Goal: Task Accomplishment & Management: Complete application form

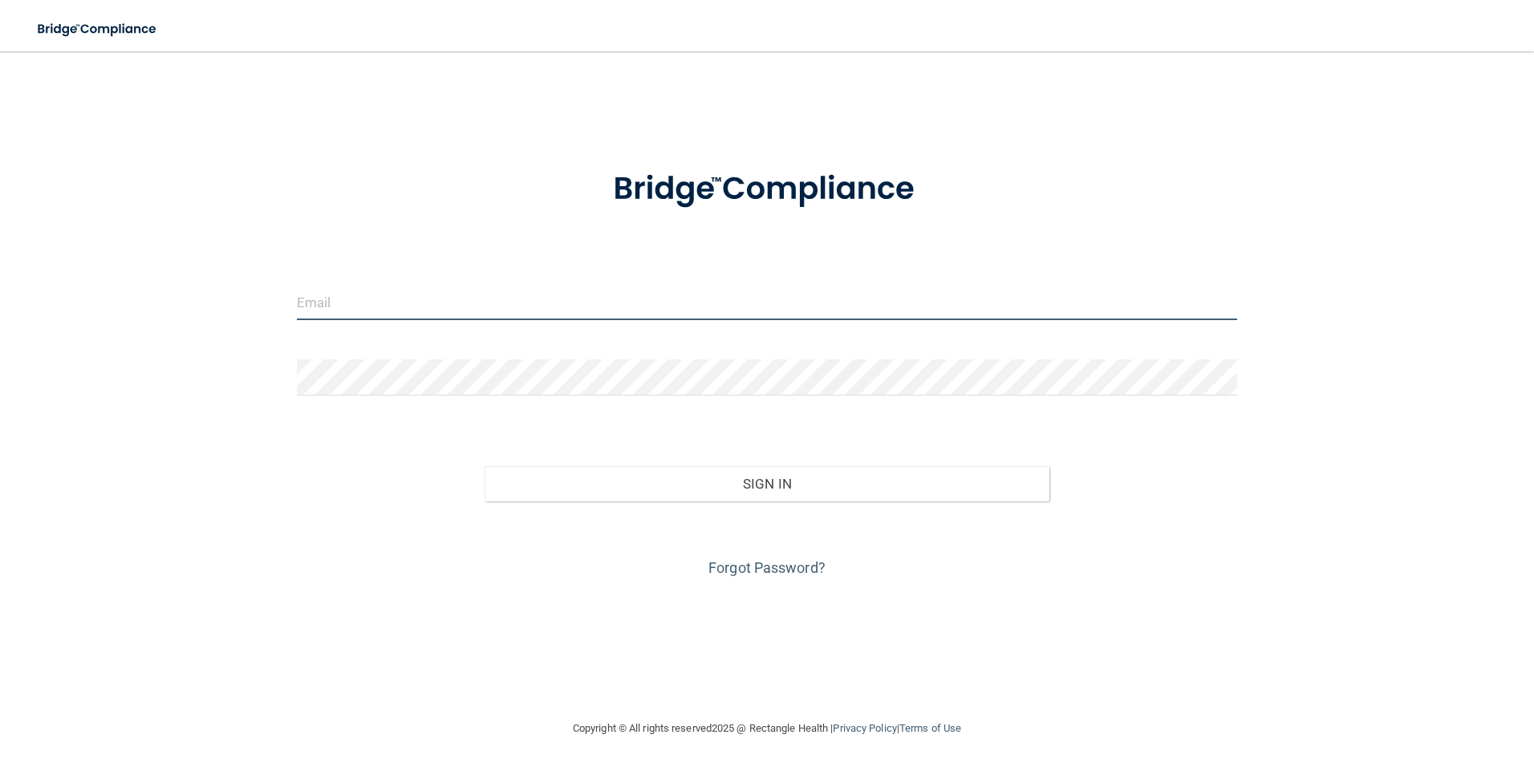
click at [739, 300] on input "email" at bounding box center [767, 302] width 941 height 36
type input "[EMAIL_ADDRESS][DOMAIN_NAME]"
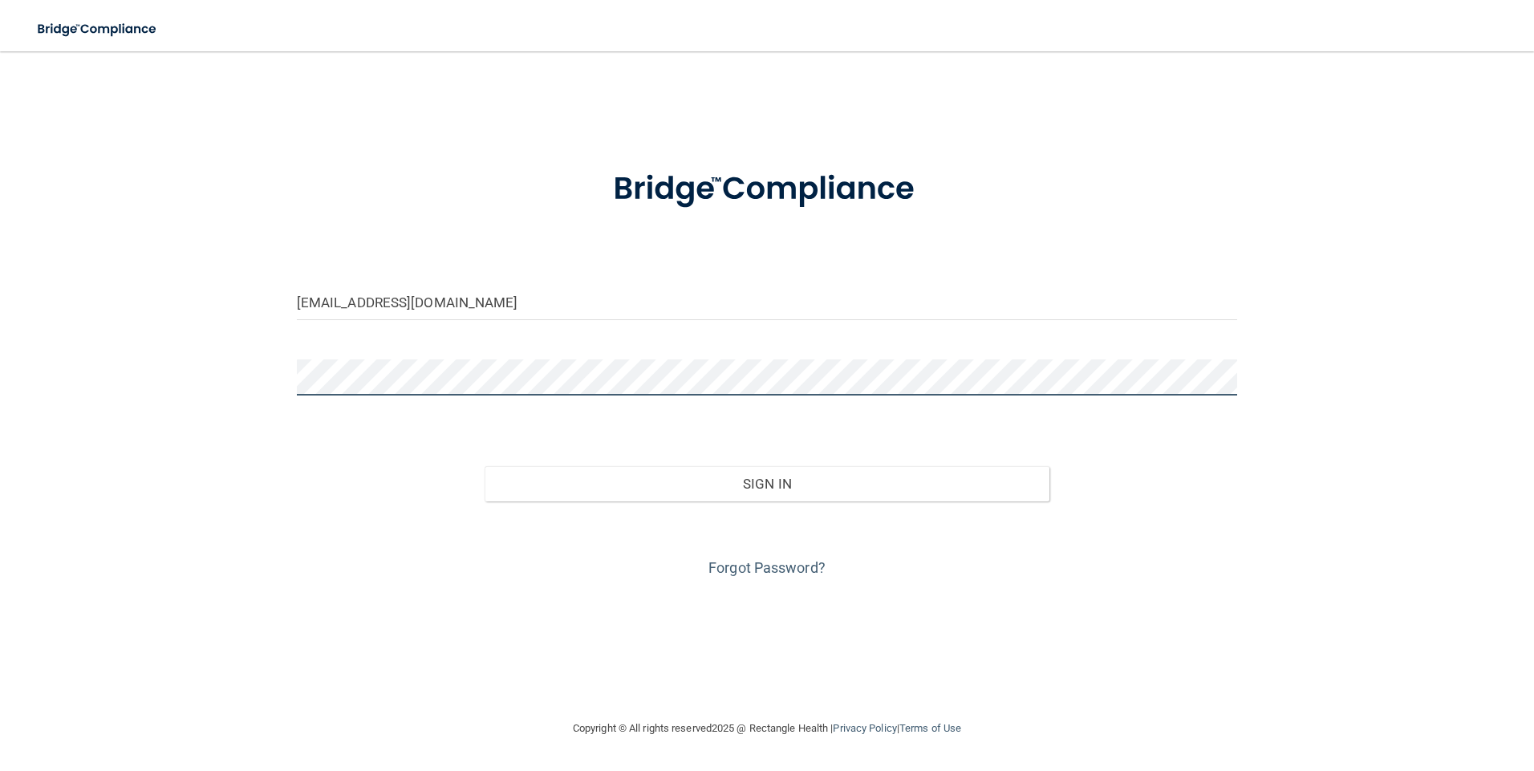
click at [485, 466] on button "Sign In" at bounding box center [767, 483] width 565 height 35
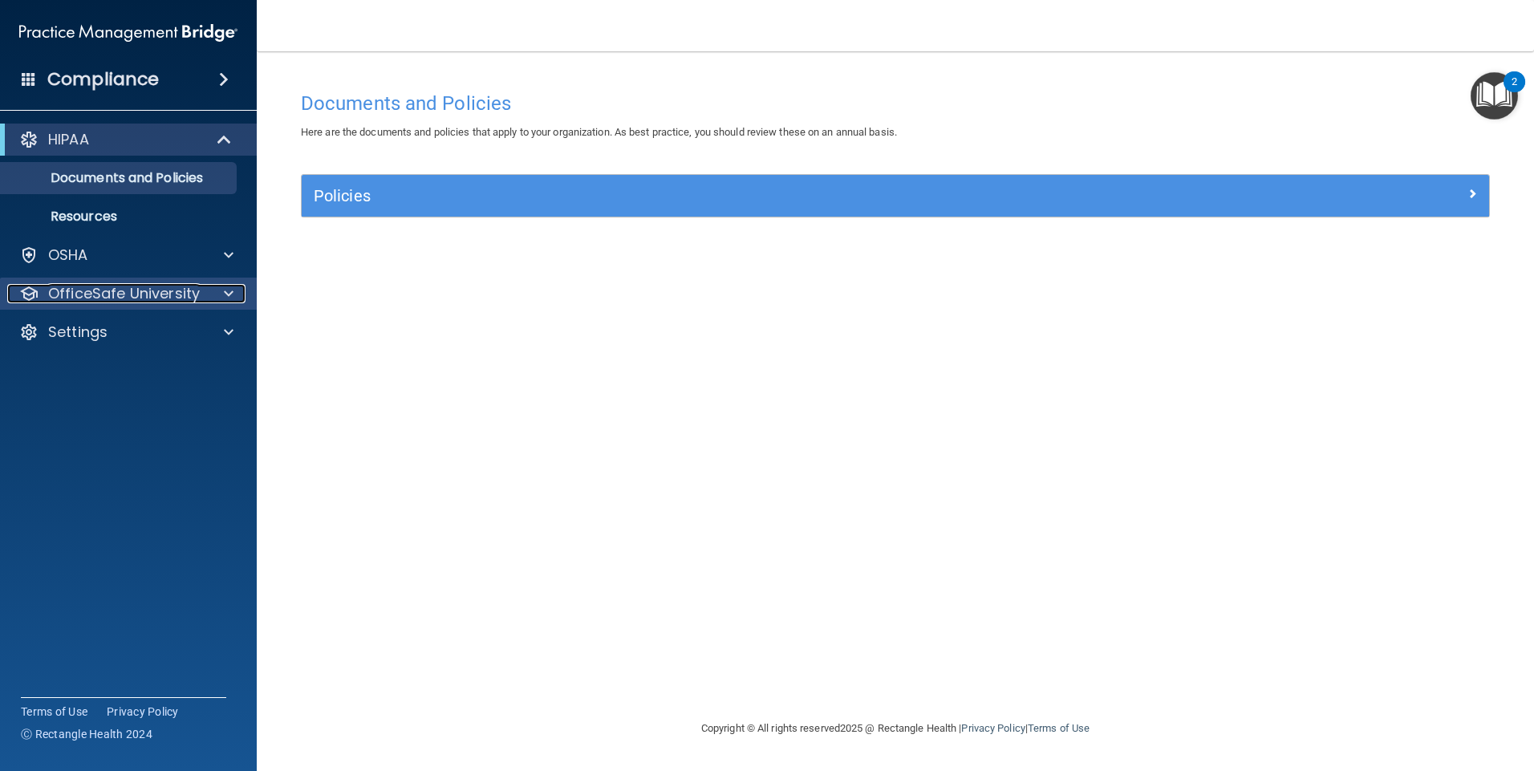
click at [194, 296] on p "OfficeSafe University" at bounding box center [124, 293] width 152 height 19
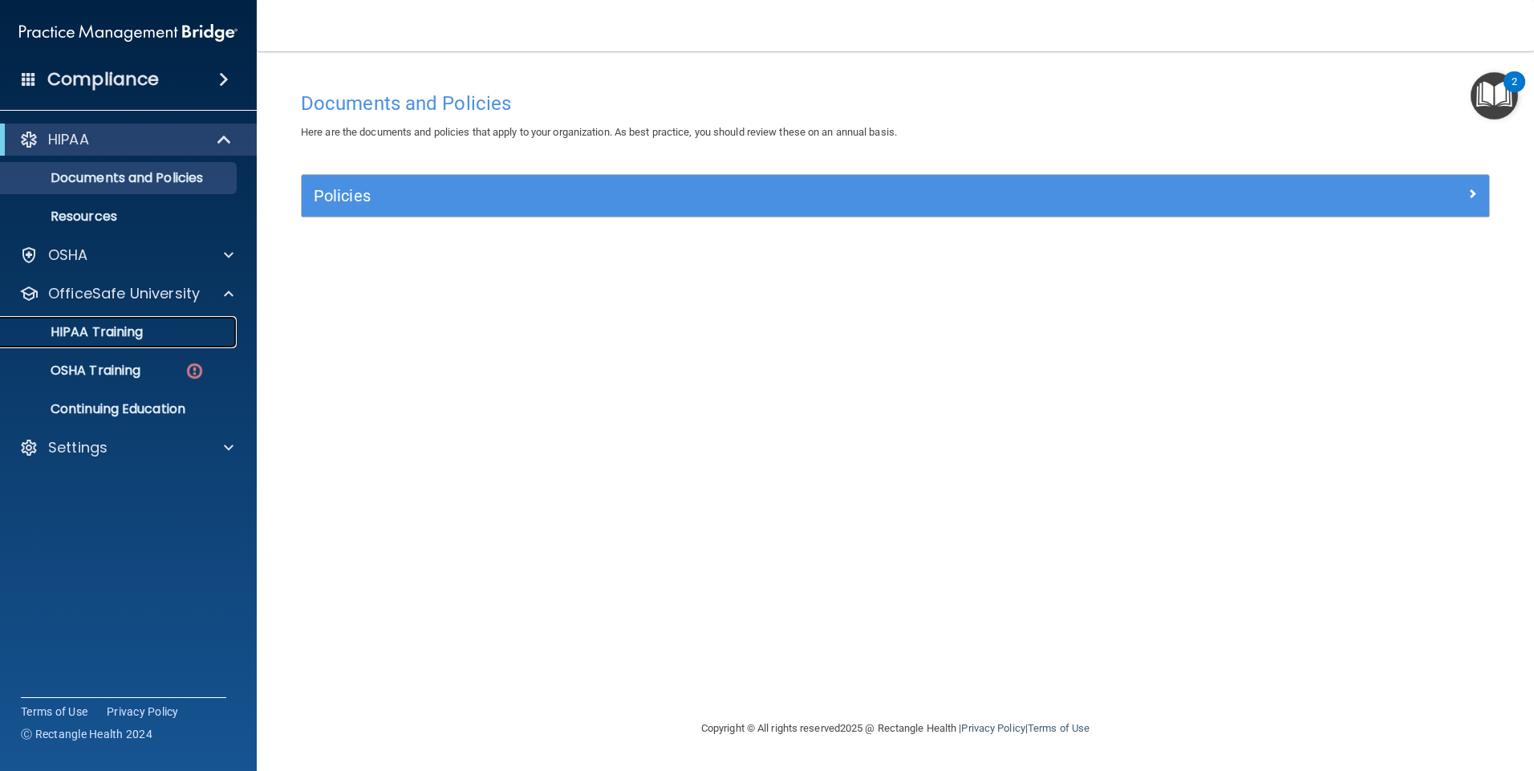
click at [127, 337] on p "HIPAA Training" at bounding box center [76, 332] width 132 height 16
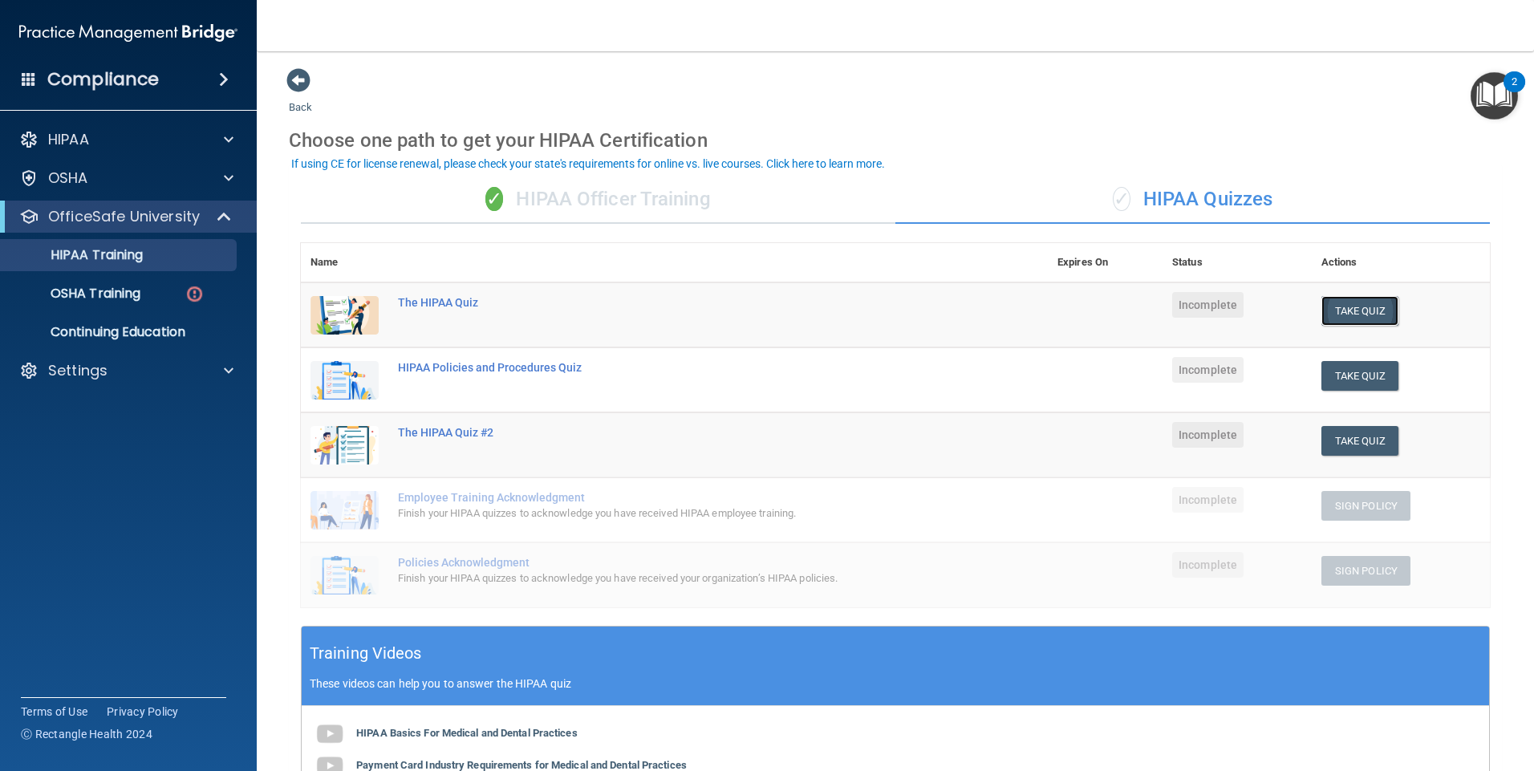
click at [1355, 308] on button "Take Quiz" at bounding box center [1360, 311] width 77 height 30
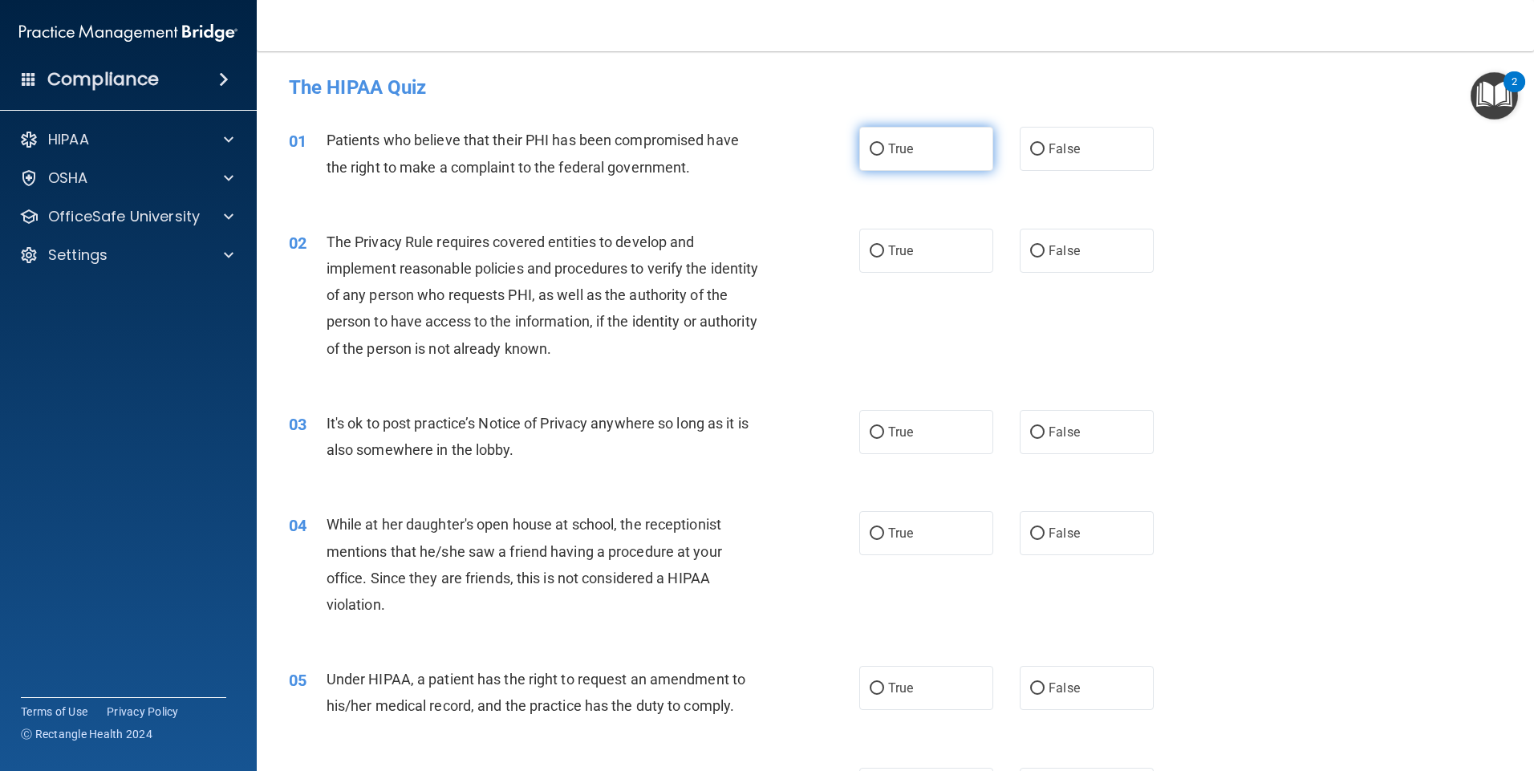
click at [909, 160] on label "True" at bounding box center [926, 149] width 134 height 44
click at [884, 156] on input "True" at bounding box center [877, 150] width 14 height 12
radio input "true"
click at [896, 252] on span "True" at bounding box center [900, 250] width 25 height 15
click at [884, 252] on input "True" at bounding box center [877, 252] width 14 height 12
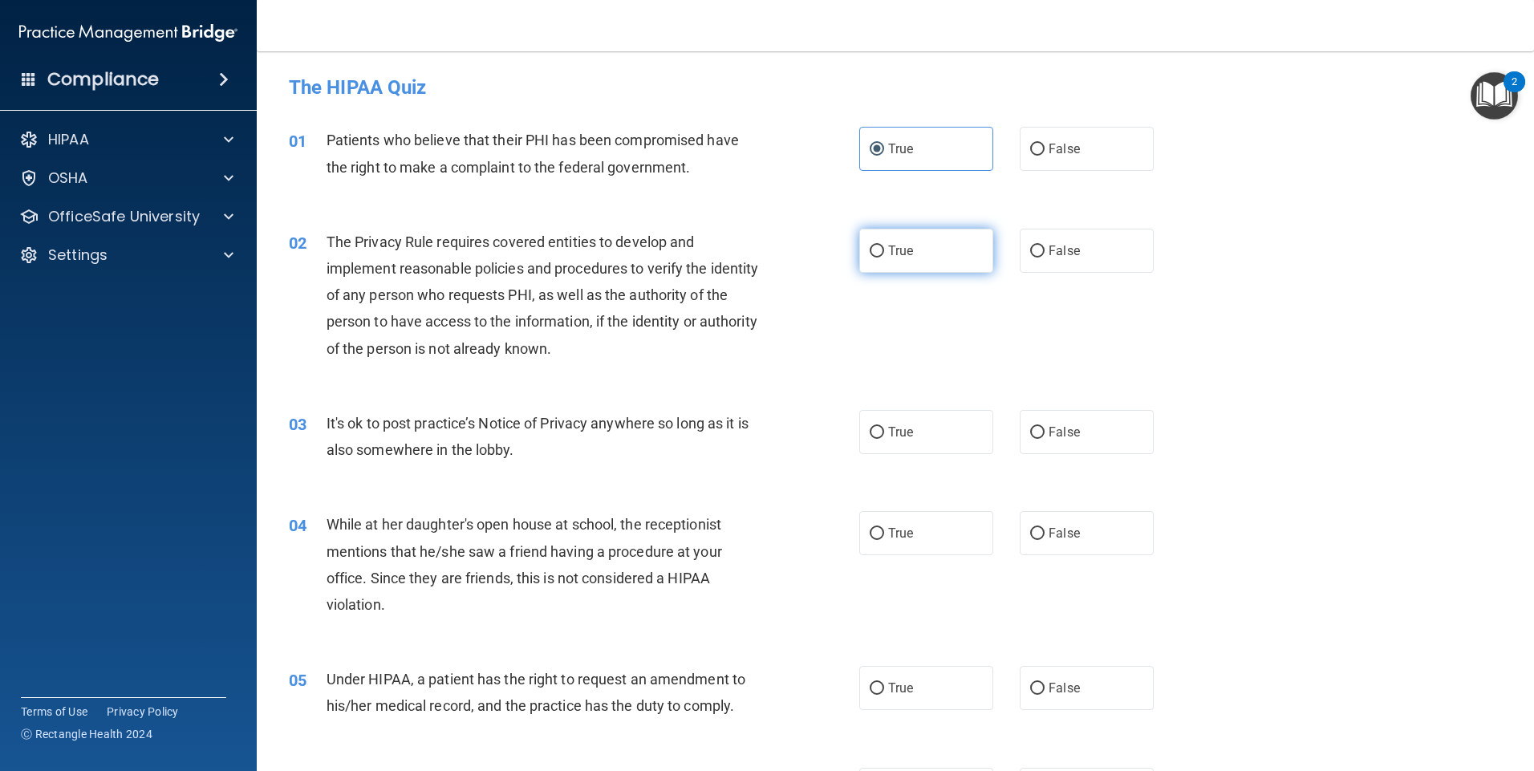
radio input "true"
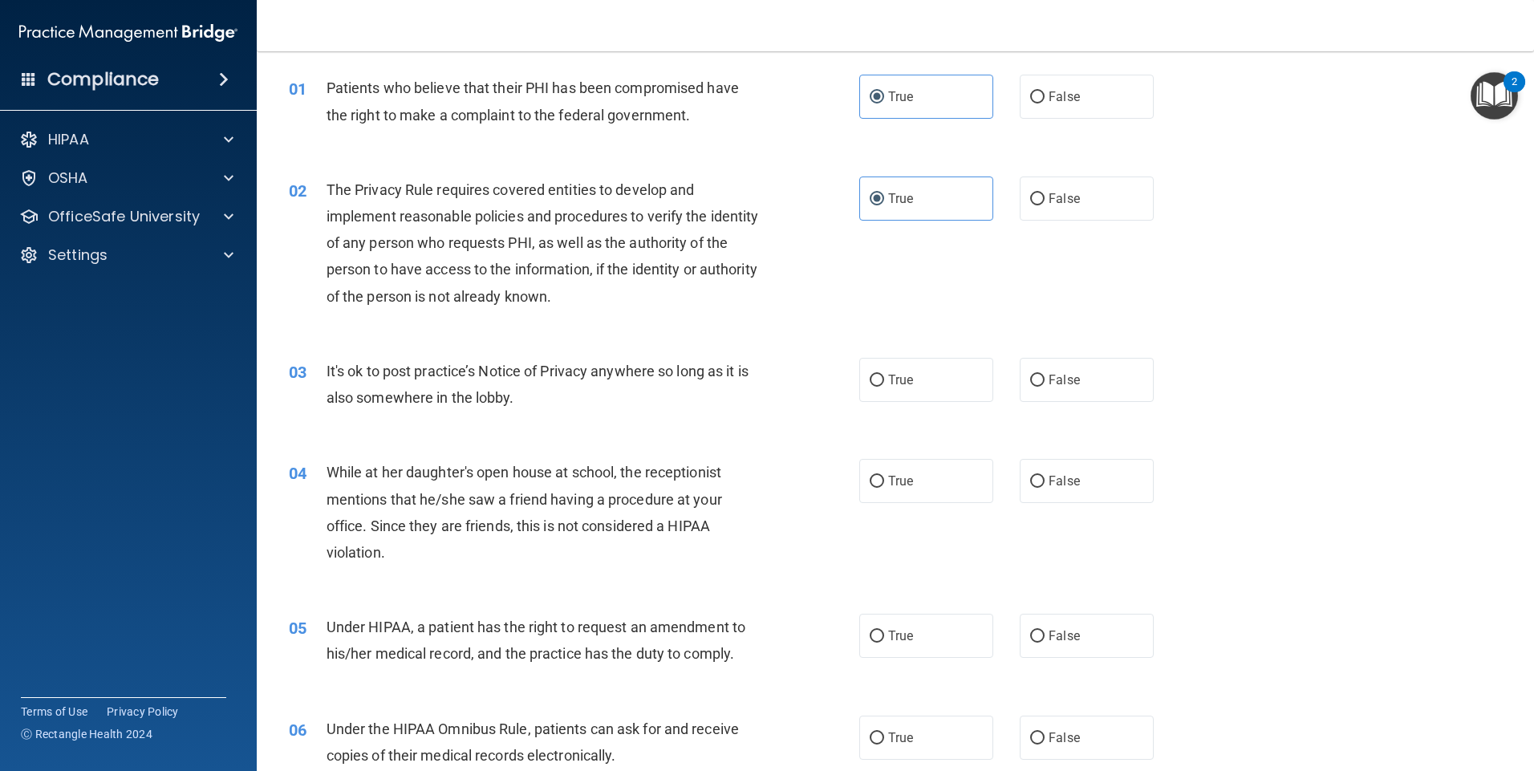
scroll to position [80, 0]
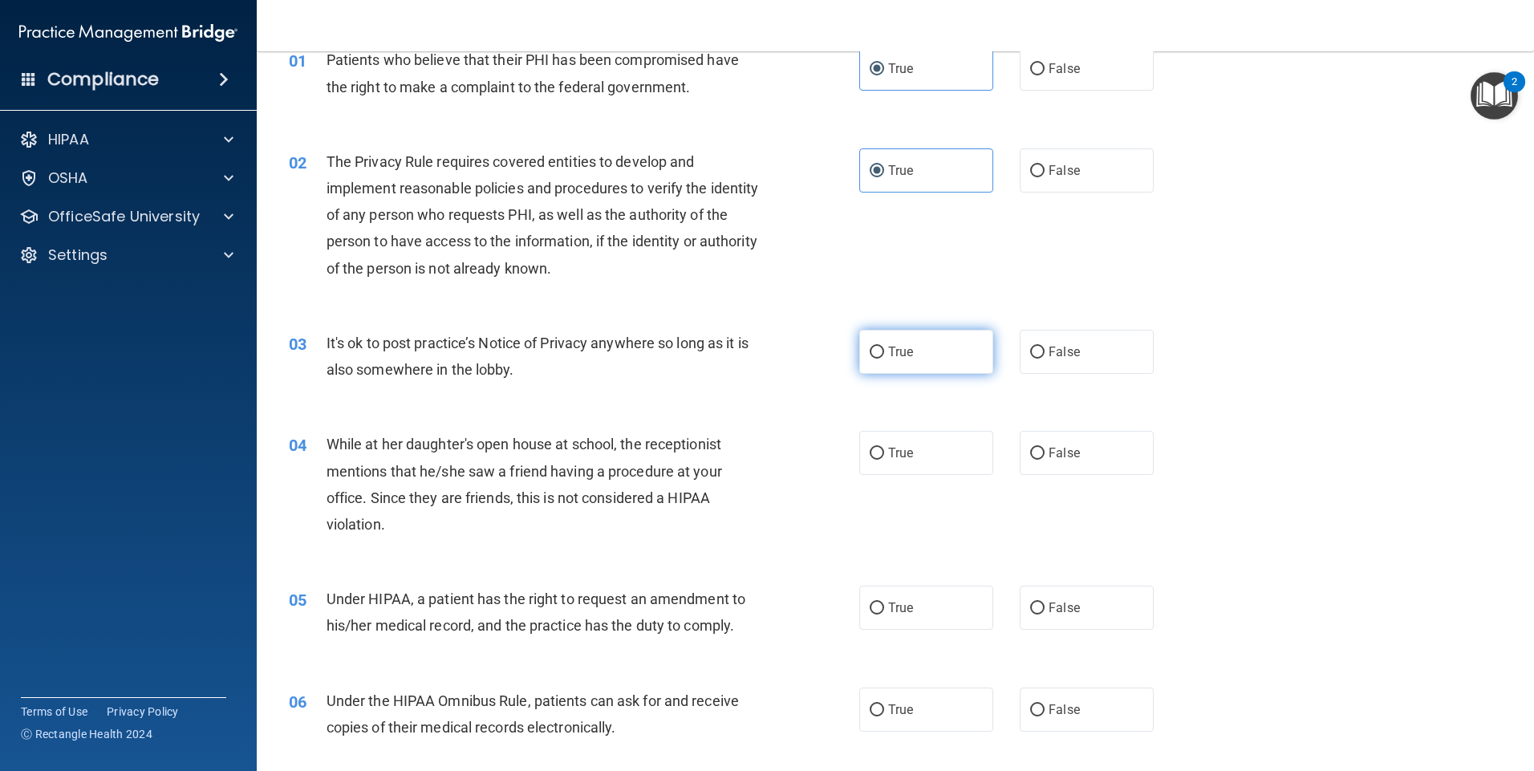
click at [889, 352] on span "True" at bounding box center [900, 351] width 25 height 15
click at [884, 352] on input "True" at bounding box center [877, 353] width 14 height 12
radio input "true"
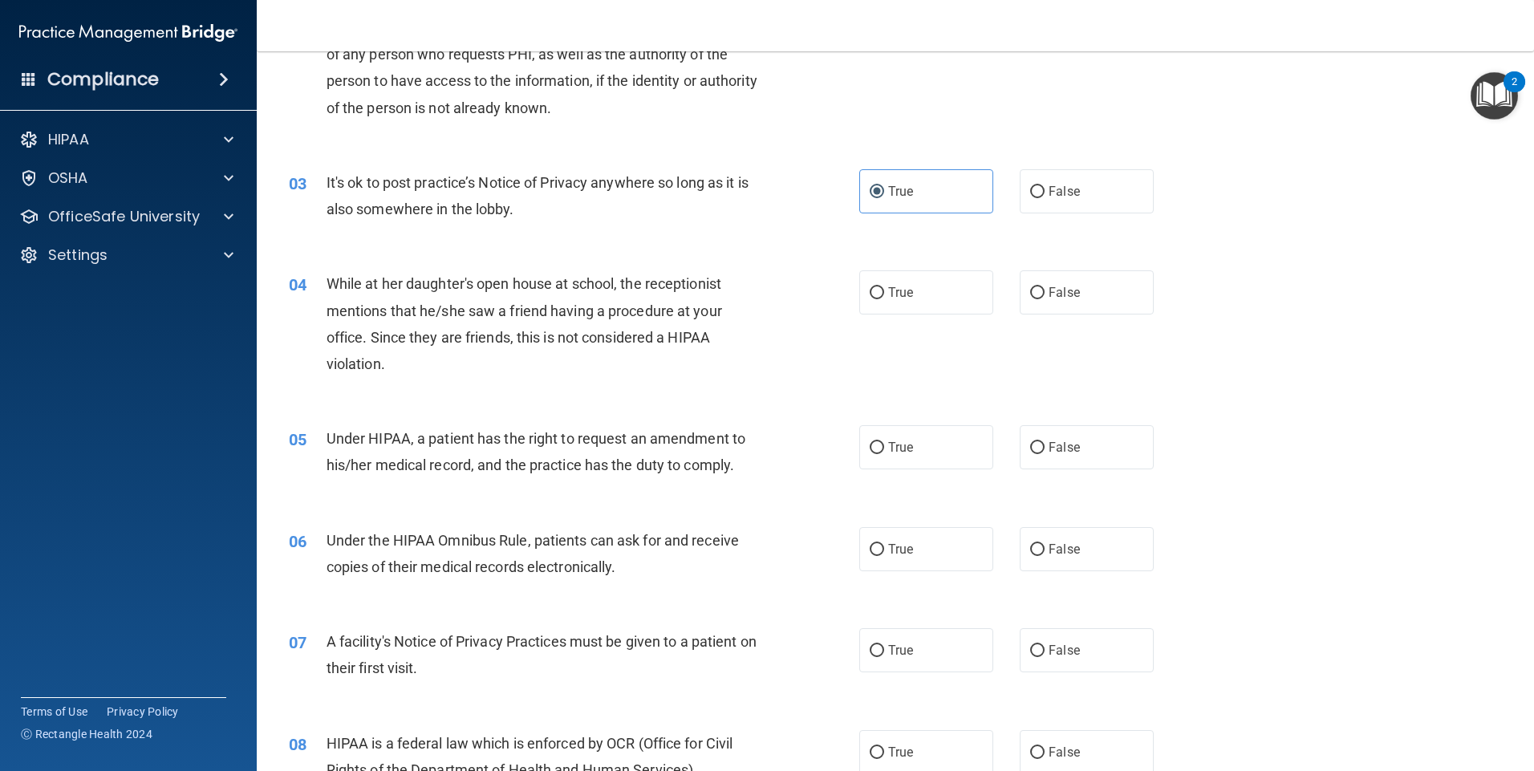
scroll to position [321, 0]
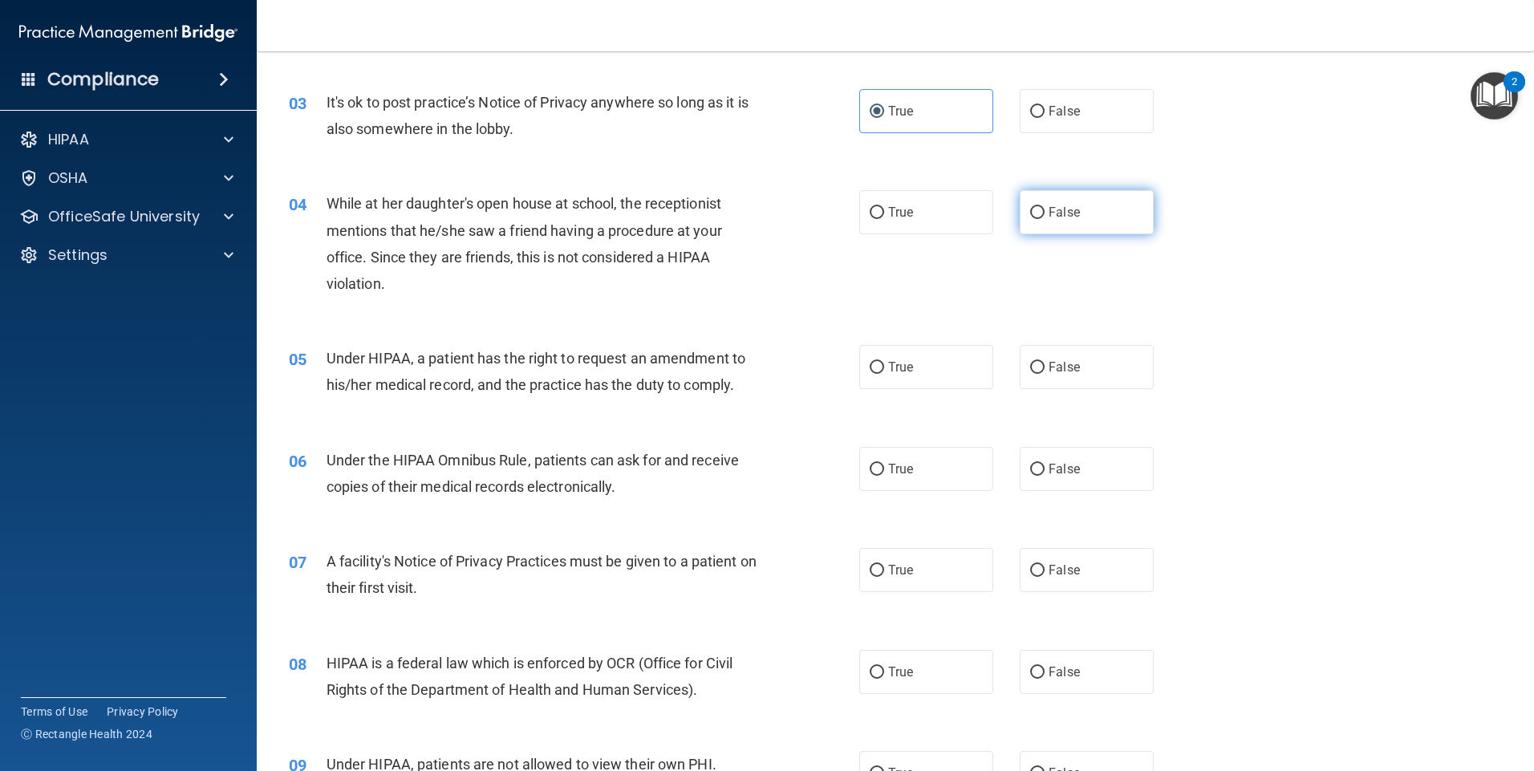
click at [1062, 220] on label "False" at bounding box center [1087, 212] width 134 height 44
click at [1045, 219] on input "False" at bounding box center [1037, 213] width 14 height 12
radio input "true"
click at [1144, 262] on div "04 While at her daughter's open house at school, the receptionist mentions that…" at bounding box center [895, 247] width 1237 height 155
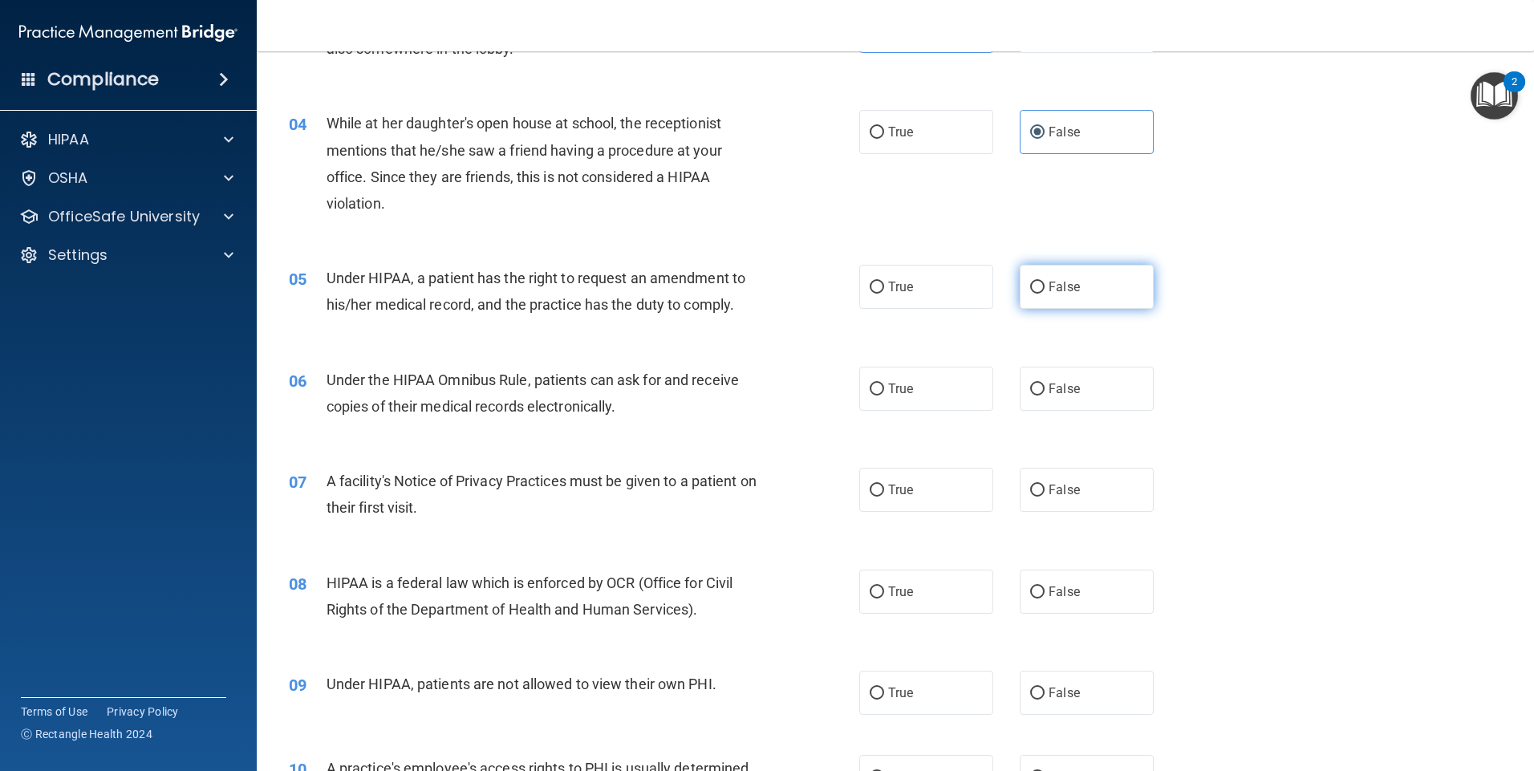
click at [1058, 275] on label "False" at bounding box center [1087, 287] width 134 height 44
click at [1045, 282] on input "False" at bounding box center [1037, 288] width 14 height 12
radio input "true"
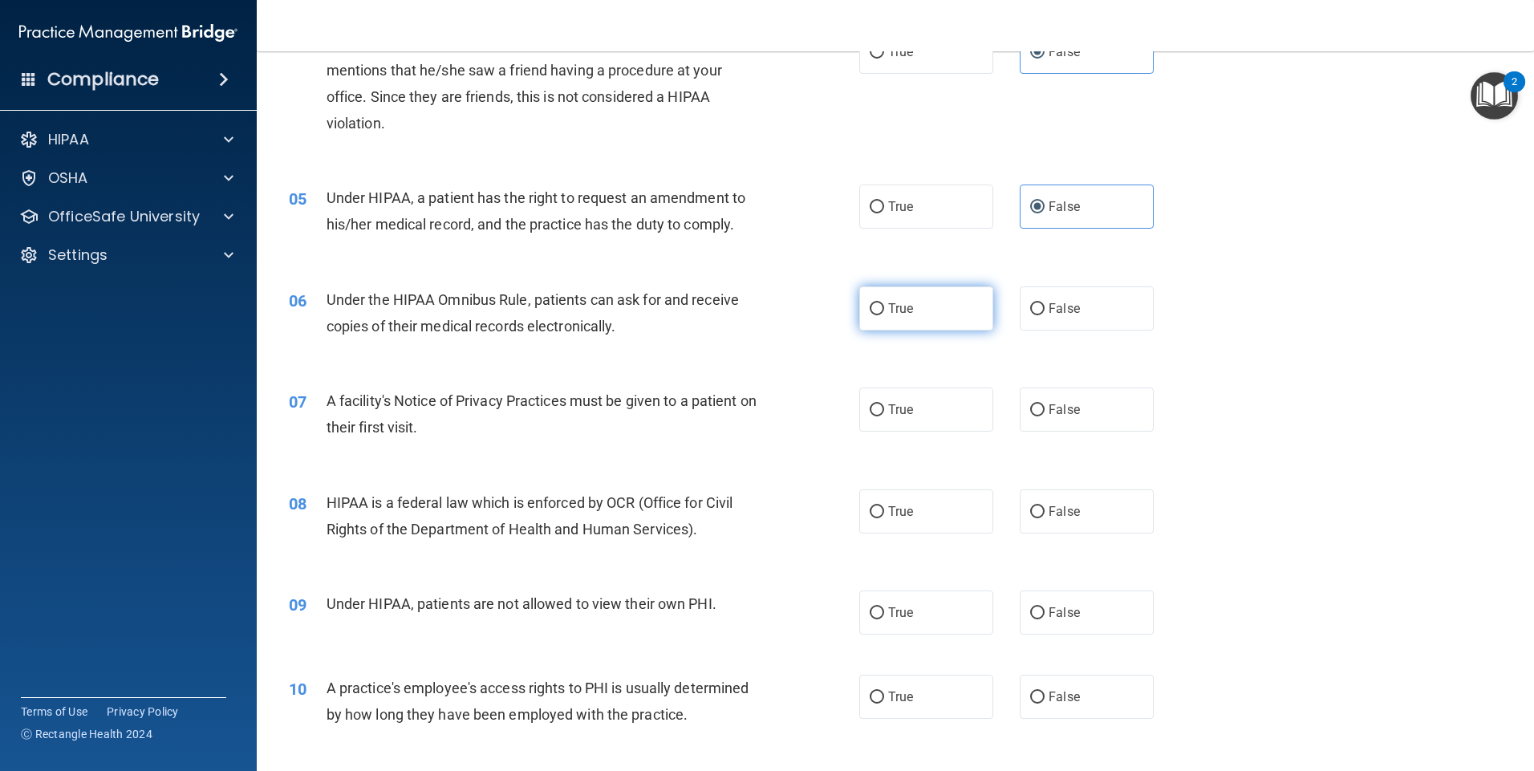
click at [959, 303] on label "True" at bounding box center [926, 308] width 134 height 44
click at [884, 303] on input "True" at bounding box center [877, 309] width 14 height 12
radio input "true"
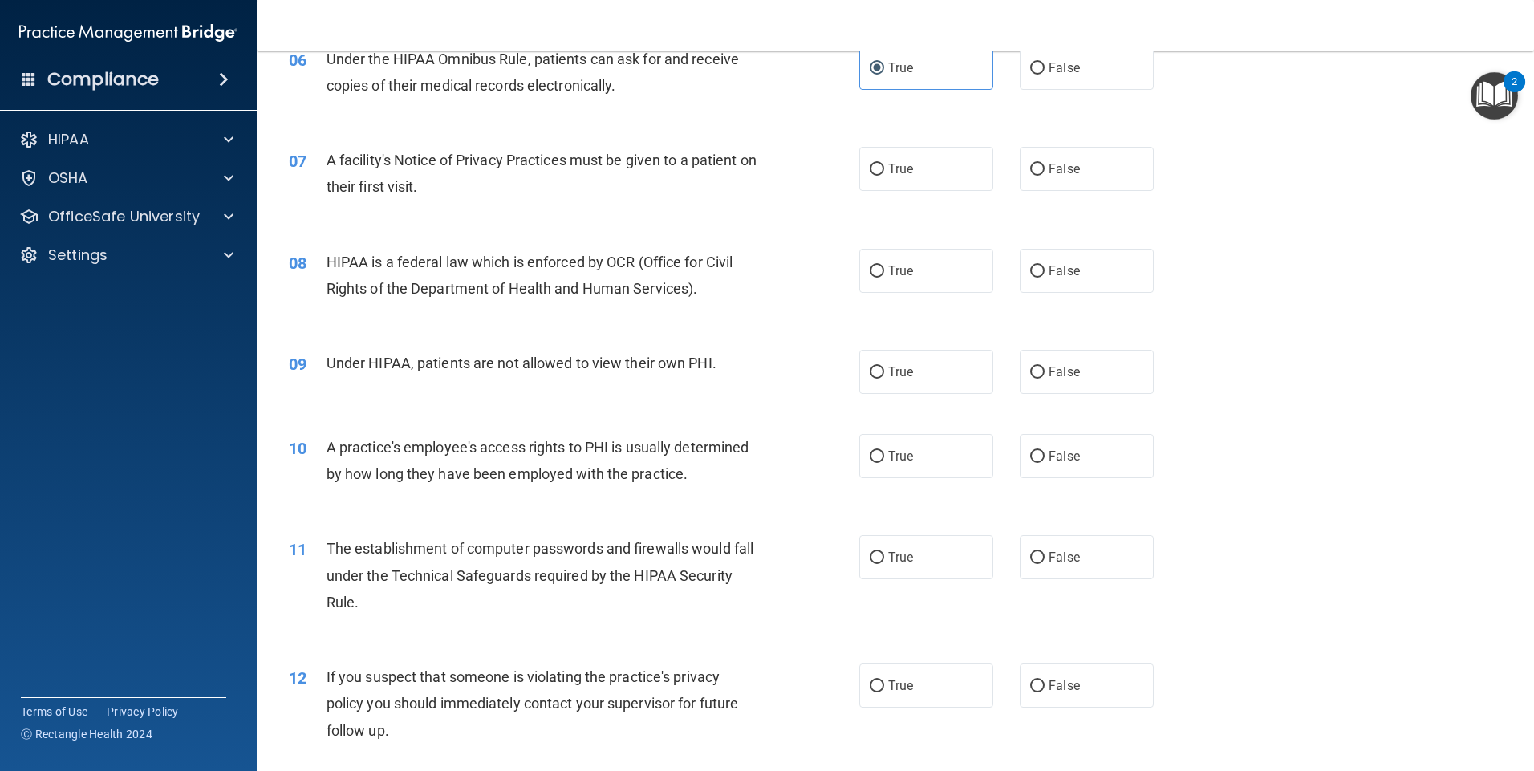
scroll to position [802, 0]
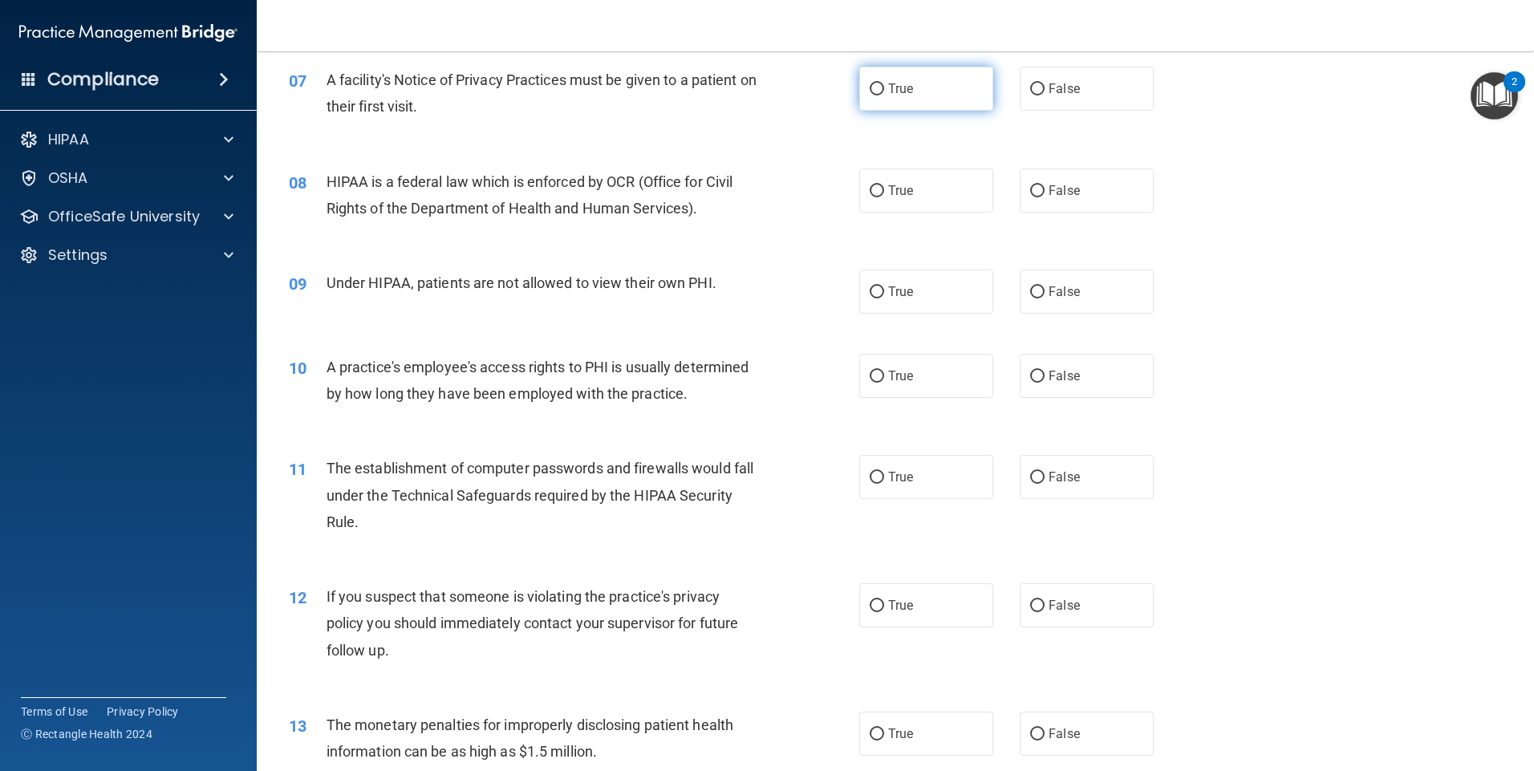
click at [888, 89] on span "True" at bounding box center [900, 88] width 25 height 15
click at [884, 89] on input "True" at bounding box center [877, 89] width 14 height 12
radio input "true"
click at [938, 204] on label "True" at bounding box center [926, 191] width 134 height 44
click at [884, 197] on input "True" at bounding box center [877, 191] width 14 height 12
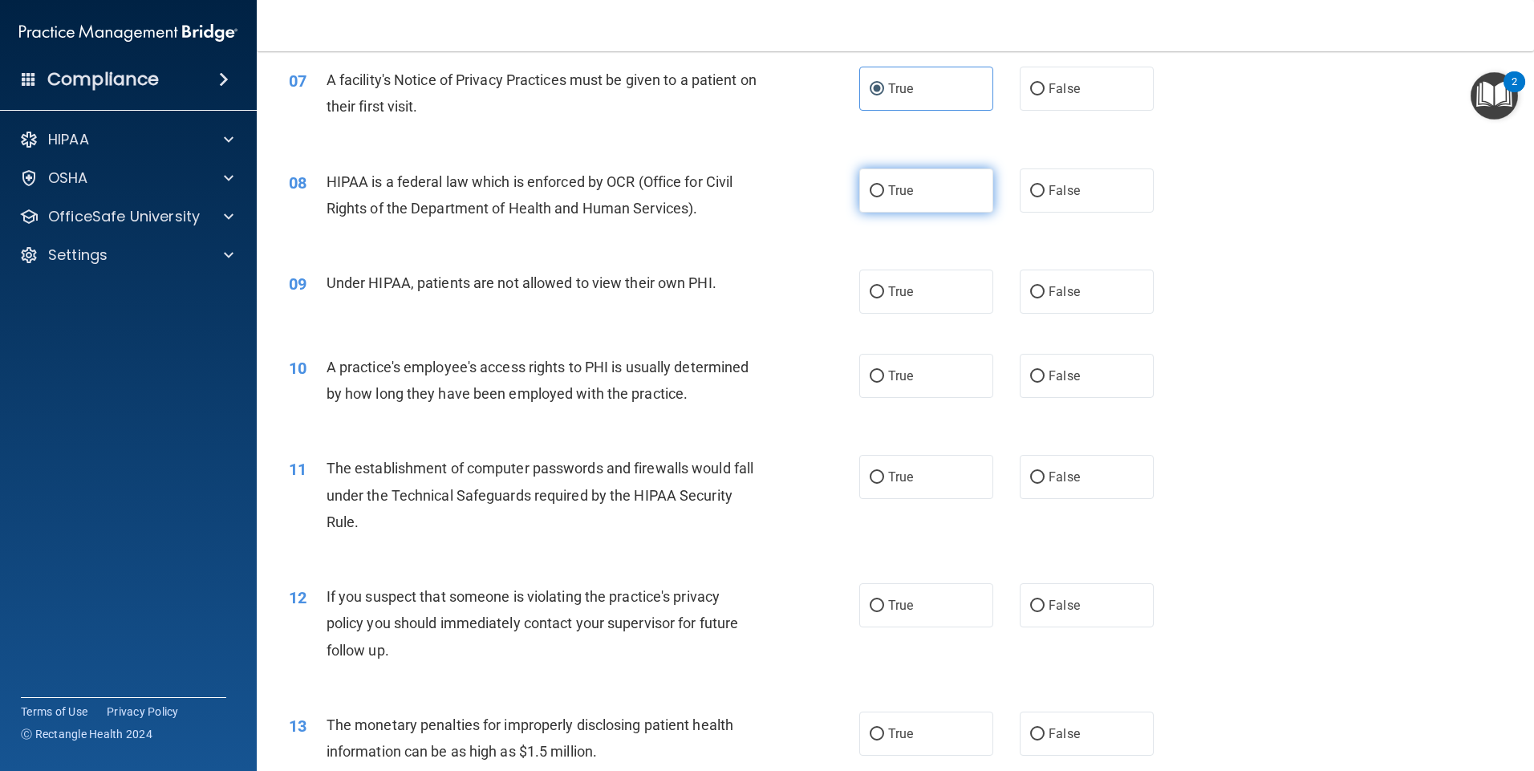
radio input "true"
click at [1120, 291] on label "False" at bounding box center [1087, 292] width 134 height 44
click at [1045, 291] on input "False" at bounding box center [1037, 292] width 14 height 12
radio input "true"
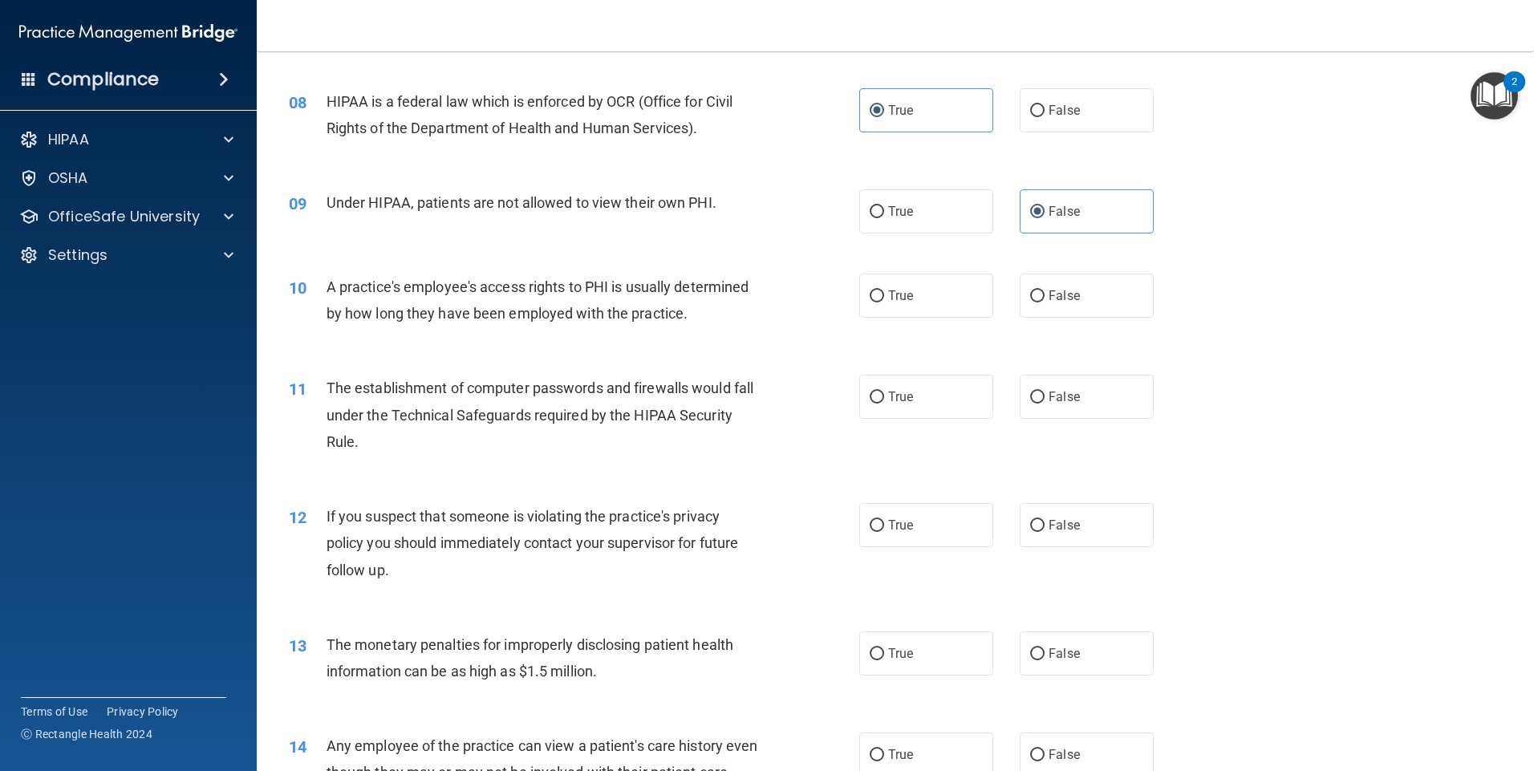
scroll to position [963, 0]
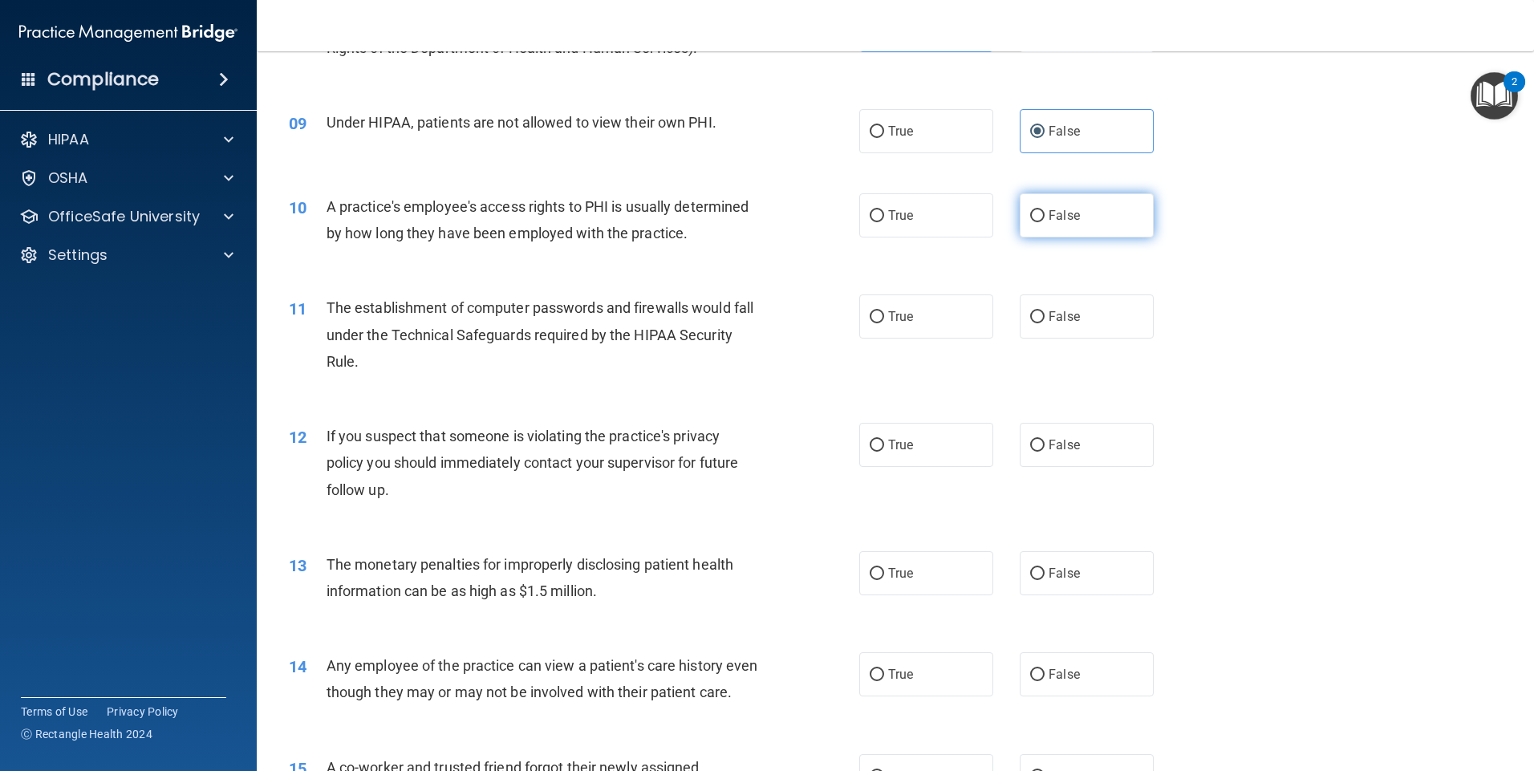
click at [1030, 210] on input "False" at bounding box center [1037, 216] width 14 height 12
radio input "true"
click at [1205, 221] on div "10 A practice's employee's access rights to PHI is usually determined by how lo…" at bounding box center [895, 223] width 1237 height 101
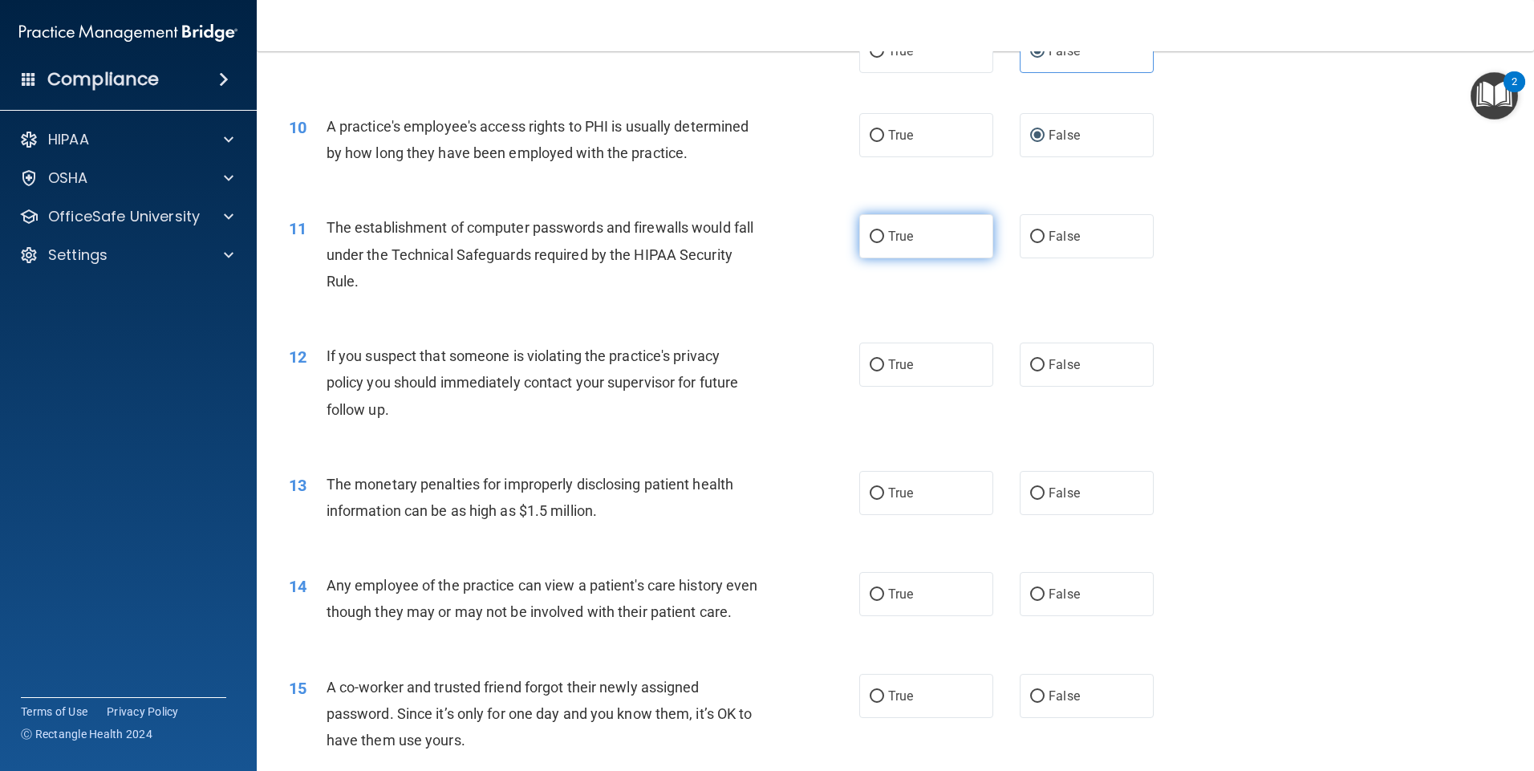
click at [939, 236] on label "True" at bounding box center [926, 236] width 134 height 44
click at [884, 236] on input "True" at bounding box center [877, 237] width 14 height 12
radio input "true"
click at [1168, 270] on div "11 The establishment of computer passwords and firewalls would fall under the T…" at bounding box center [895, 258] width 1237 height 128
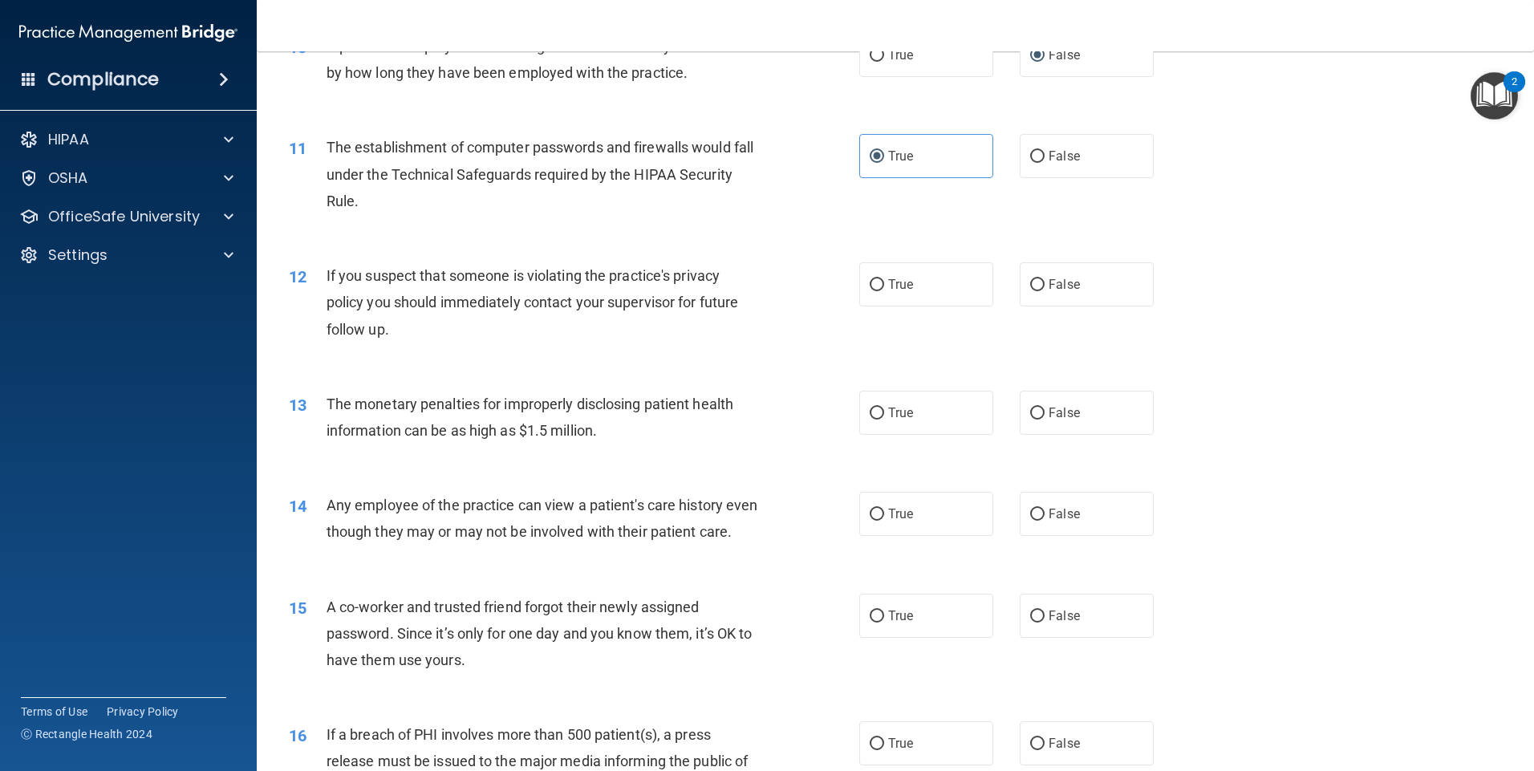
scroll to position [1204, 0]
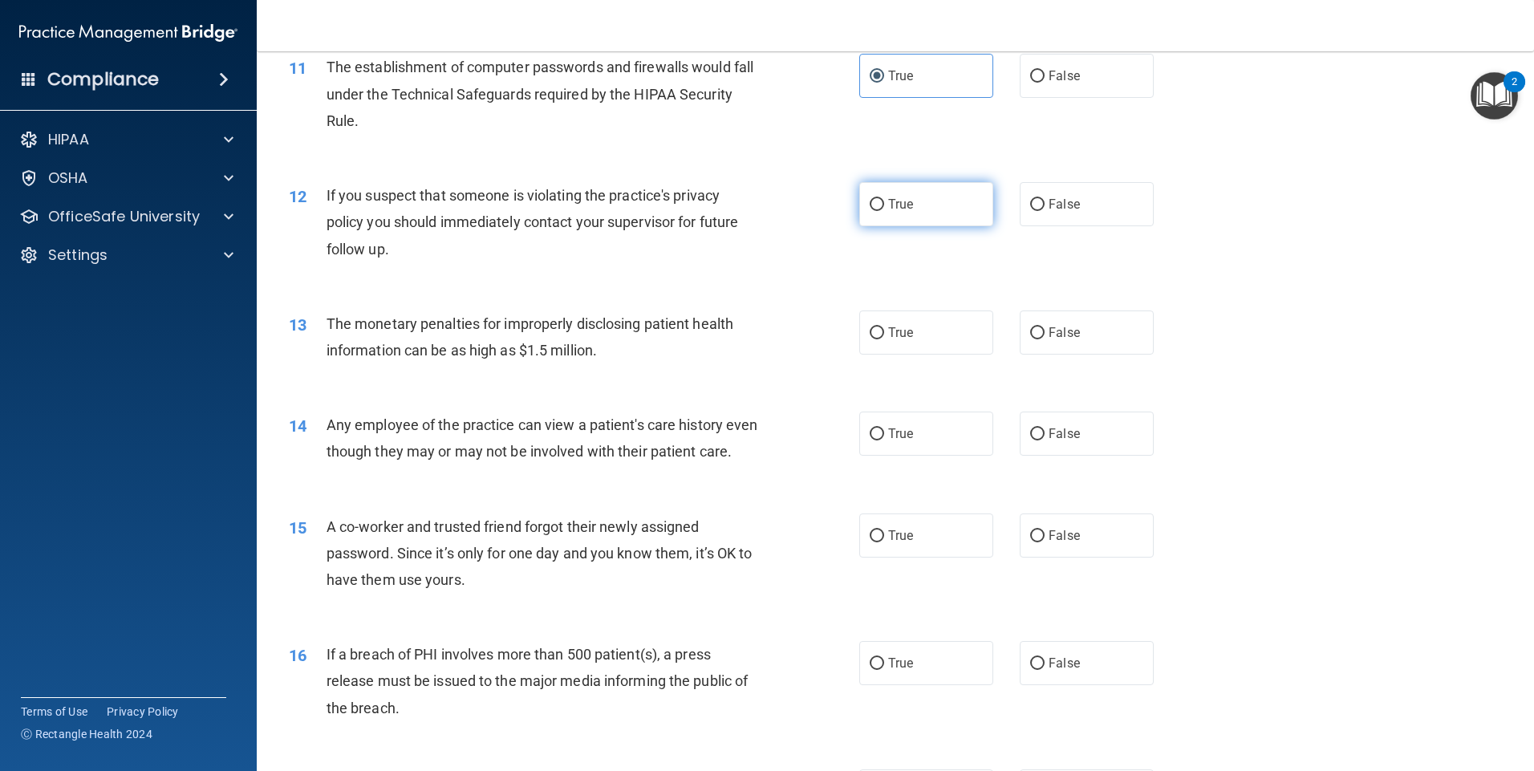
click at [970, 213] on label "True" at bounding box center [926, 204] width 134 height 44
click at [884, 211] on input "True" at bounding box center [877, 205] width 14 height 12
radio input "true"
click at [1153, 246] on div "12 If you suspect that someone is violating the practice's privacy policy you s…" at bounding box center [895, 226] width 1237 height 128
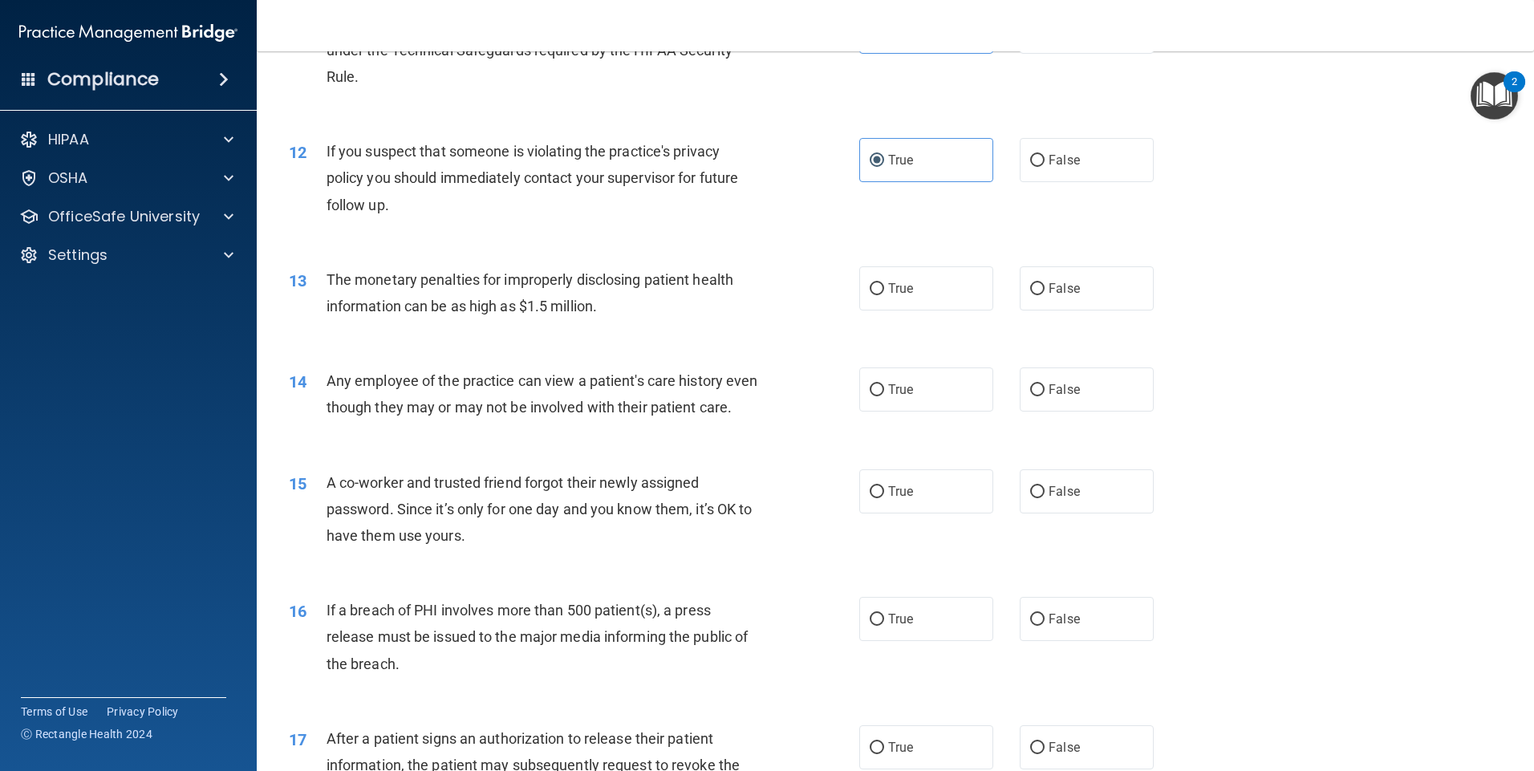
scroll to position [1284, 0]
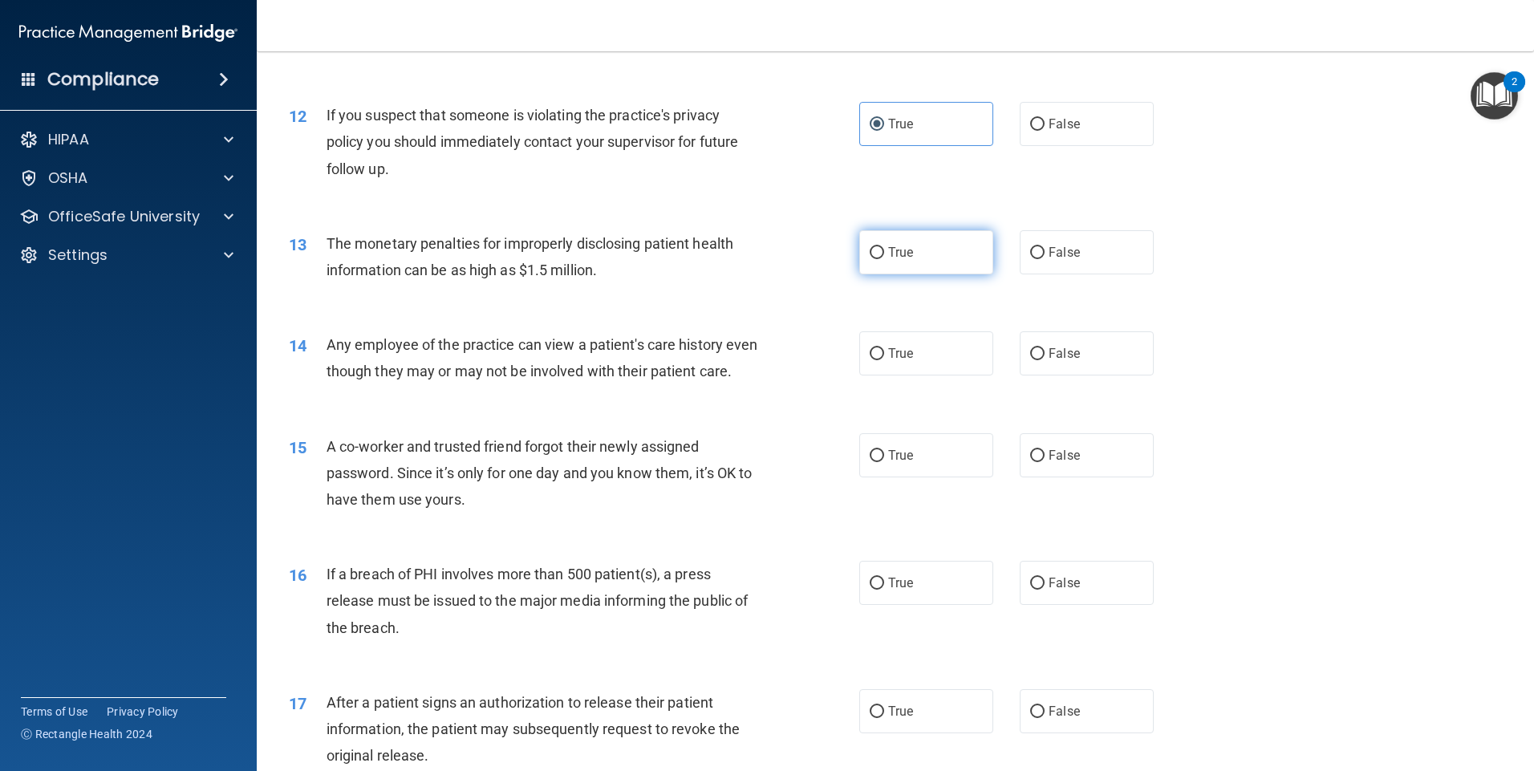
click at [964, 254] on label "True" at bounding box center [926, 252] width 134 height 44
click at [884, 254] on input "True" at bounding box center [877, 253] width 14 height 12
radio input "true"
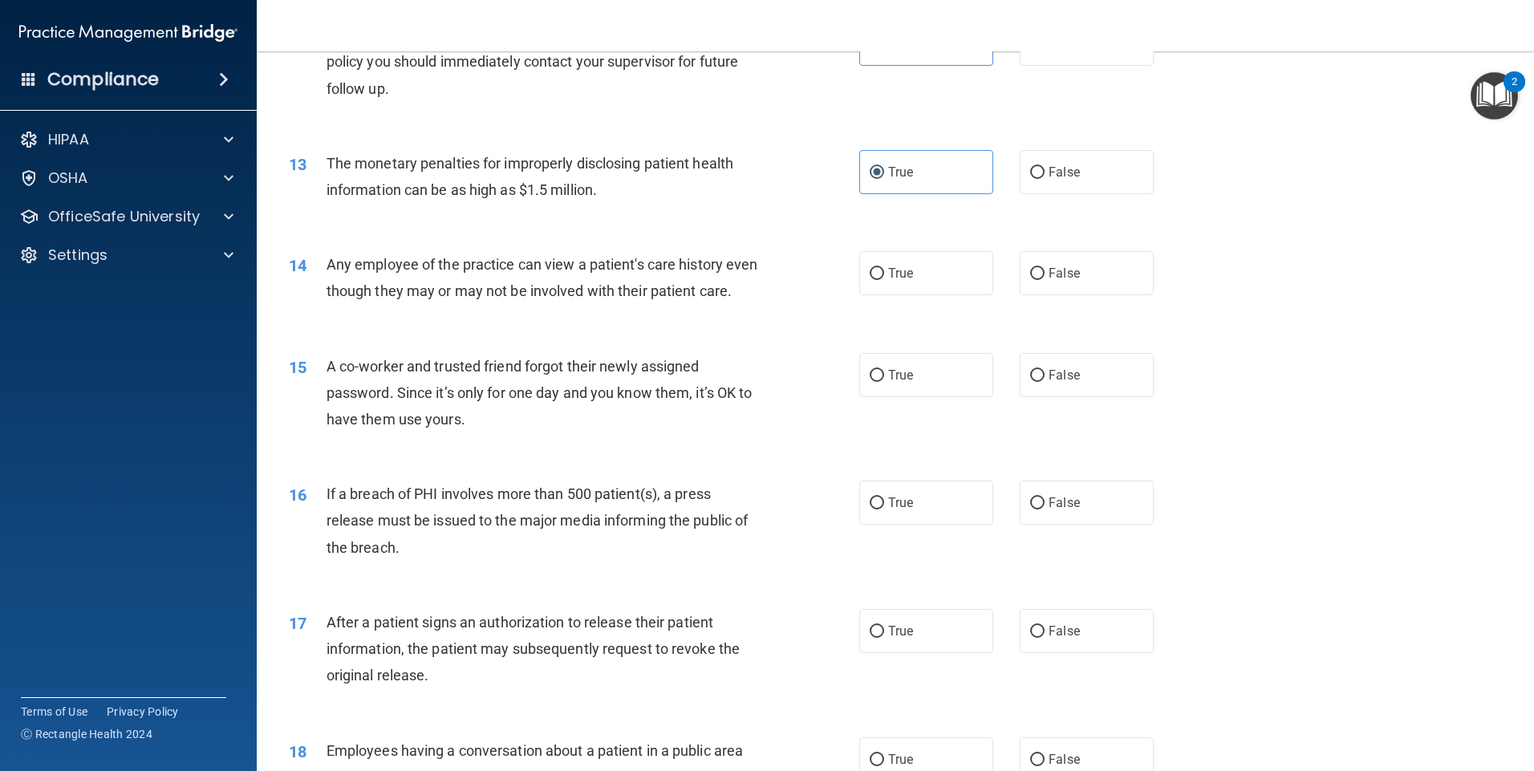
scroll to position [1444, 0]
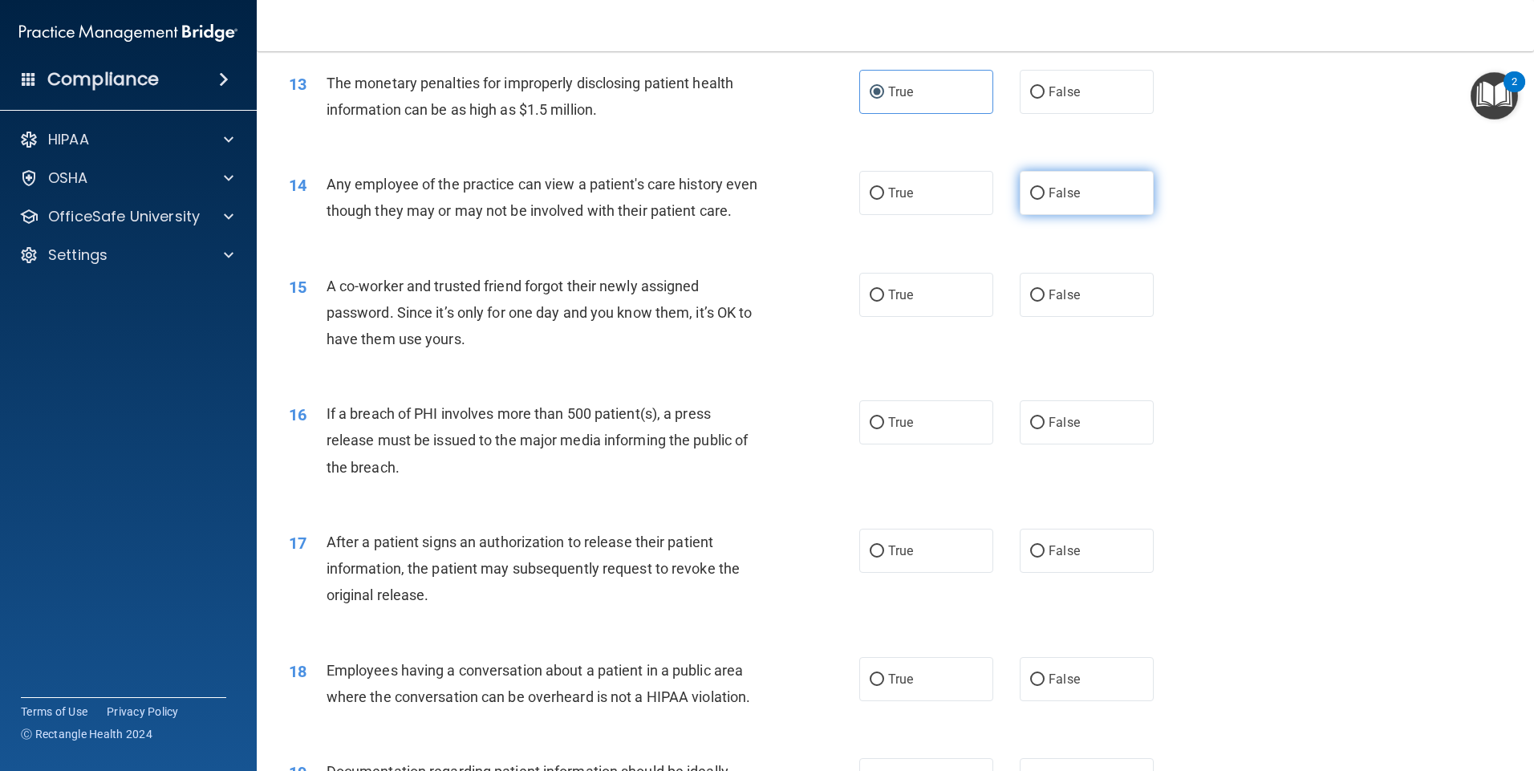
click at [1076, 206] on label "False" at bounding box center [1087, 193] width 134 height 44
click at [1045, 200] on input "False" at bounding box center [1037, 194] width 14 height 12
radio input "true"
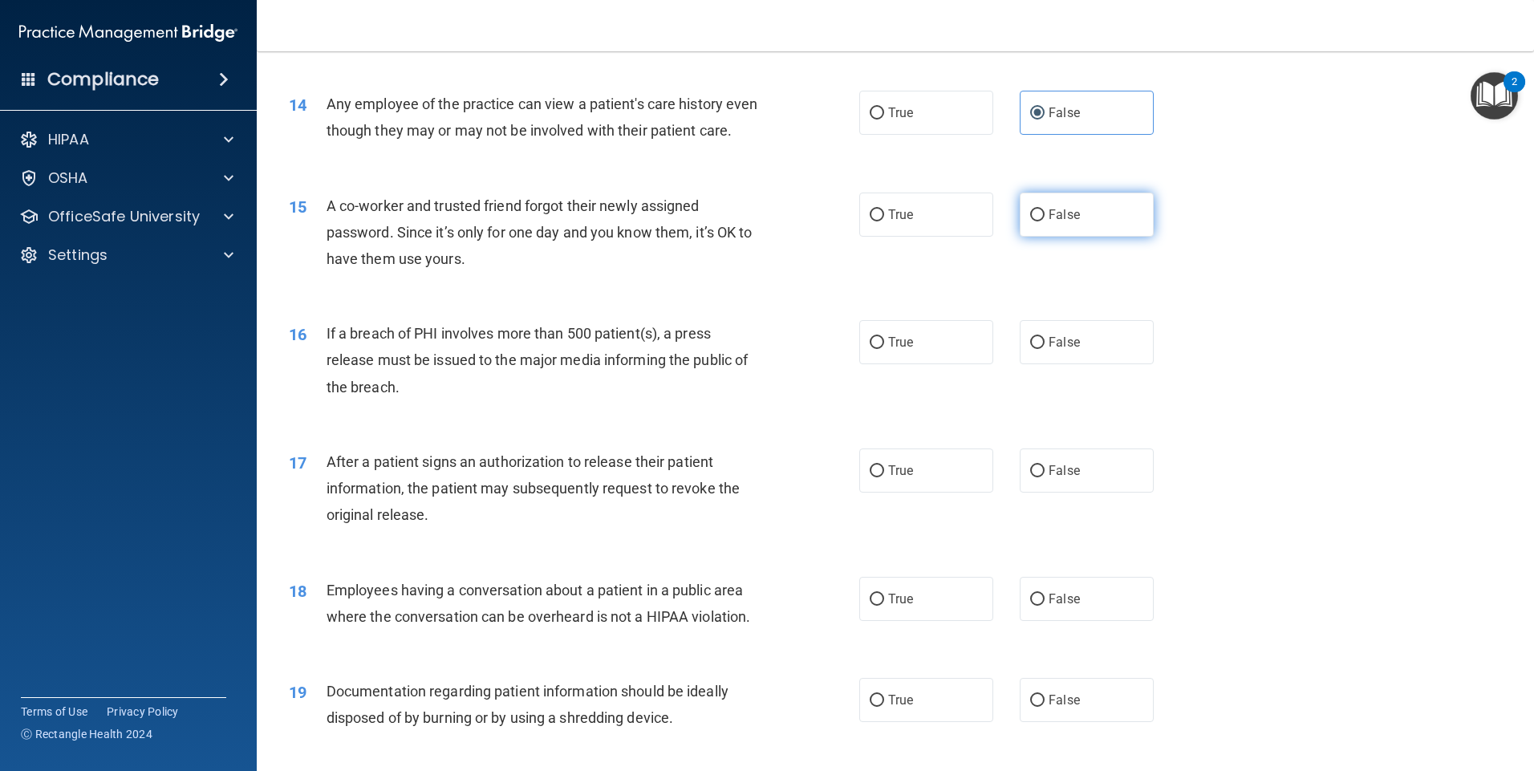
click at [1115, 237] on label "False" at bounding box center [1087, 215] width 134 height 44
click at [1045, 221] on input "False" at bounding box center [1037, 215] width 14 height 12
radio input "true"
drag, startPoint x: 1001, startPoint y: 373, endPoint x: 985, endPoint y: 370, distance: 15.6
click at [999, 364] on div "True False" at bounding box center [1020, 342] width 322 height 44
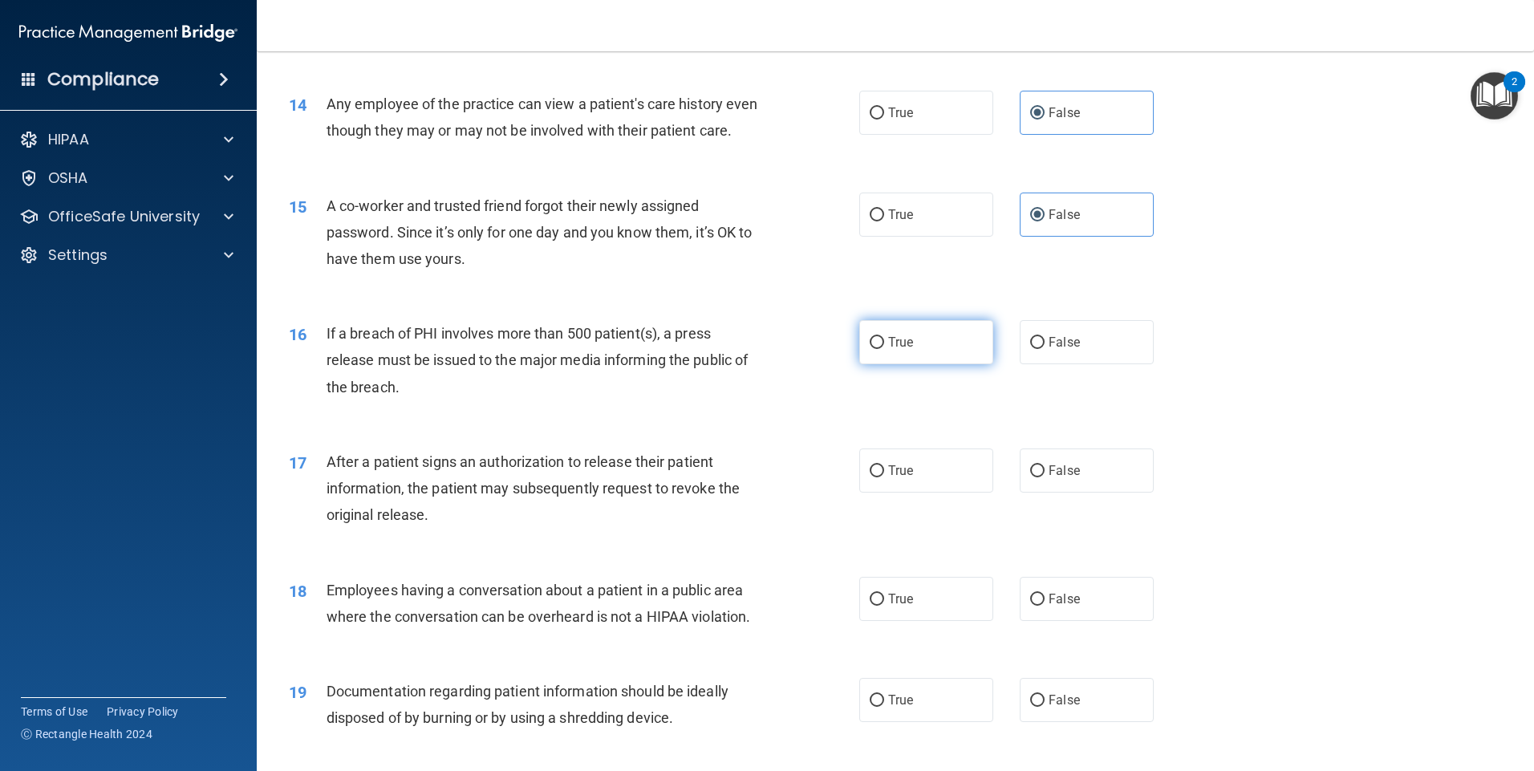
click at [977, 364] on label "True" at bounding box center [926, 342] width 134 height 44
click at [884, 349] on input "True" at bounding box center [877, 343] width 14 height 12
radio input "true"
click at [1336, 381] on div "16 If a breach of PHI involves more than 500 patient(s), a press release must b…" at bounding box center [895, 364] width 1237 height 128
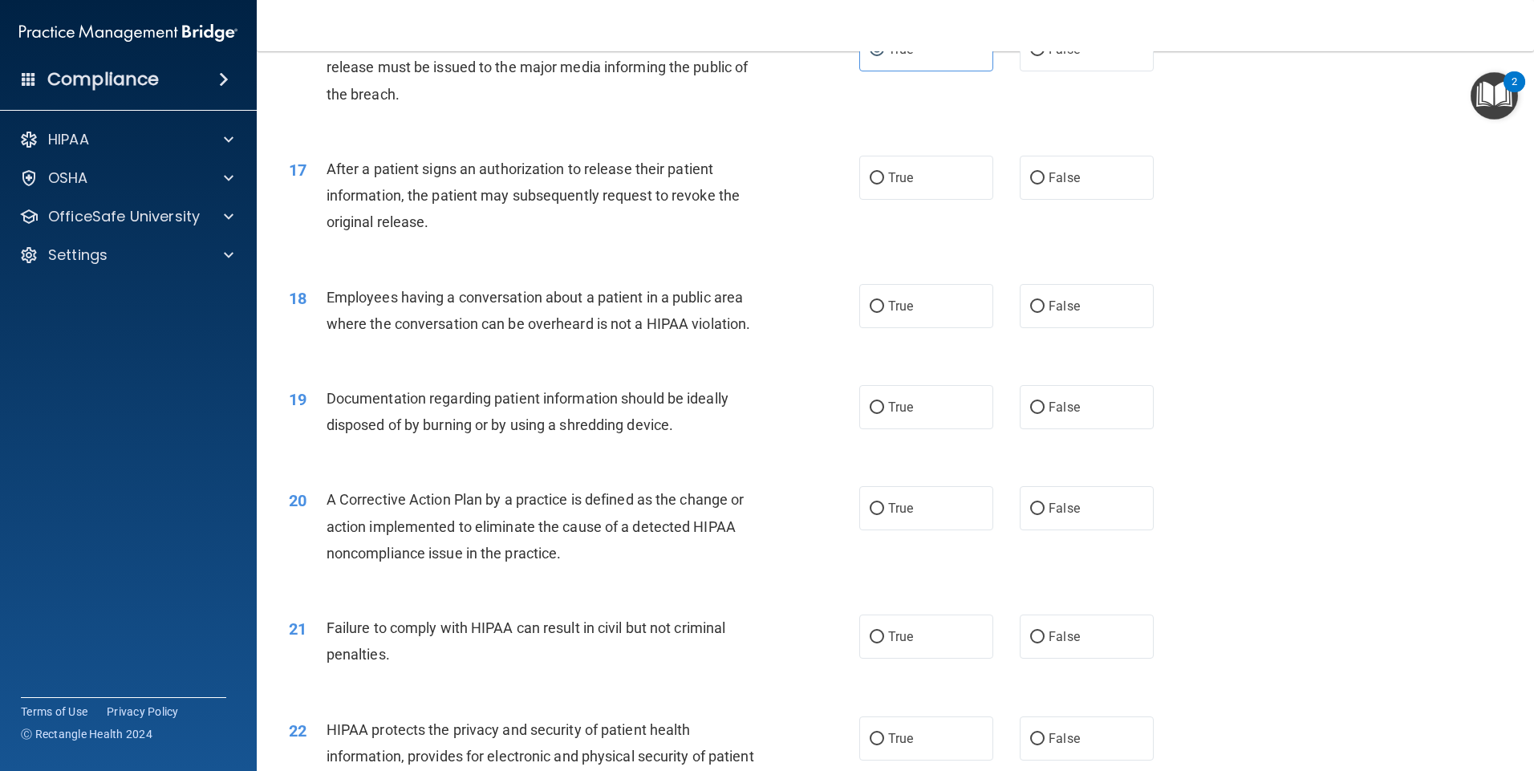
scroll to position [1846, 0]
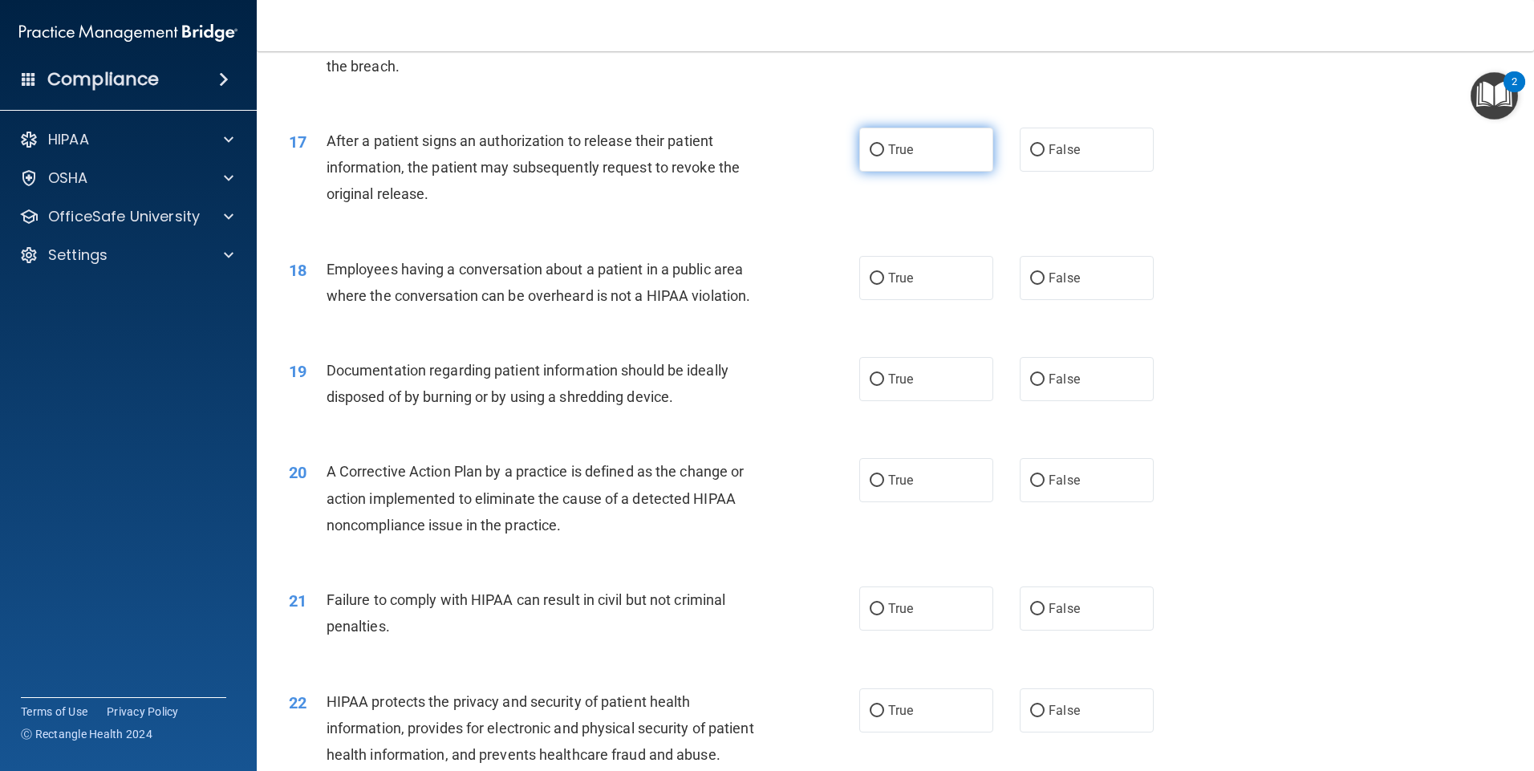
click at [943, 164] on label "True" at bounding box center [926, 150] width 134 height 44
click at [884, 156] on input "True" at bounding box center [877, 150] width 14 height 12
radio input "true"
click at [1294, 236] on div "17 After a patient signs an authorization to release their patient information,…" at bounding box center [895, 172] width 1237 height 128
click at [961, 300] on label "True" at bounding box center [926, 278] width 134 height 44
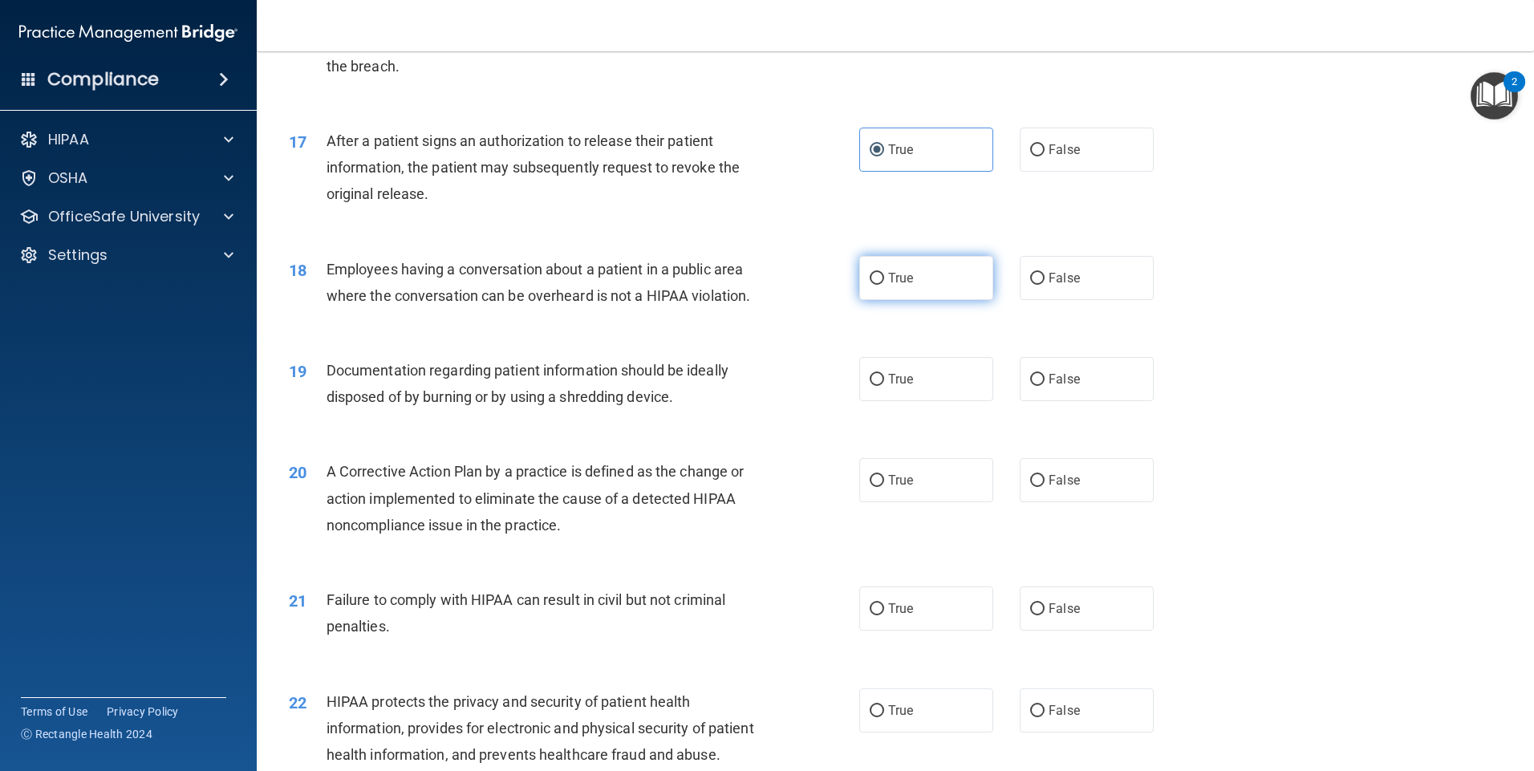
click at [884, 285] on input "True" at bounding box center [877, 279] width 14 height 12
radio input "true"
click at [1274, 337] on div "18 Employees having a conversation about a patient in a public area where the c…" at bounding box center [895, 286] width 1237 height 101
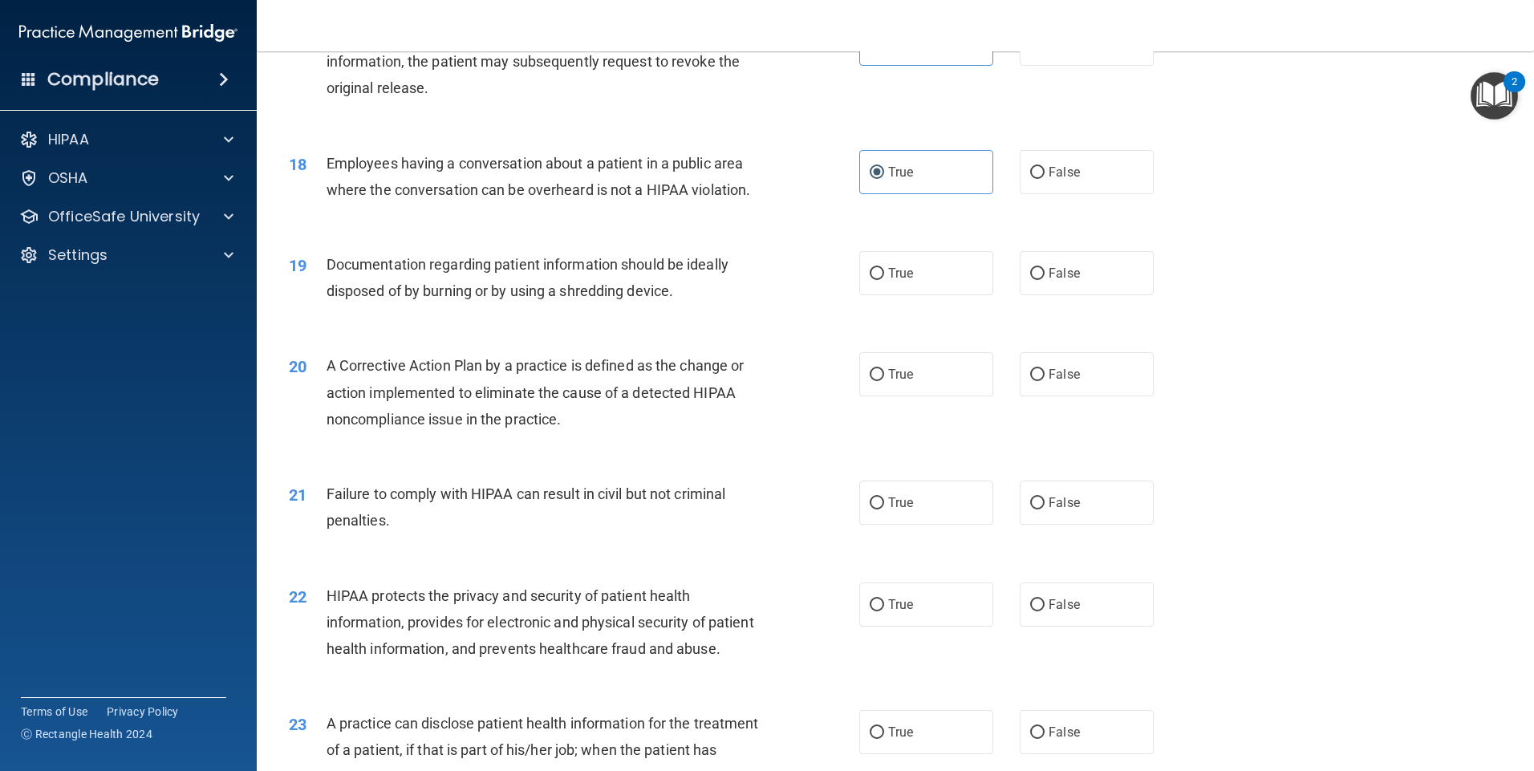
scroll to position [2006, 0]
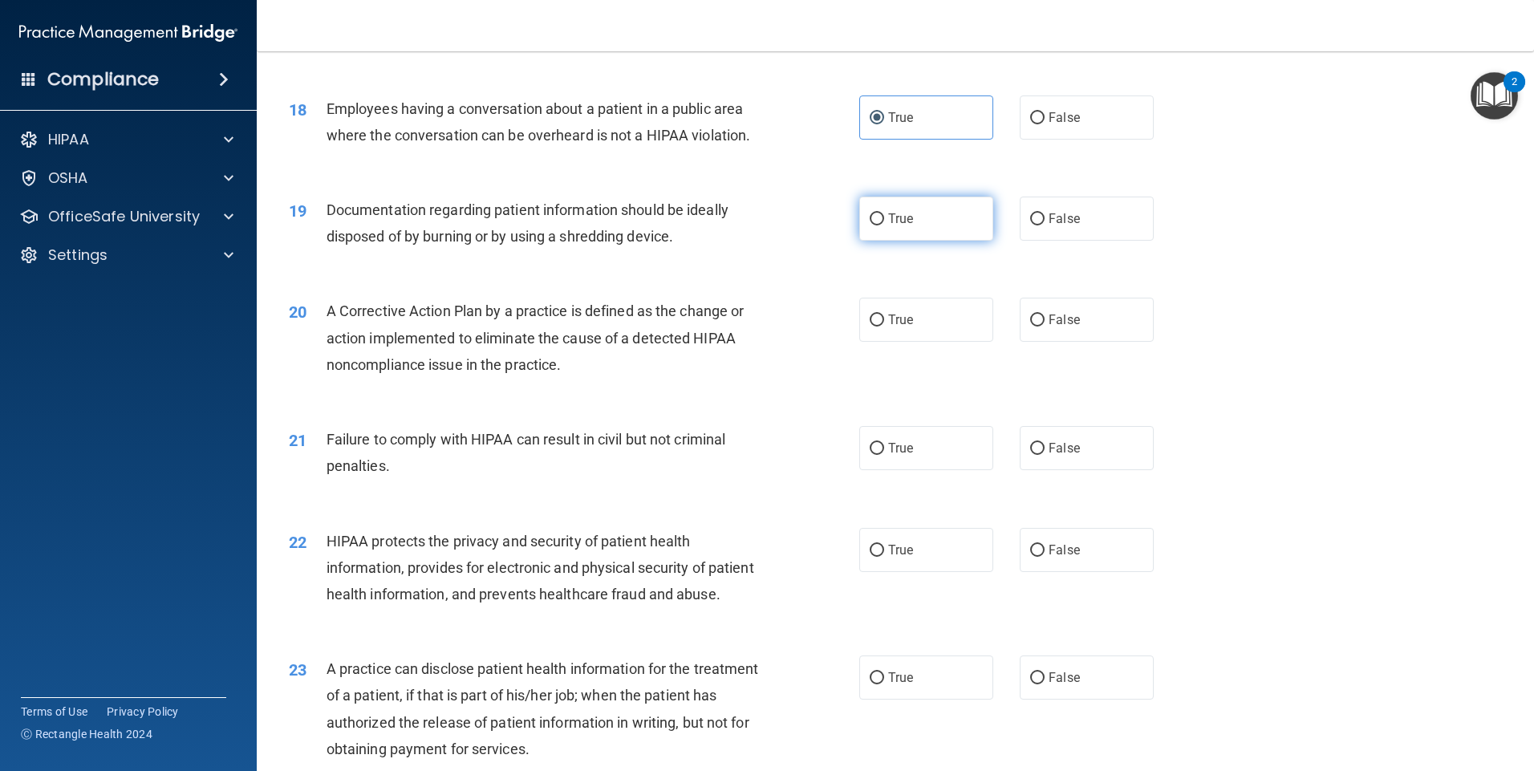
click at [945, 241] on label "True" at bounding box center [926, 219] width 134 height 44
click at [884, 225] on input "True" at bounding box center [877, 219] width 14 height 12
radio input "true"
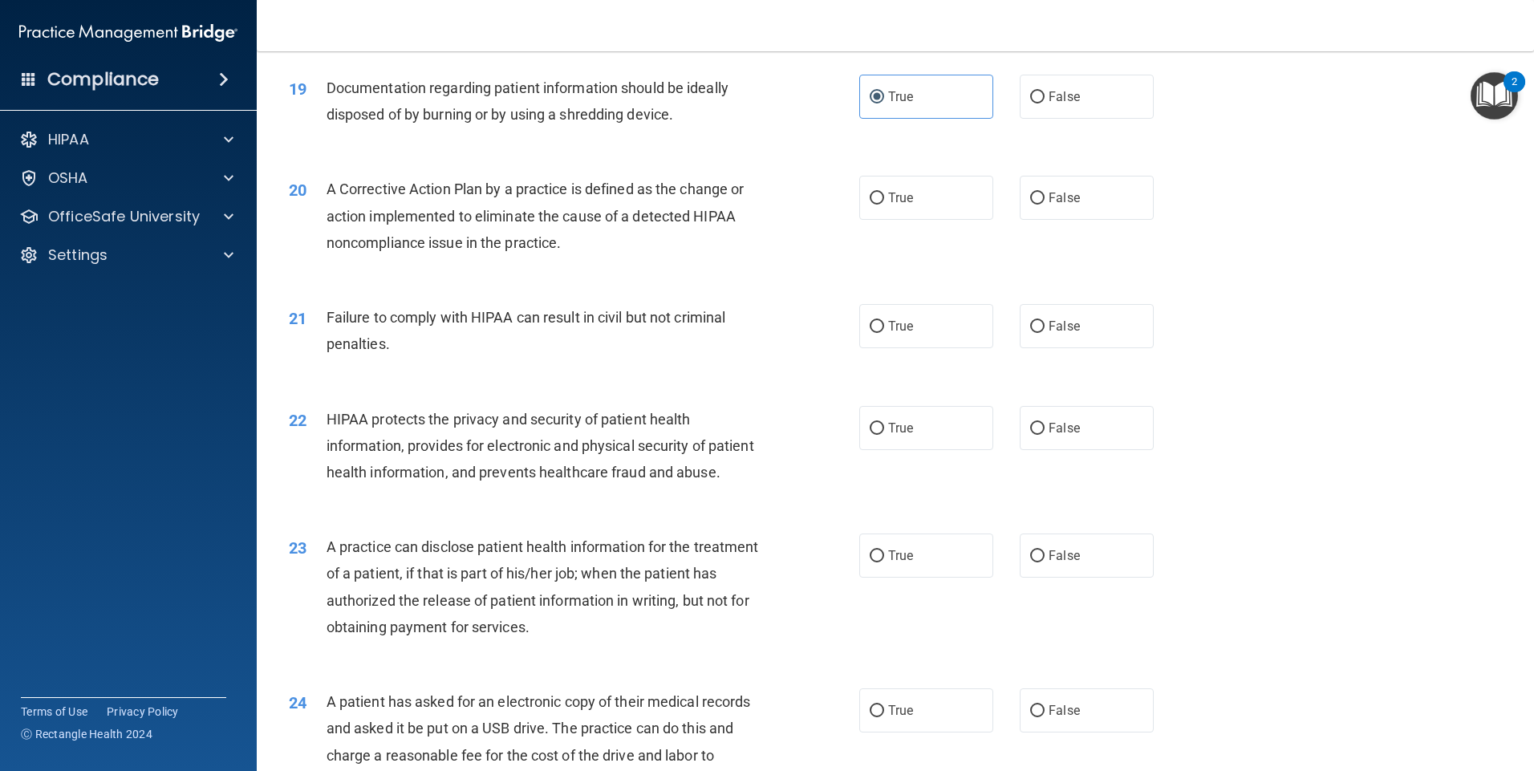
scroll to position [2167, 0]
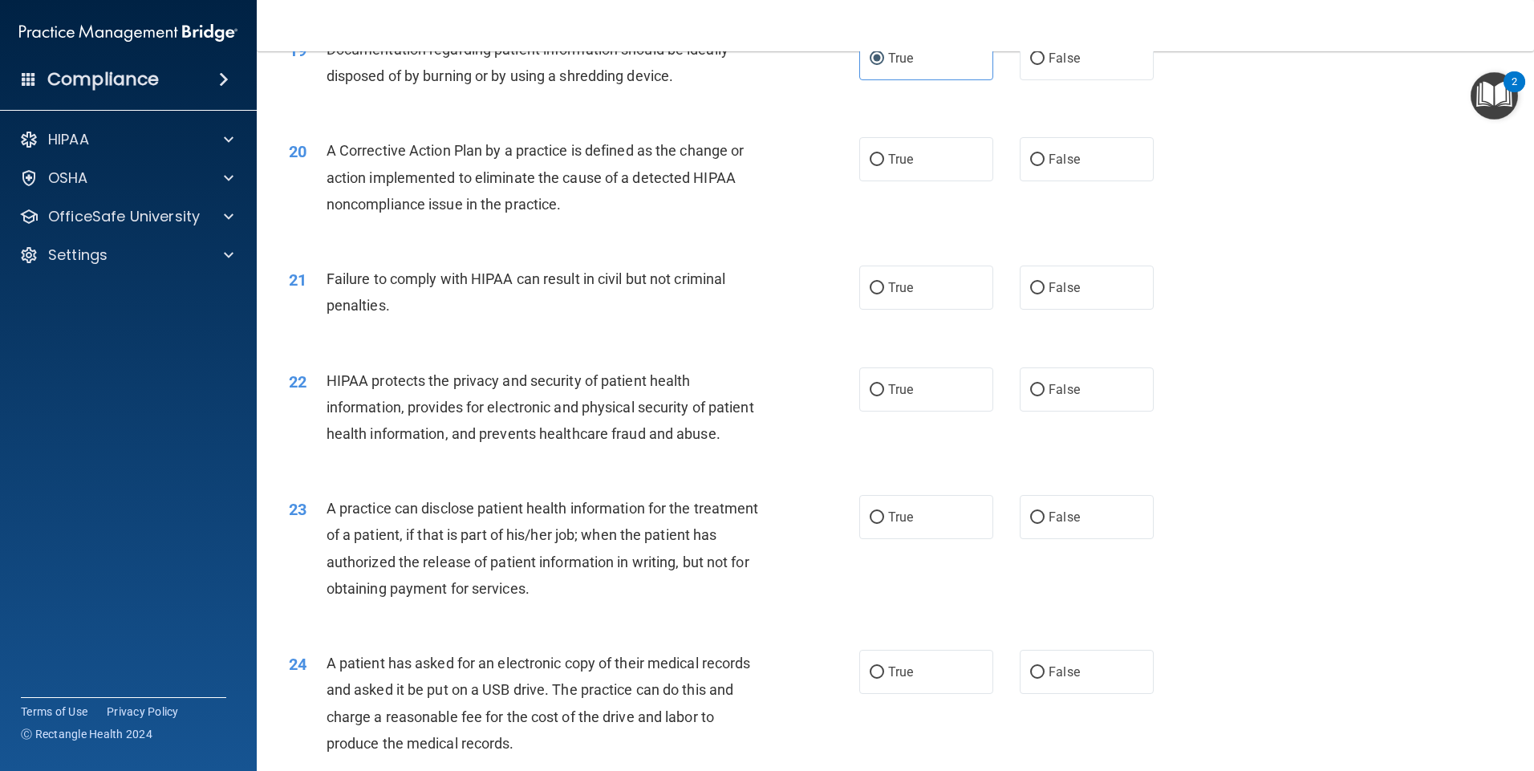
click at [1232, 445] on div "22 HIPAA protects the privacy and security of patient health information, provi…" at bounding box center [895, 411] width 1237 height 128
click at [952, 181] on label "True" at bounding box center [926, 159] width 134 height 44
click at [884, 166] on input "True" at bounding box center [877, 160] width 14 height 12
radio input "true"
click at [1094, 310] on label "False" at bounding box center [1087, 288] width 134 height 44
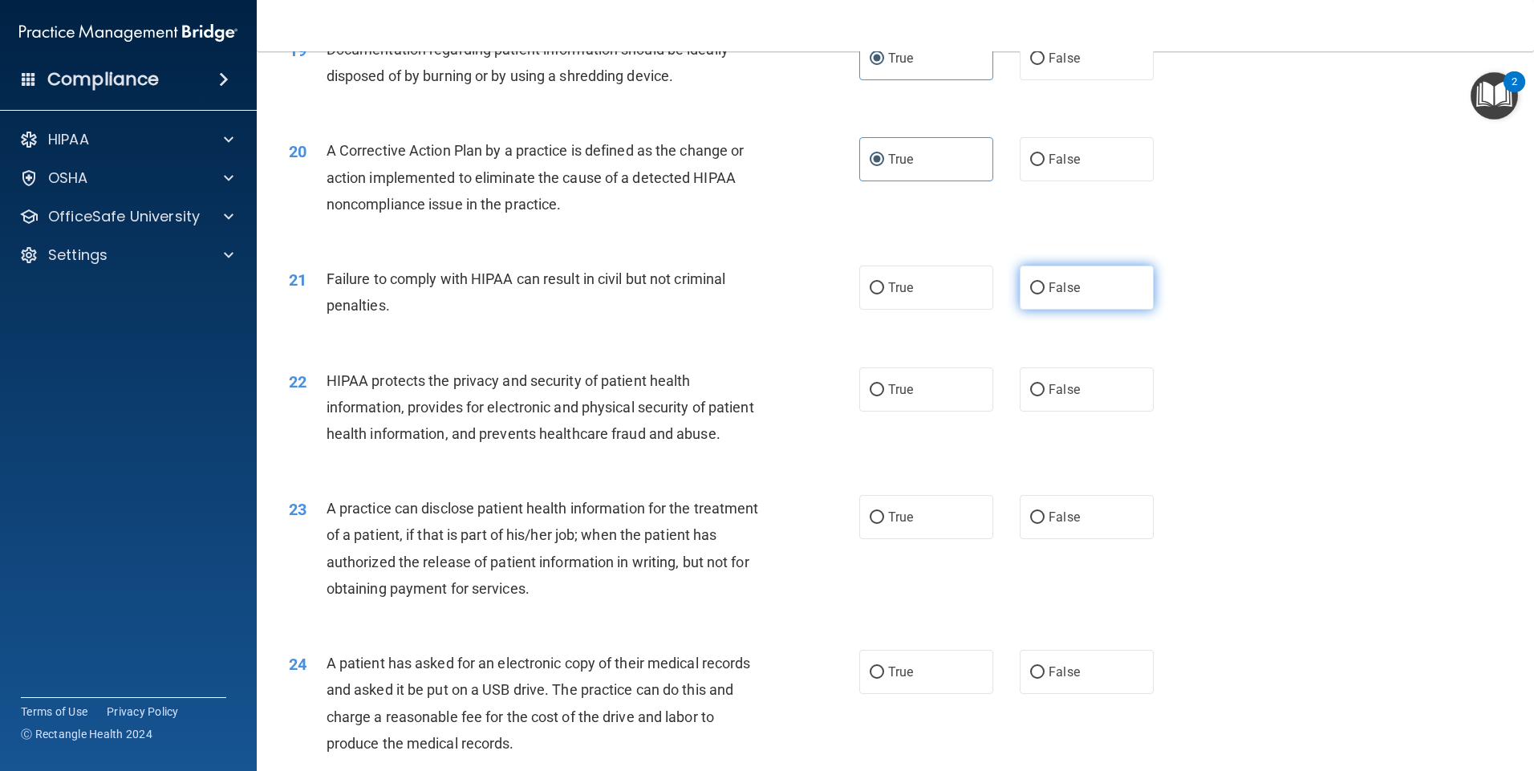
click at [1045, 295] on input "False" at bounding box center [1037, 288] width 14 height 12
radio input "true"
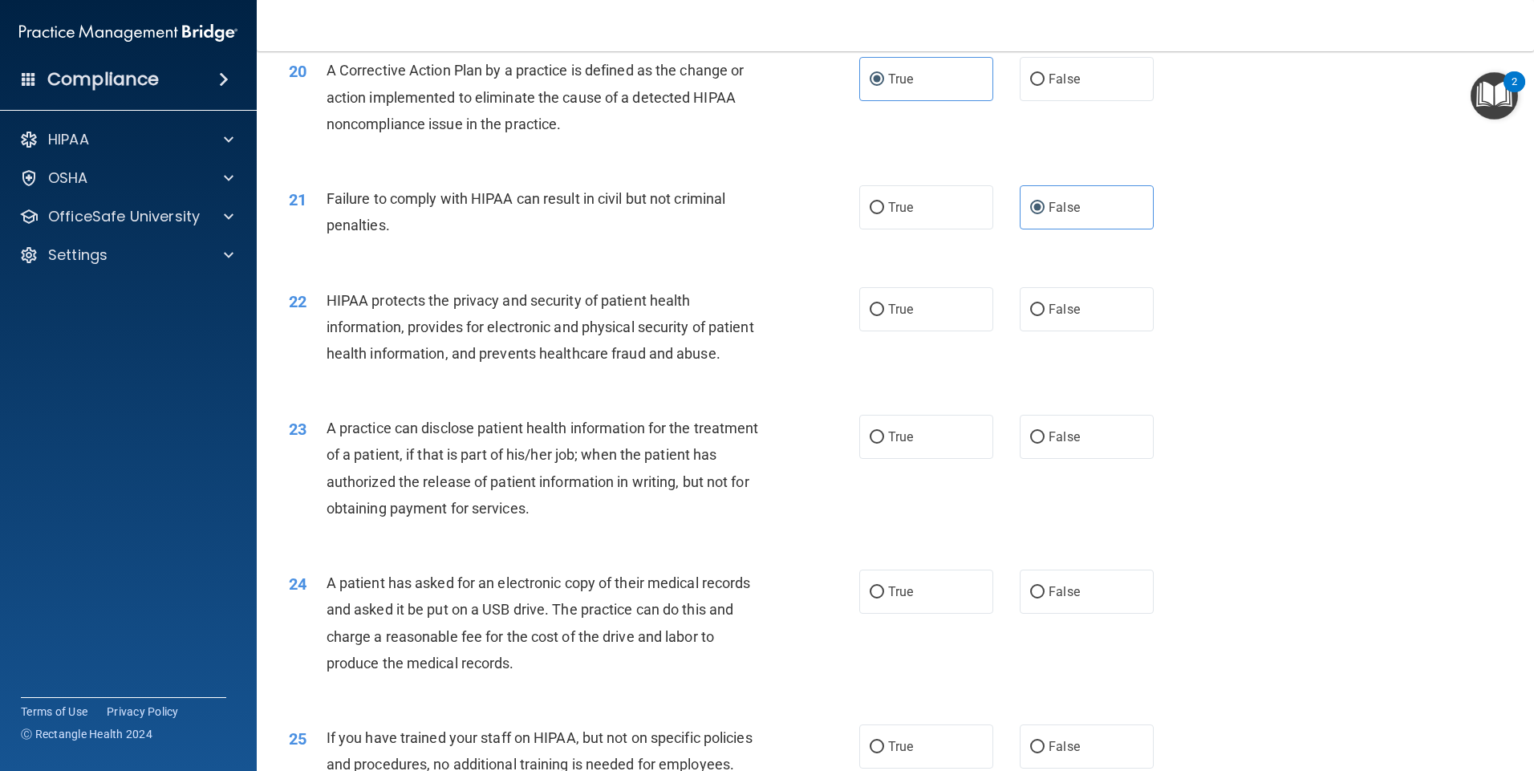
scroll to position [2327, 0]
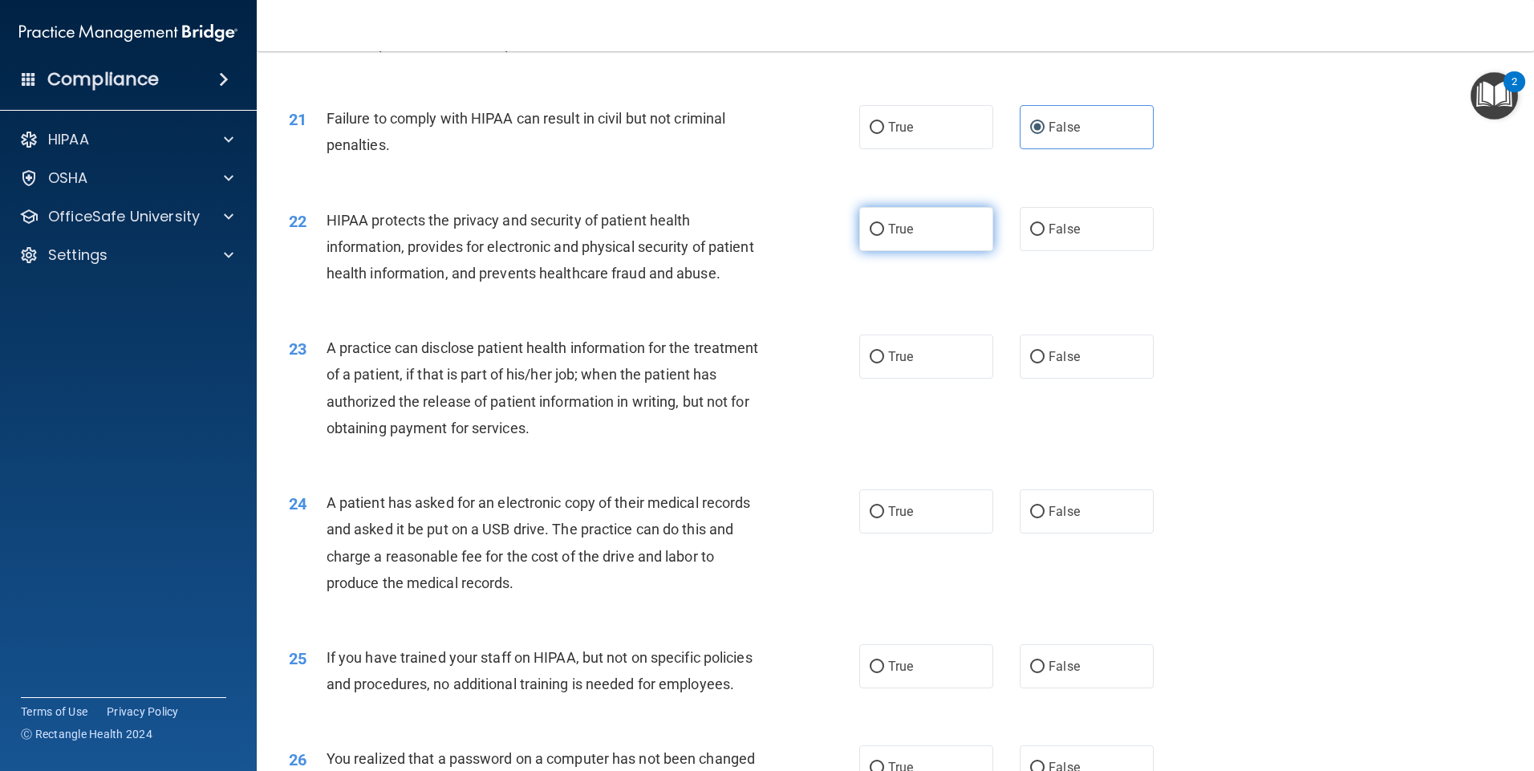
click at [866, 251] on label "True" at bounding box center [926, 229] width 134 height 44
click at [870, 236] on input "True" at bounding box center [877, 230] width 14 height 12
radio input "true"
click at [1141, 315] on div "22 HIPAA protects the privacy and security of patient health information, provi…" at bounding box center [895, 251] width 1237 height 128
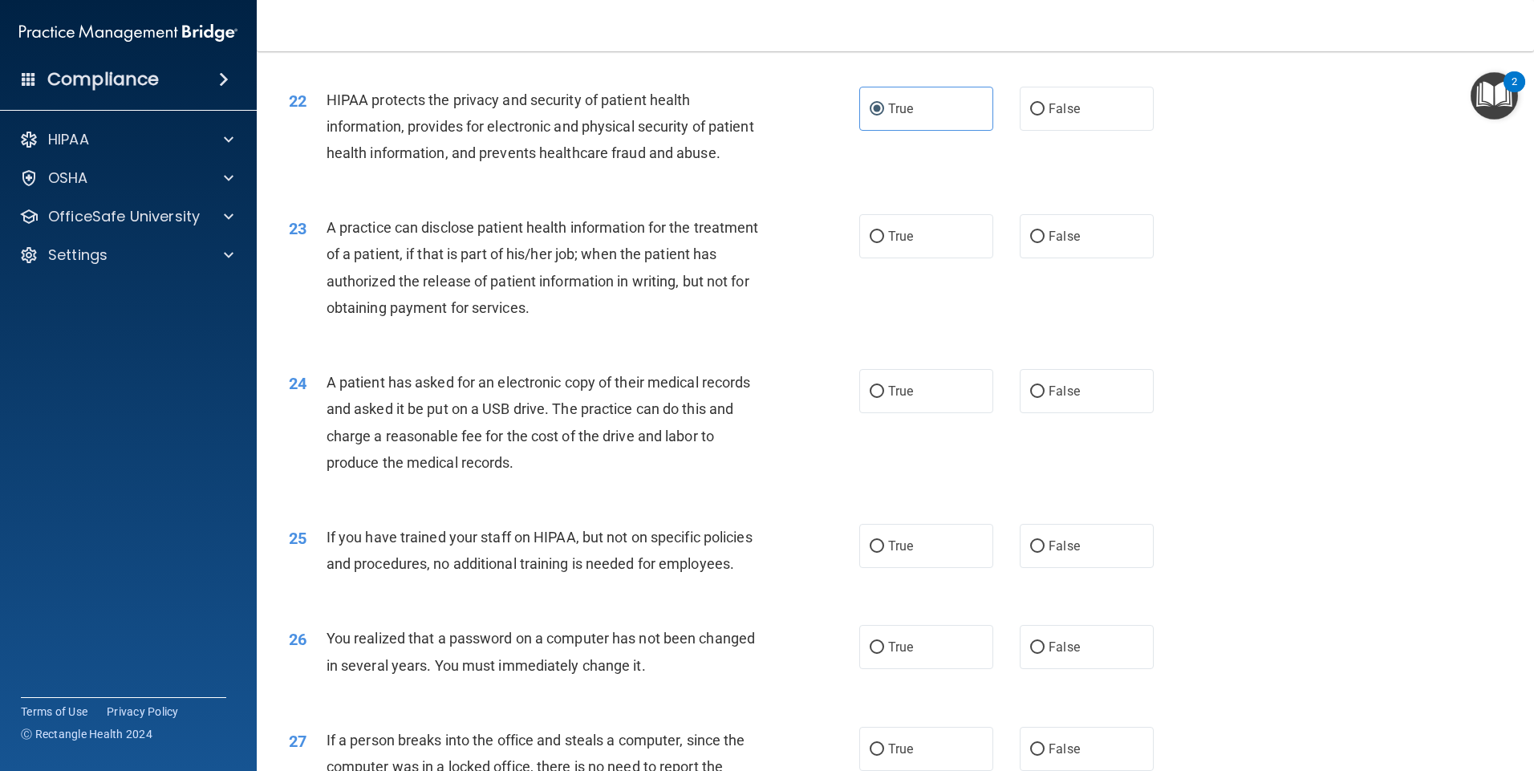
scroll to position [2411, 0]
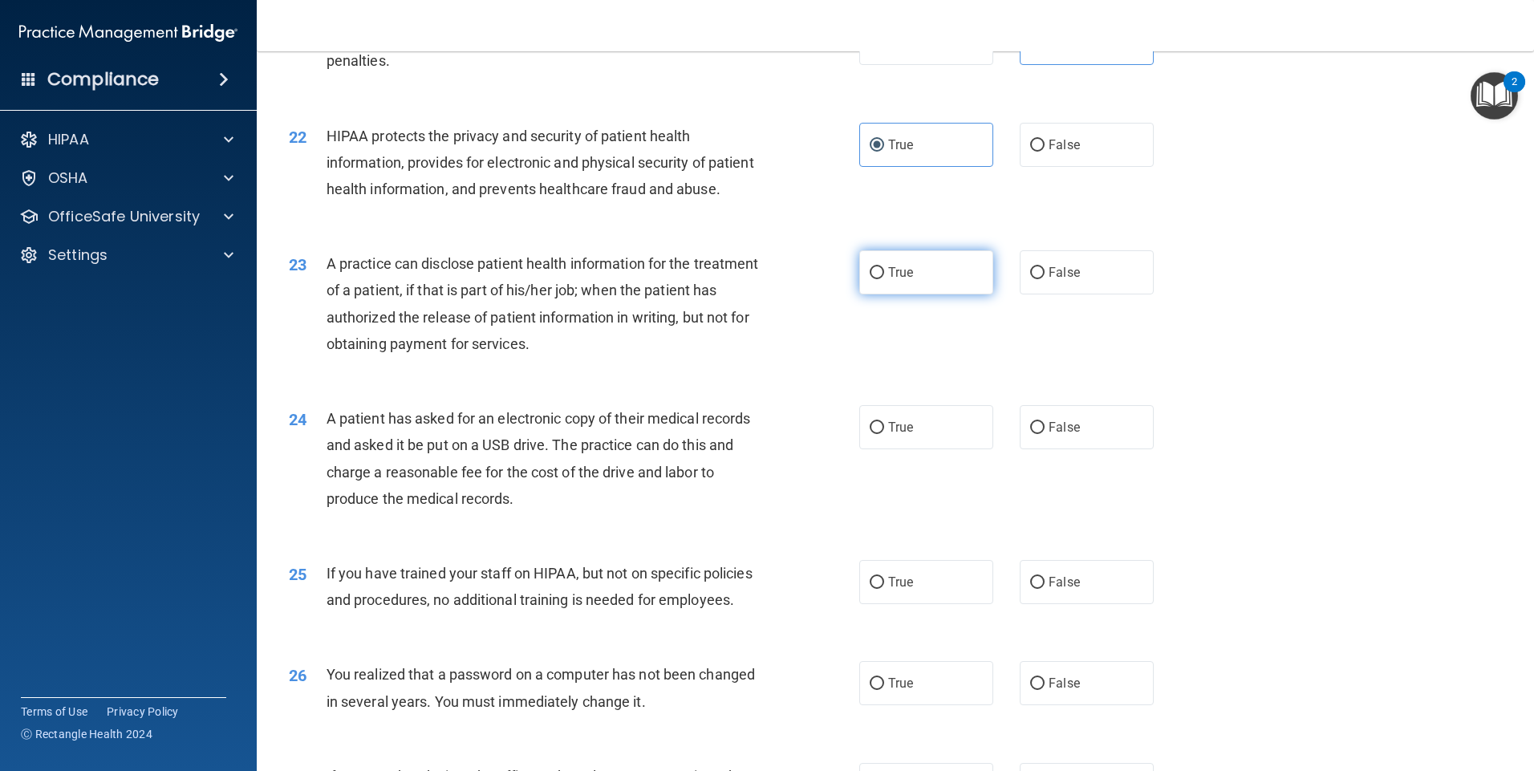
click at [936, 295] on label "True" at bounding box center [926, 272] width 134 height 44
click at [884, 279] on input "True" at bounding box center [877, 273] width 14 height 12
radio input "true"
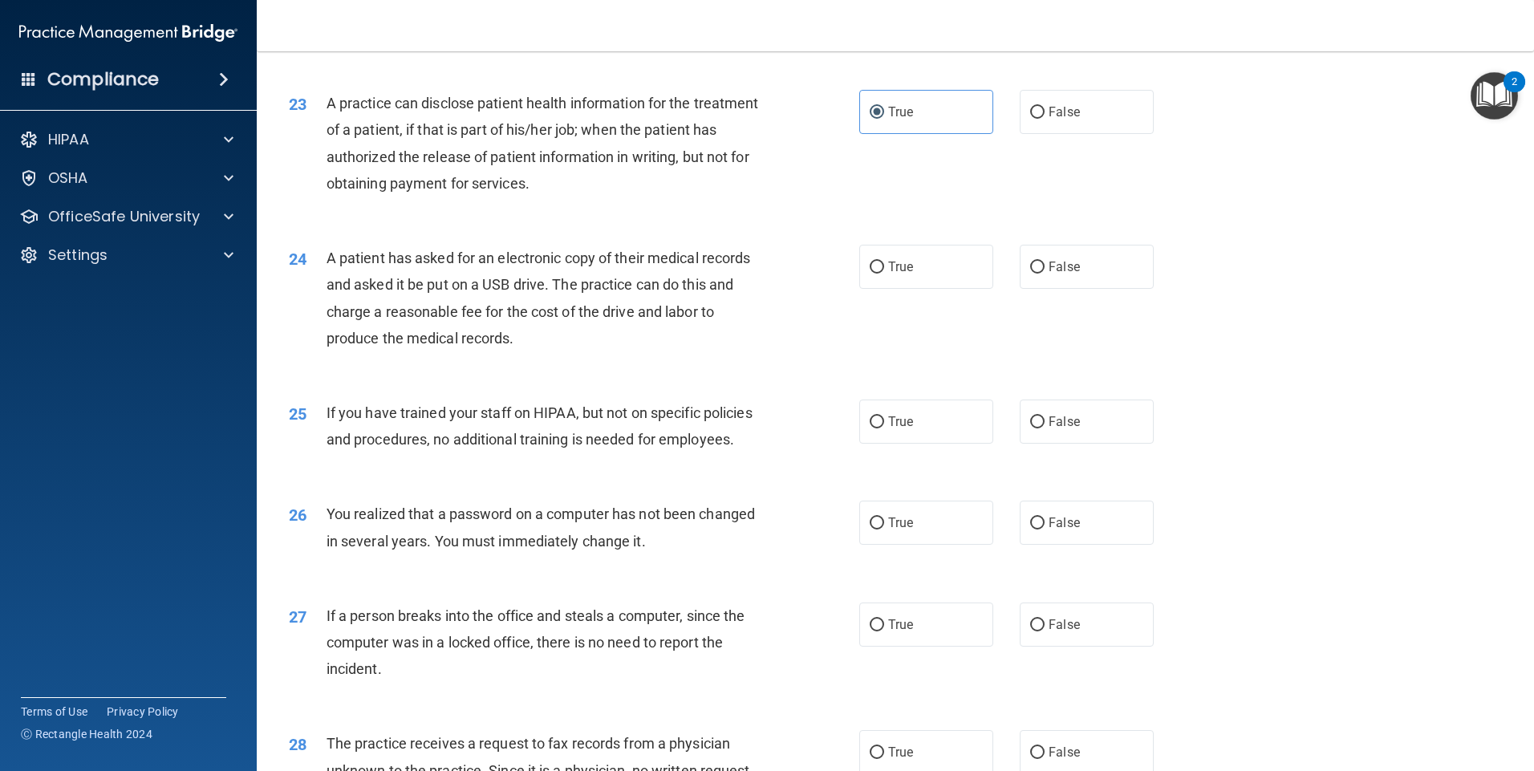
scroll to position [2652, 0]
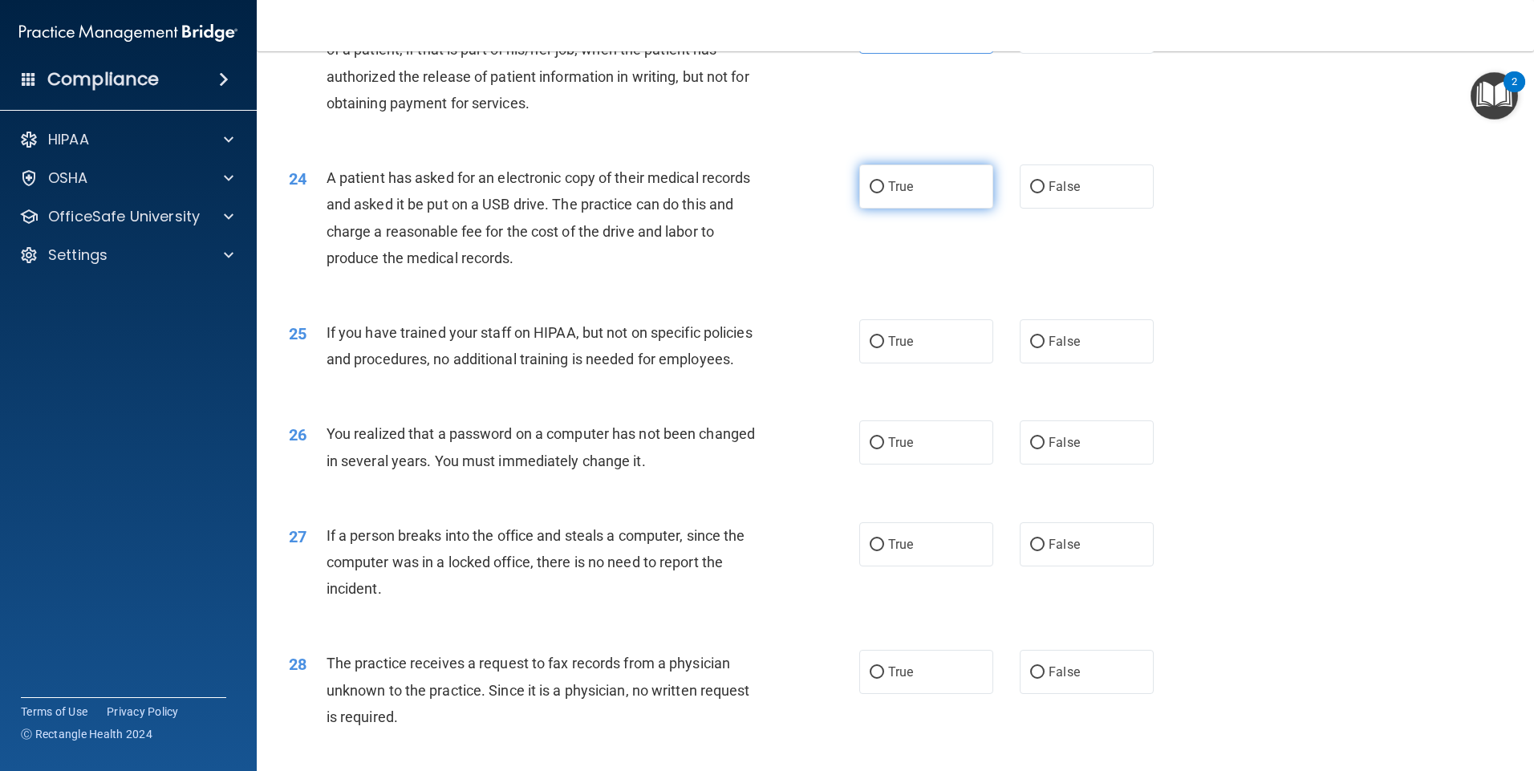
click at [885, 209] on label "True" at bounding box center [926, 187] width 134 height 44
click at [884, 193] on input "True" at bounding box center [877, 187] width 14 height 12
radio input "true"
click at [1094, 364] on label "False" at bounding box center [1087, 341] width 134 height 44
click at [1045, 348] on input "False" at bounding box center [1037, 342] width 14 height 12
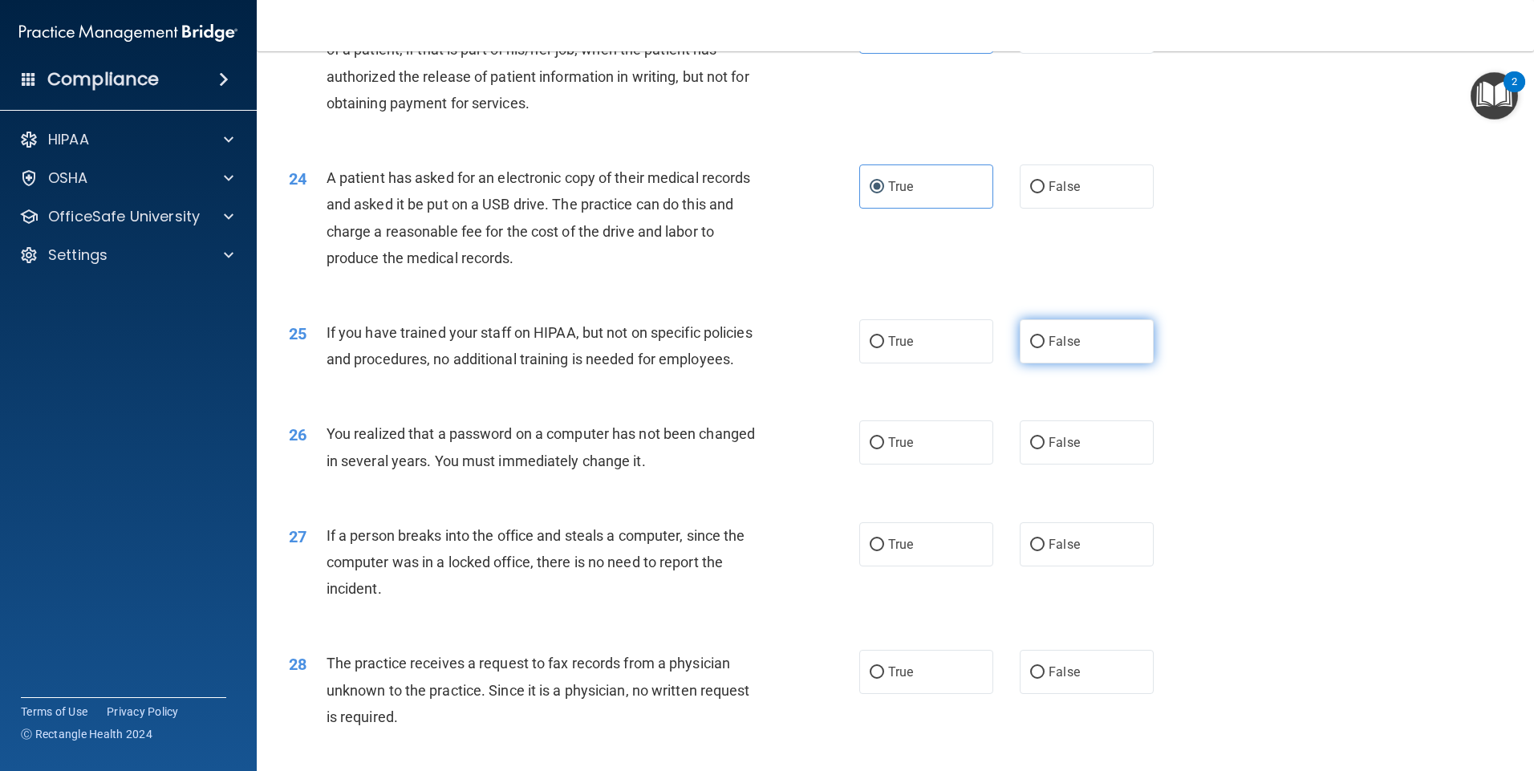
radio input "true"
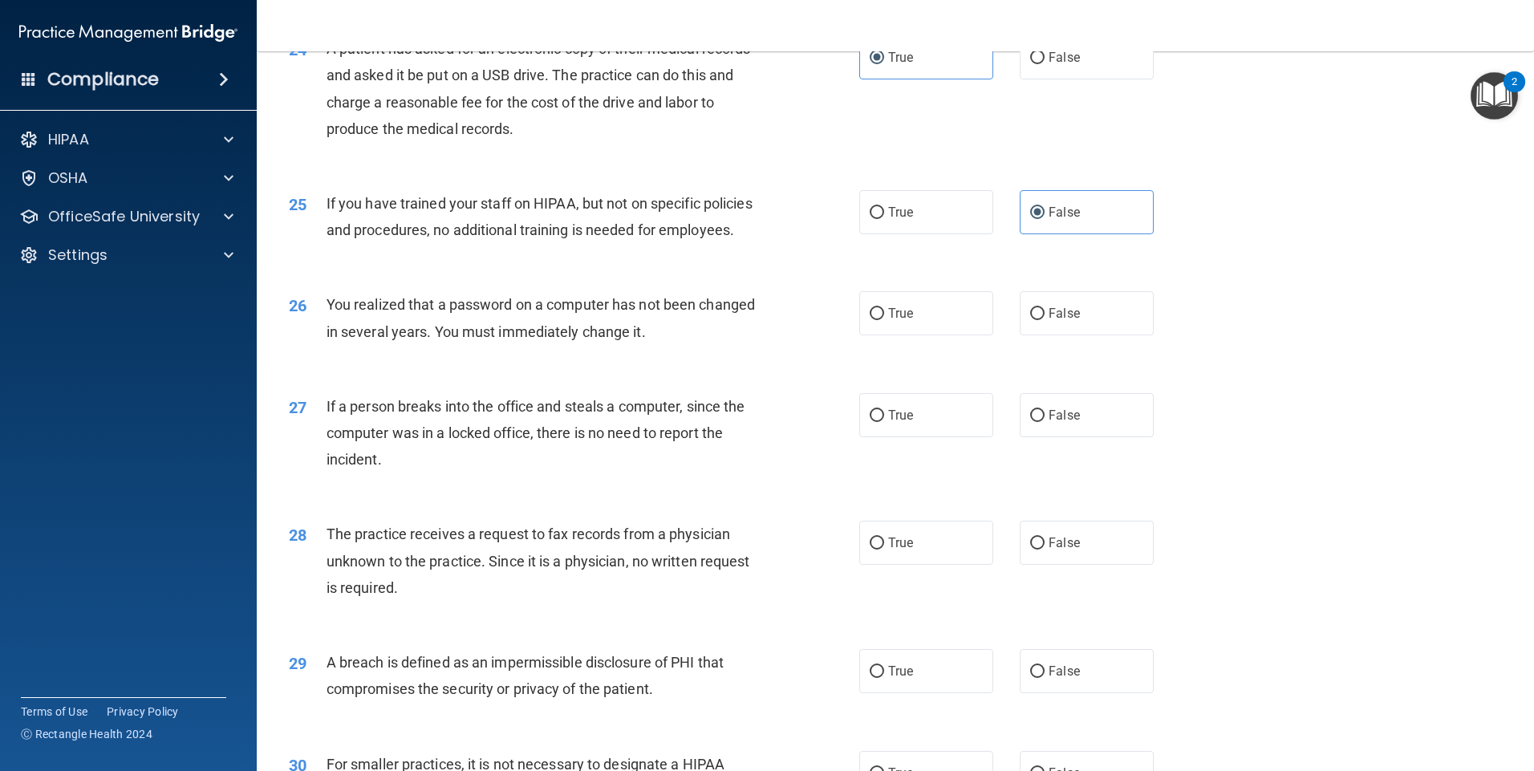
scroll to position [2813, 0]
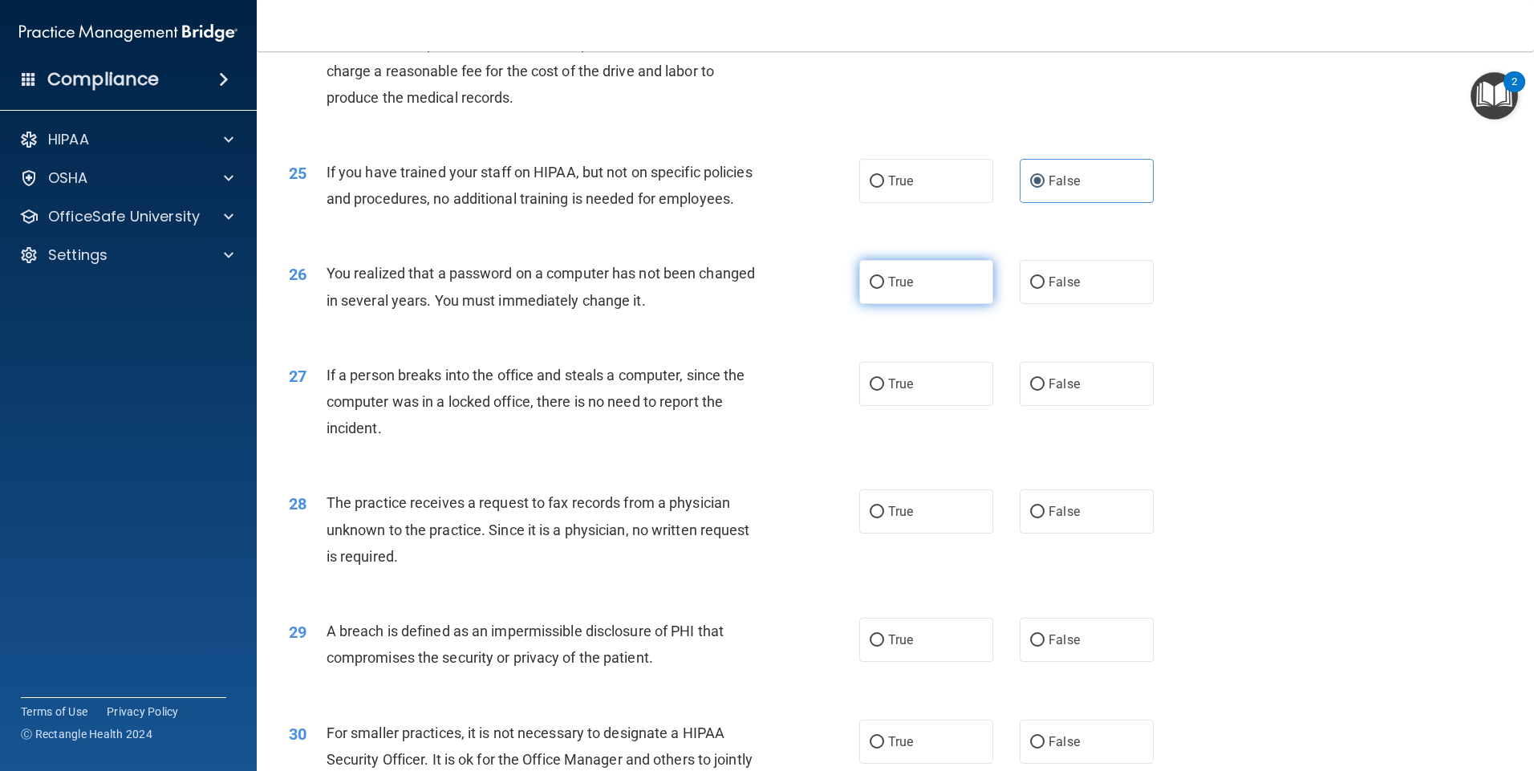
click at [924, 304] on label "True" at bounding box center [926, 282] width 134 height 44
click at [884, 289] on input "True" at bounding box center [877, 283] width 14 height 12
radio input "true"
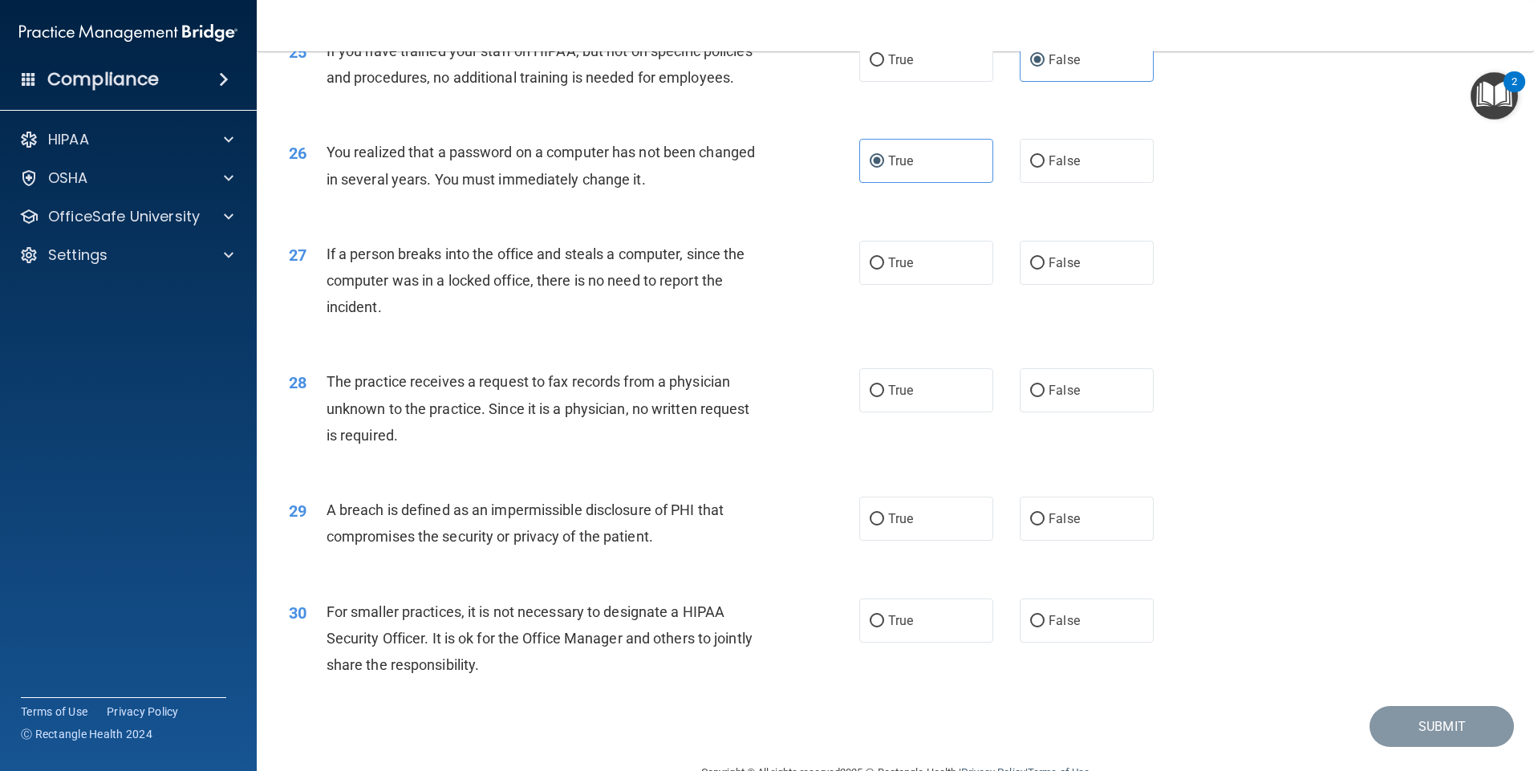
scroll to position [2973, 0]
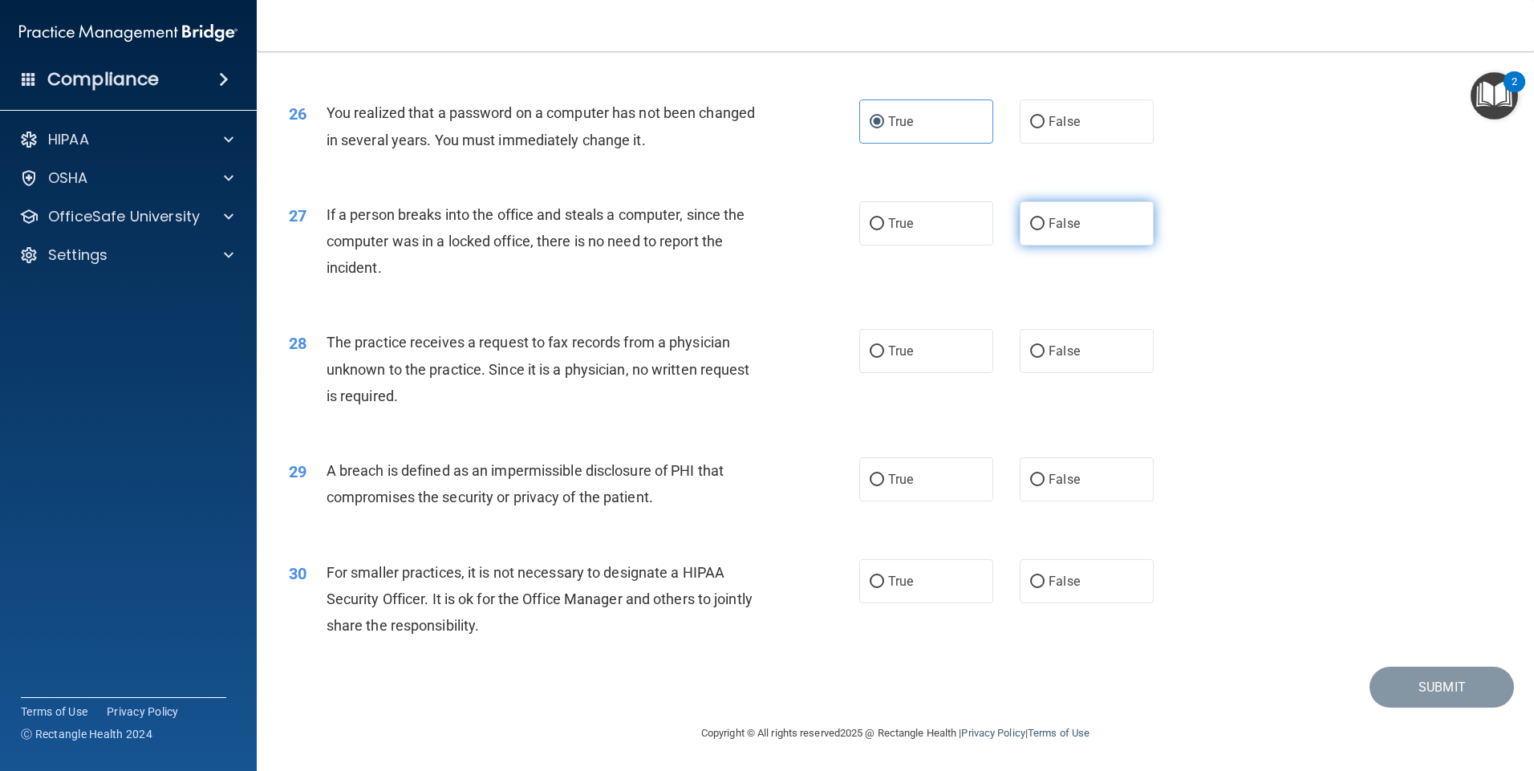
click at [1071, 246] on label "False" at bounding box center [1087, 223] width 134 height 44
click at [1045, 230] on input "False" at bounding box center [1037, 224] width 14 height 12
radio input "true"
click at [1086, 373] on label "False" at bounding box center [1087, 351] width 134 height 44
click at [1045, 358] on input "False" at bounding box center [1037, 352] width 14 height 12
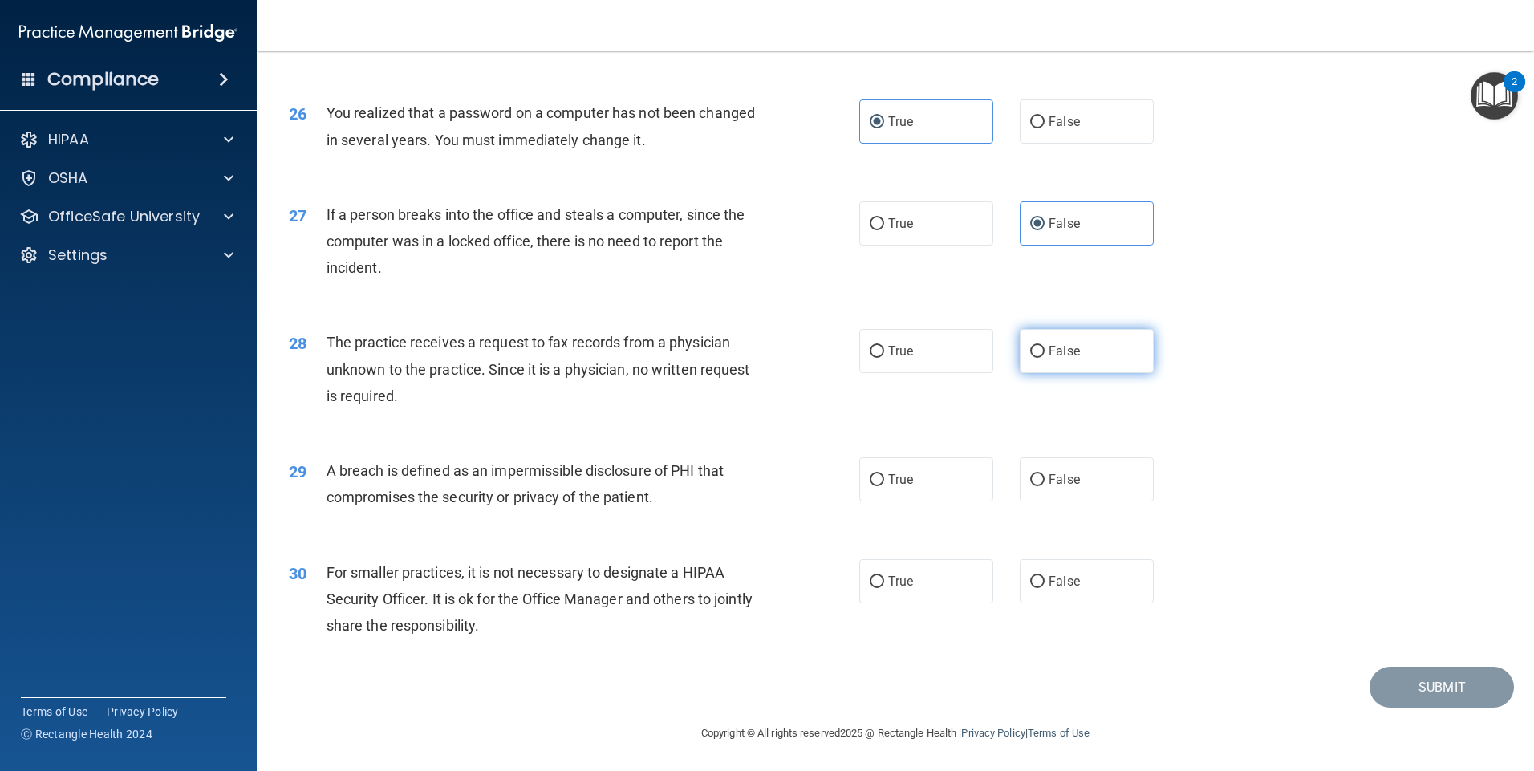
radio input "true"
click at [888, 487] on span "True" at bounding box center [900, 479] width 25 height 15
click at [883, 486] on input "True" at bounding box center [877, 480] width 14 height 12
radio input "true"
click at [1087, 603] on label "False" at bounding box center [1087, 581] width 134 height 44
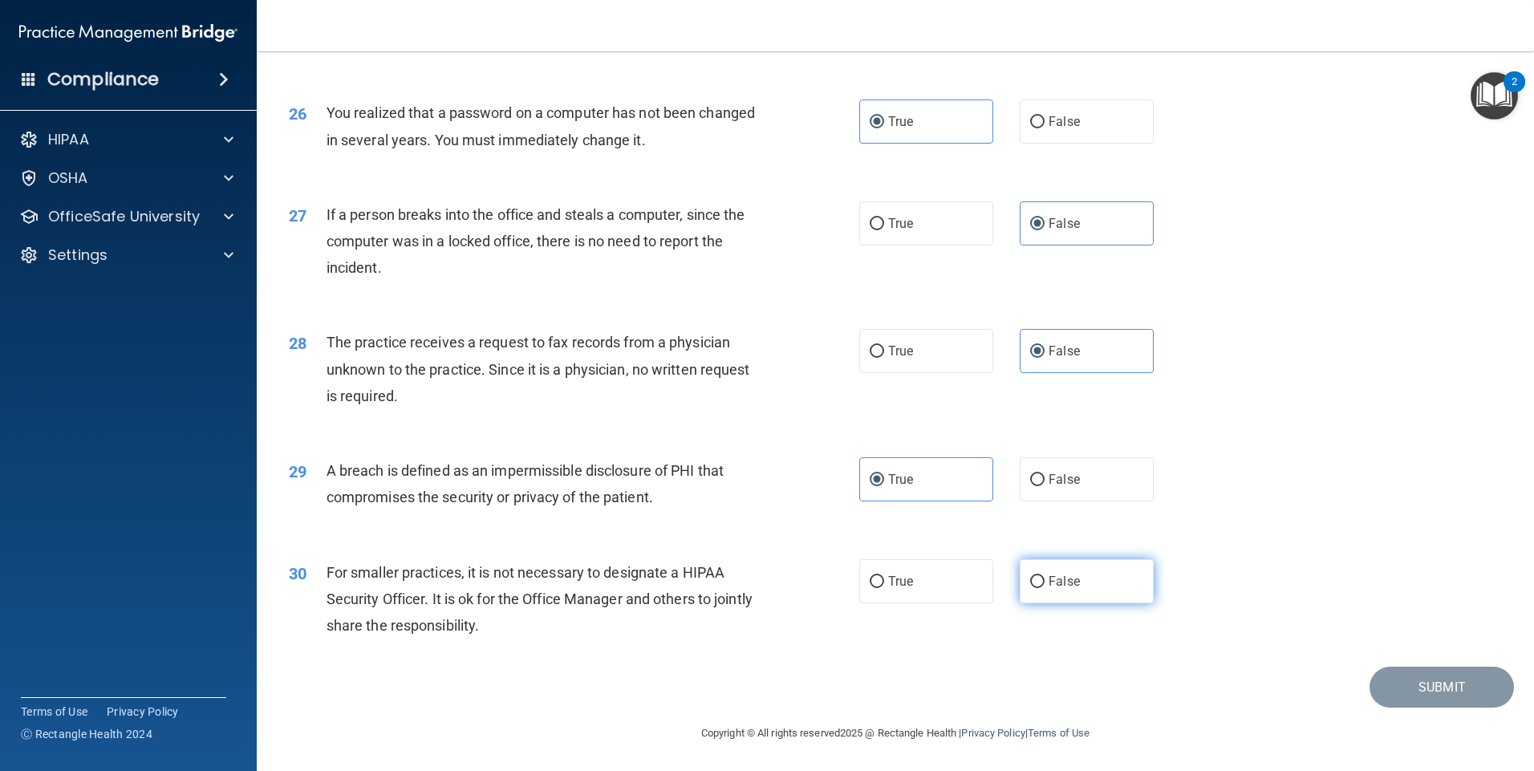
click at [1045, 588] on input "False" at bounding box center [1037, 582] width 14 height 12
radio input "true"
click at [1472, 675] on button "Submit" at bounding box center [1442, 686] width 144 height 41
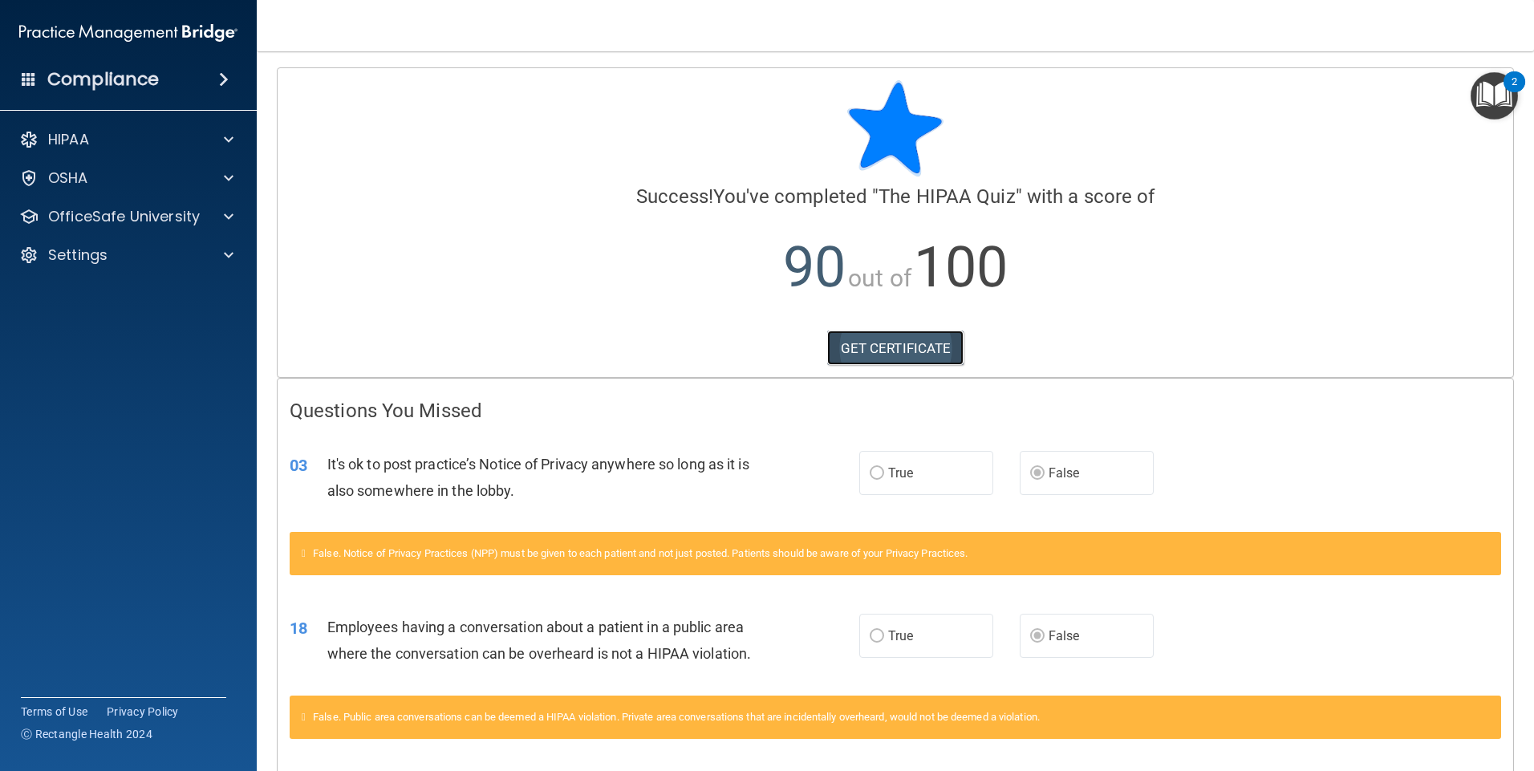
click at [896, 347] on link "GET CERTIFICATE" at bounding box center [895, 348] width 137 height 35
click at [93, 225] on p "OfficeSafe University" at bounding box center [124, 216] width 152 height 19
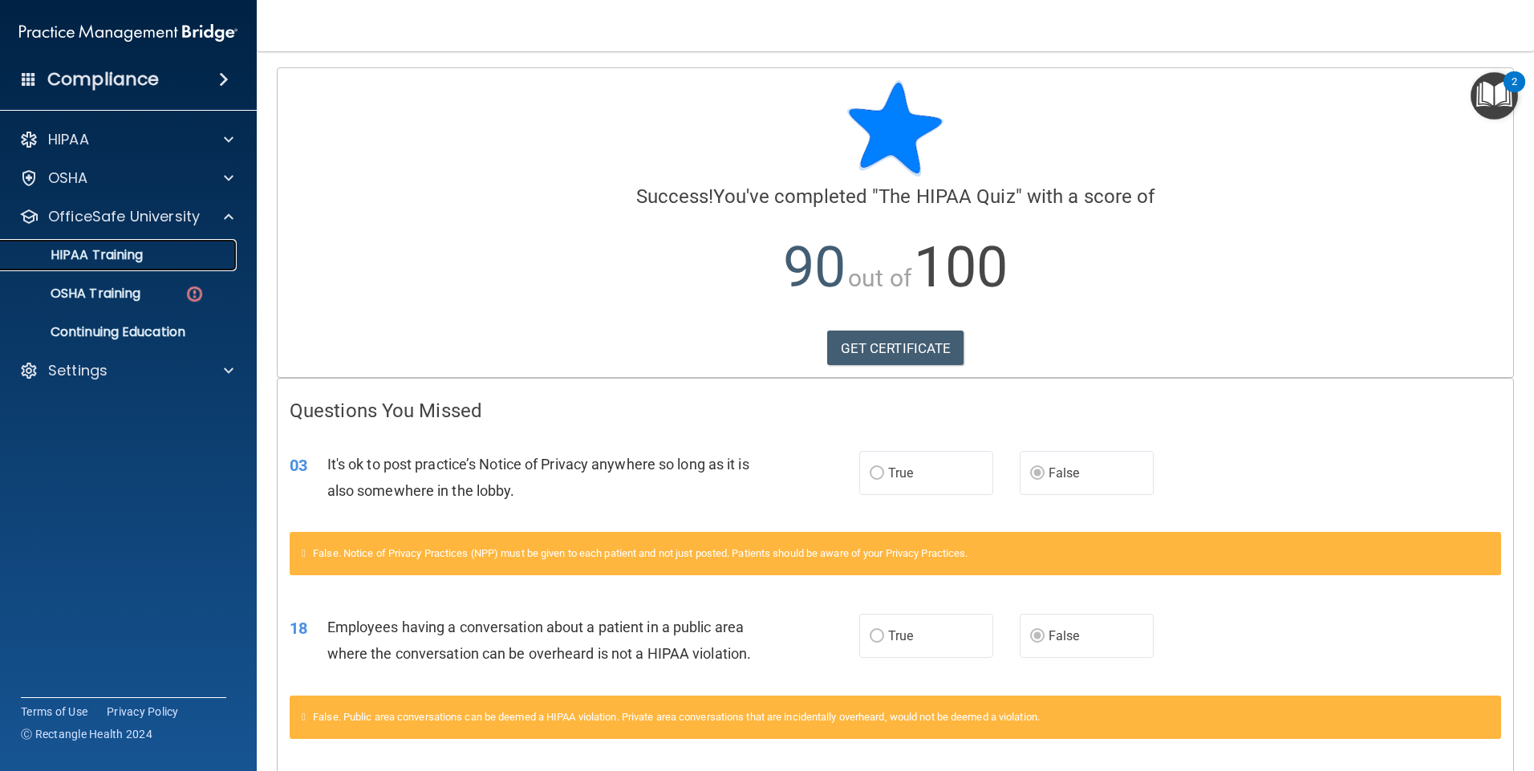
click at [152, 246] on link "HIPAA Training" at bounding box center [110, 255] width 253 height 32
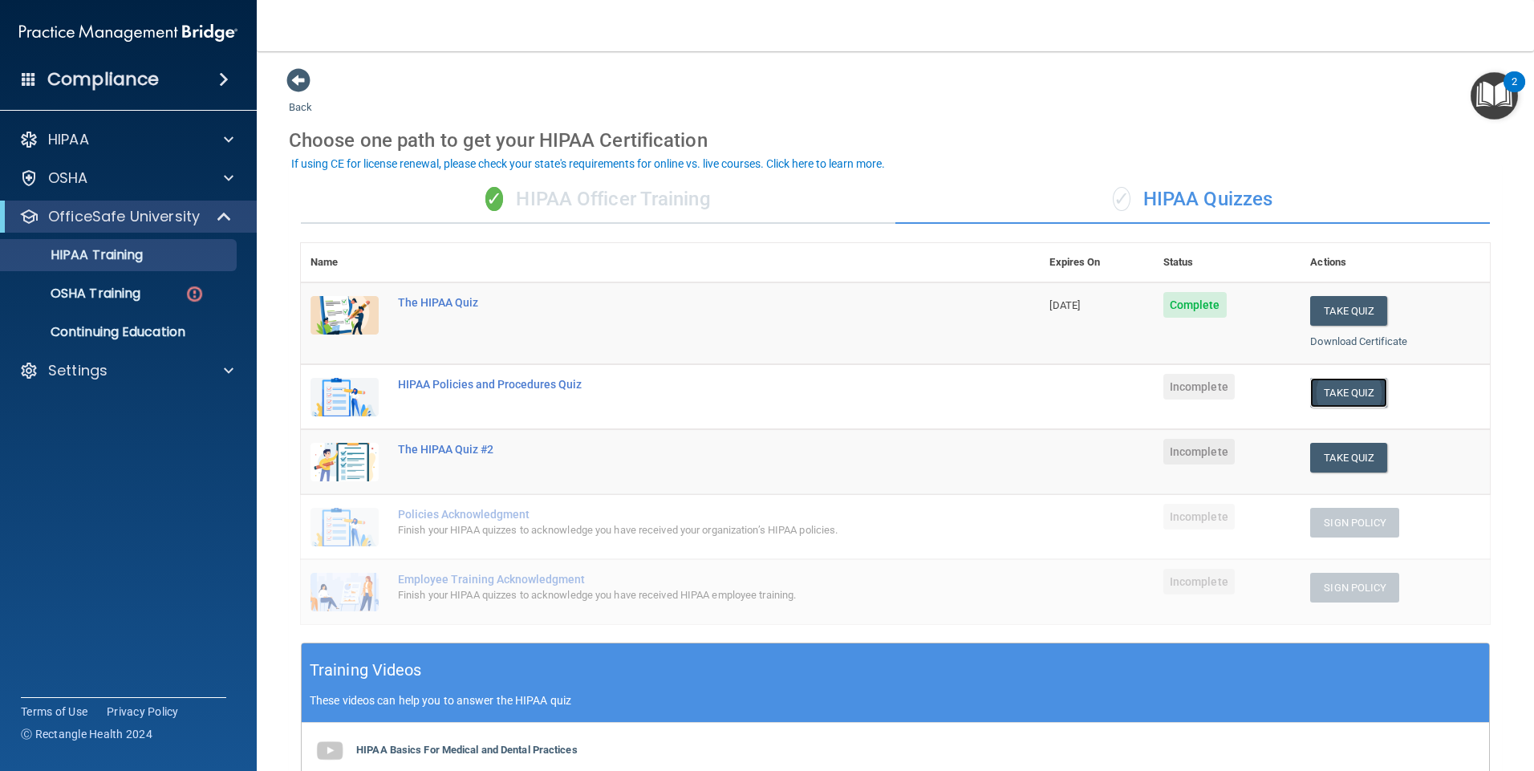
click at [1322, 391] on button "Take Quiz" at bounding box center [1348, 393] width 77 height 30
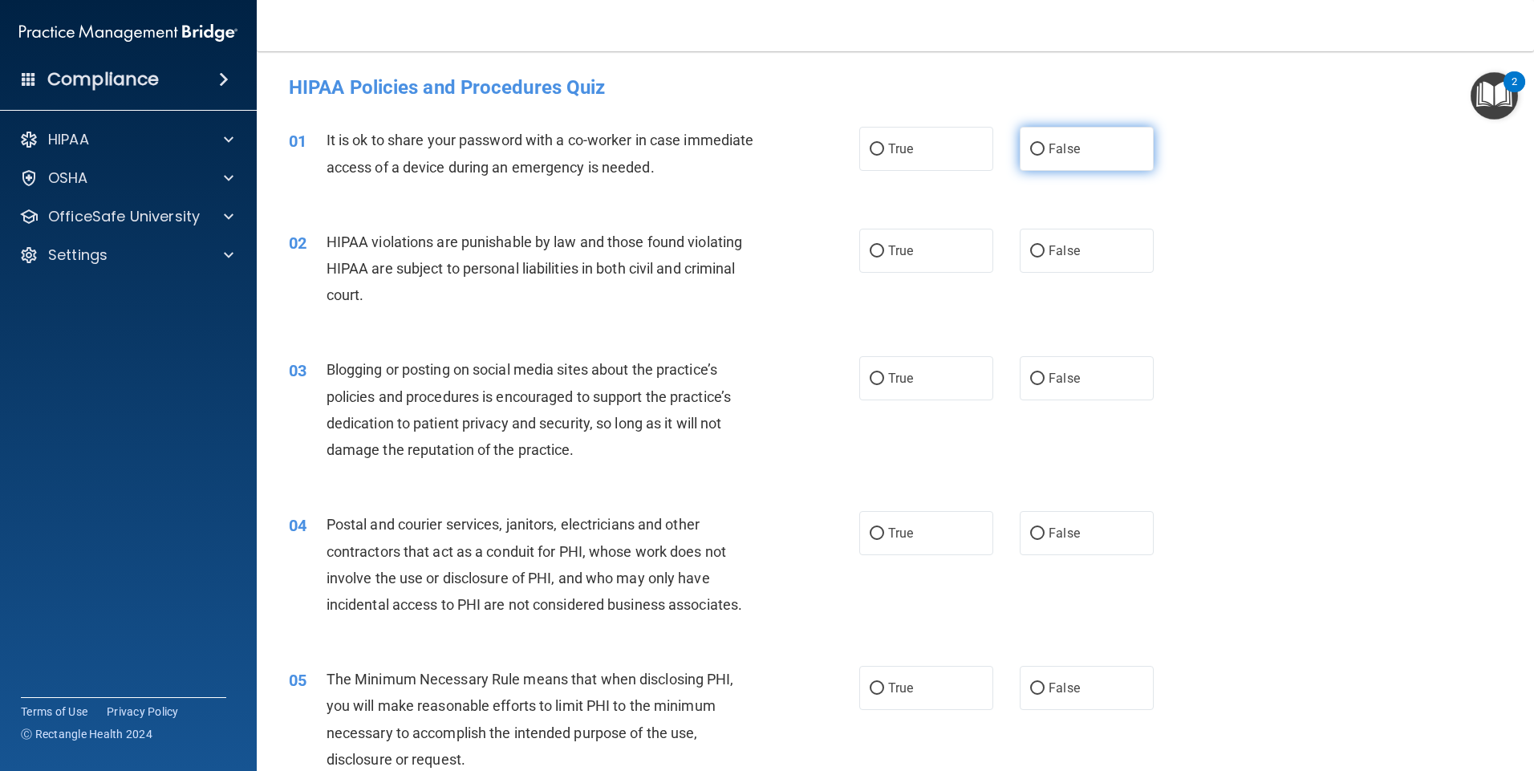
click at [1055, 148] on span "False" at bounding box center [1064, 148] width 31 height 15
click at [1045, 148] on input "False" at bounding box center [1037, 150] width 14 height 12
radio input "true"
click at [951, 255] on label "True" at bounding box center [926, 251] width 134 height 44
click at [884, 255] on input "True" at bounding box center [877, 252] width 14 height 12
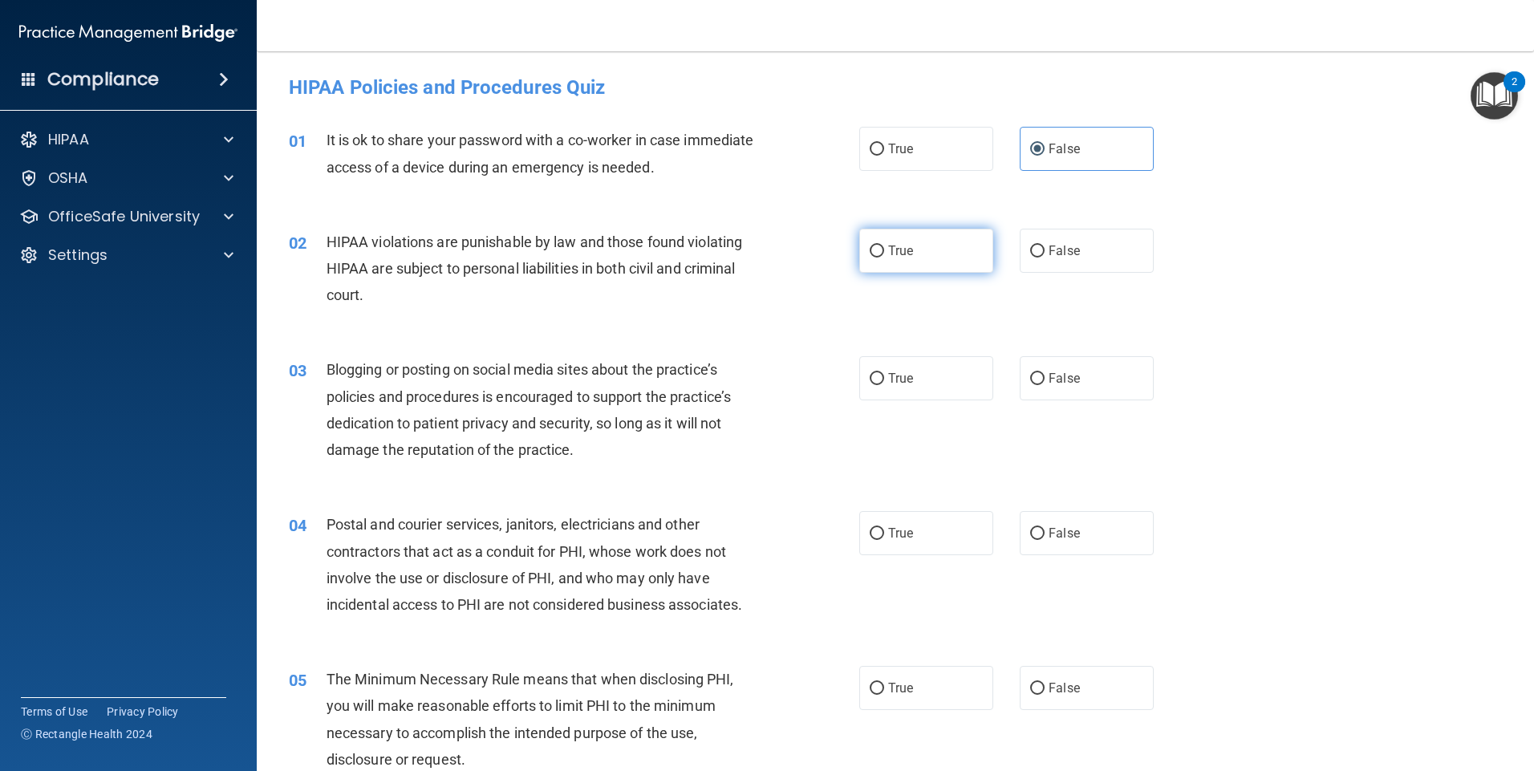
radio input "true"
click at [936, 380] on label "True" at bounding box center [926, 378] width 134 height 44
click at [884, 380] on input "True" at bounding box center [877, 379] width 14 height 12
radio input "true"
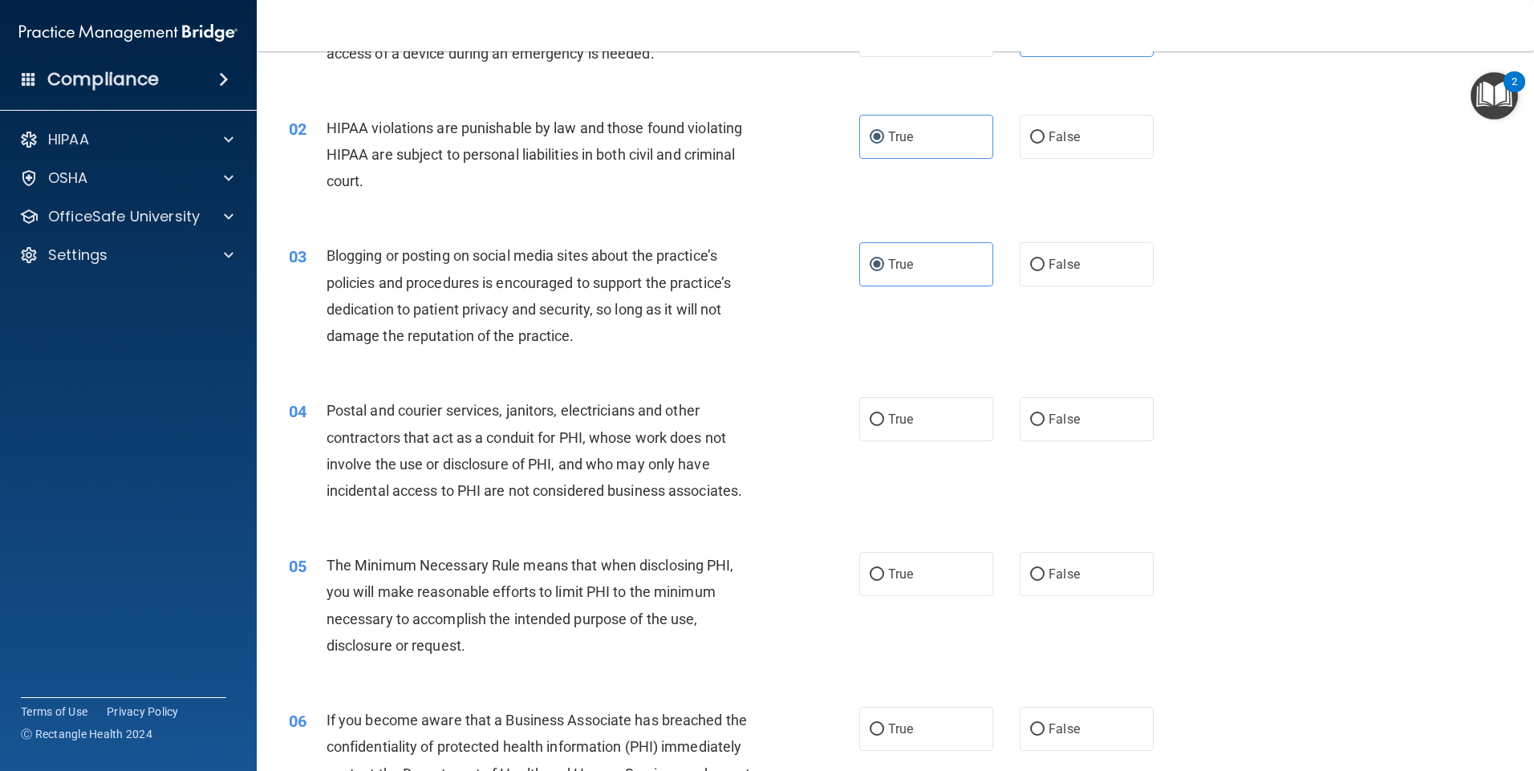
scroll to position [160, 0]
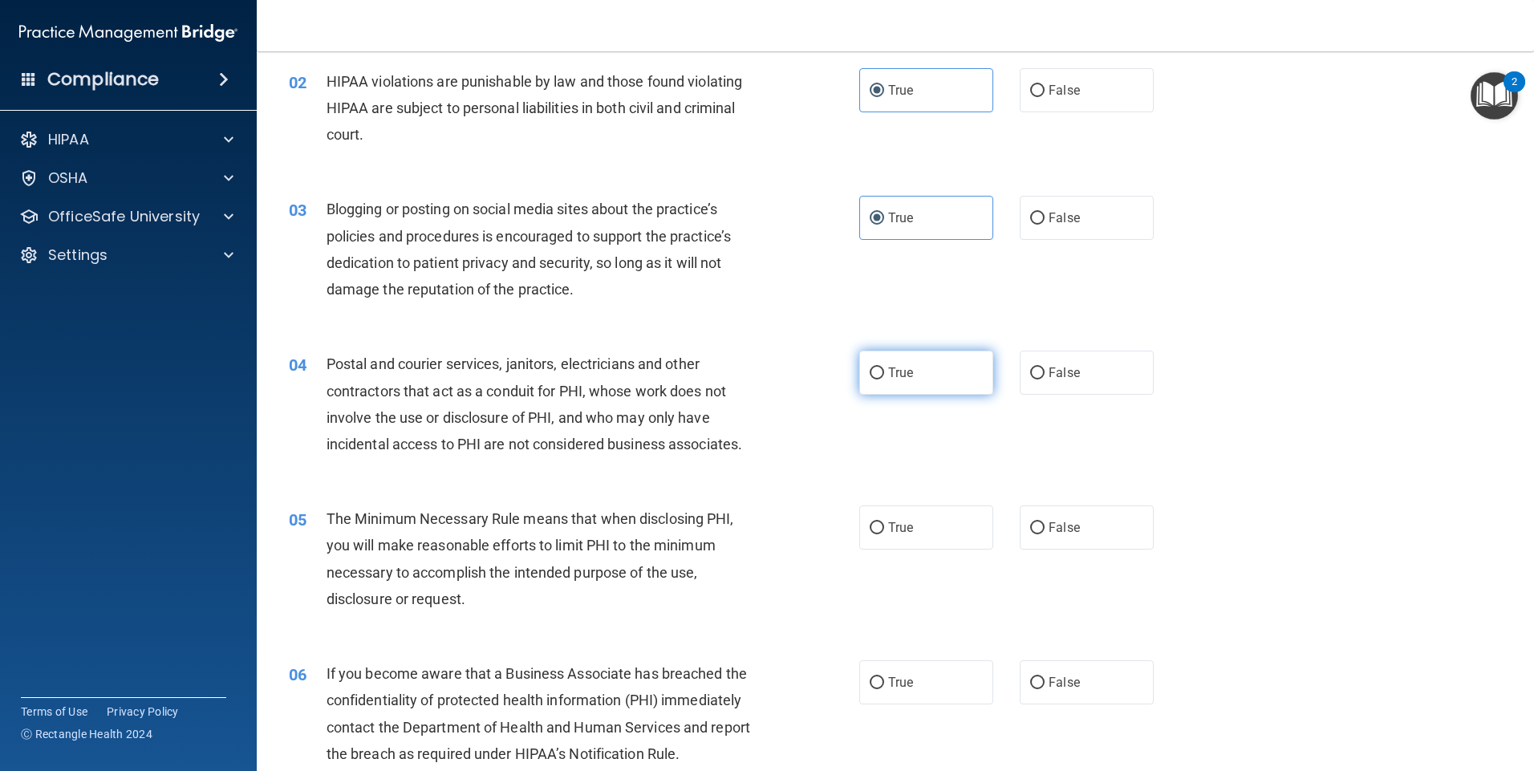
click at [948, 382] on label "True" at bounding box center [926, 373] width 134 height 44
click at [884, 380] on input "True" at bounding box center [877, 374] width 14 height 12
radio input "true"
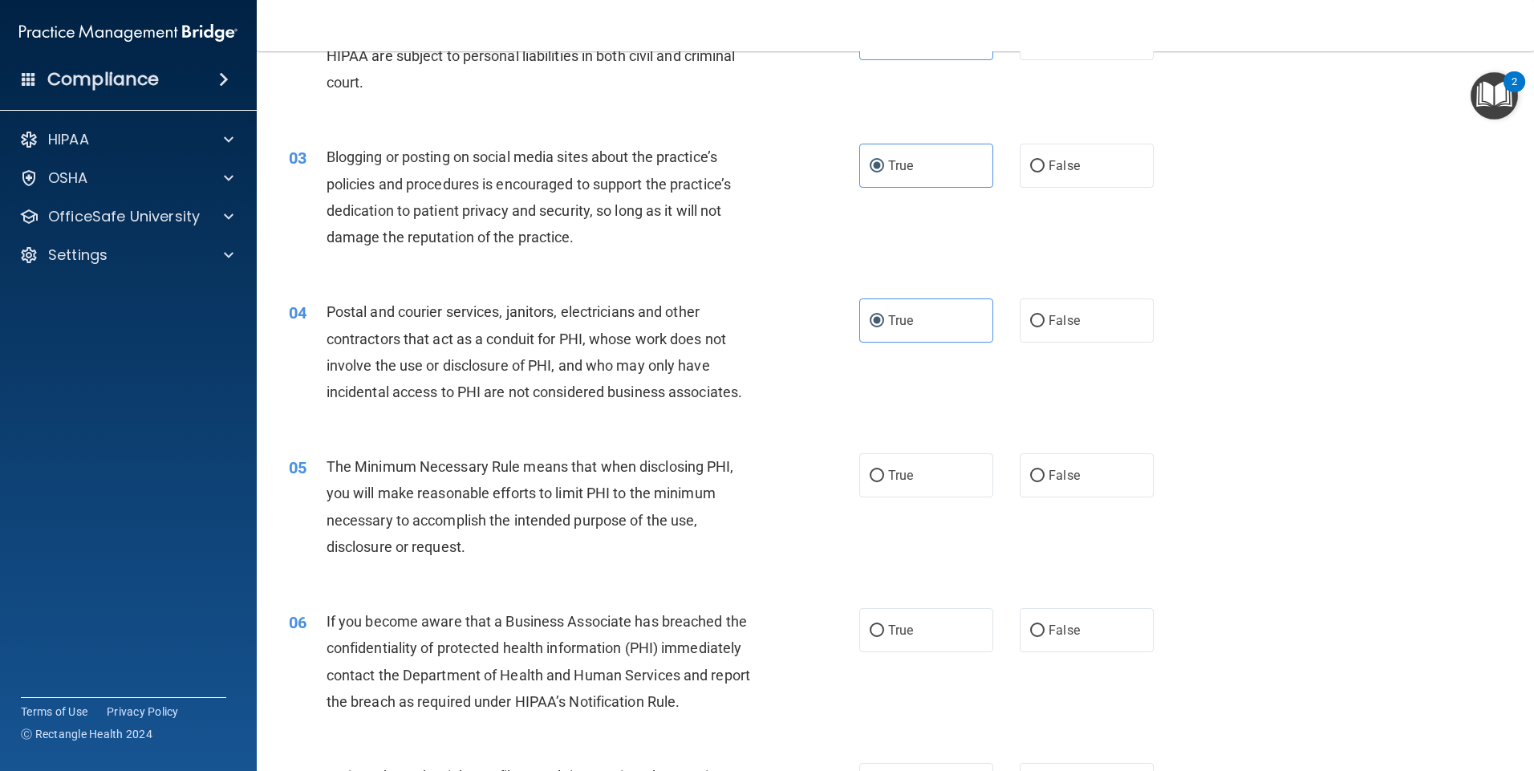
scroll to position [241, 0]
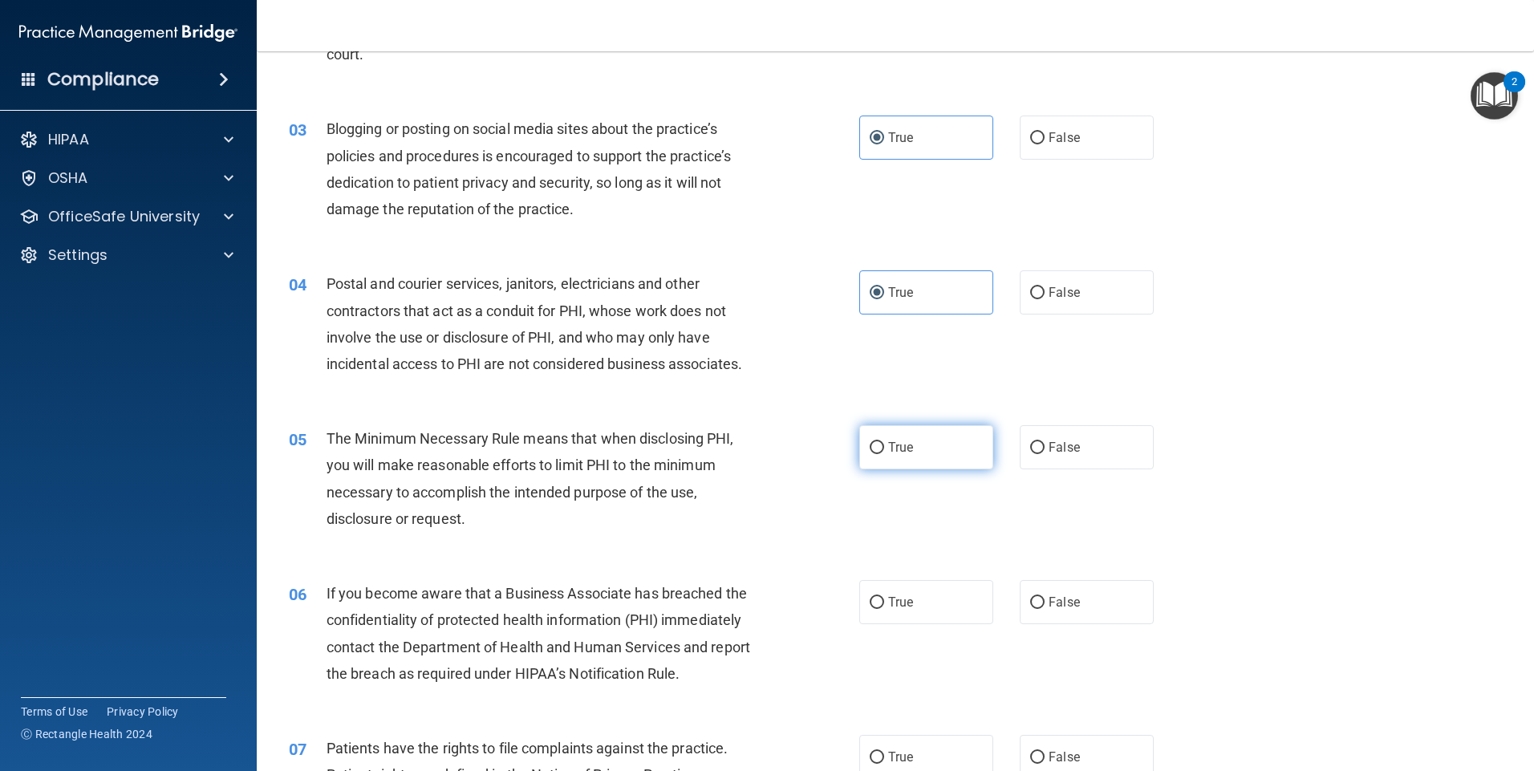
click at [958, 443] on label "True" at bounding box center [926, 447] width 134 height 44
click at [884, 443] on input "True" at bounding box center [877, 448] width 14 height 12
radio input "true"
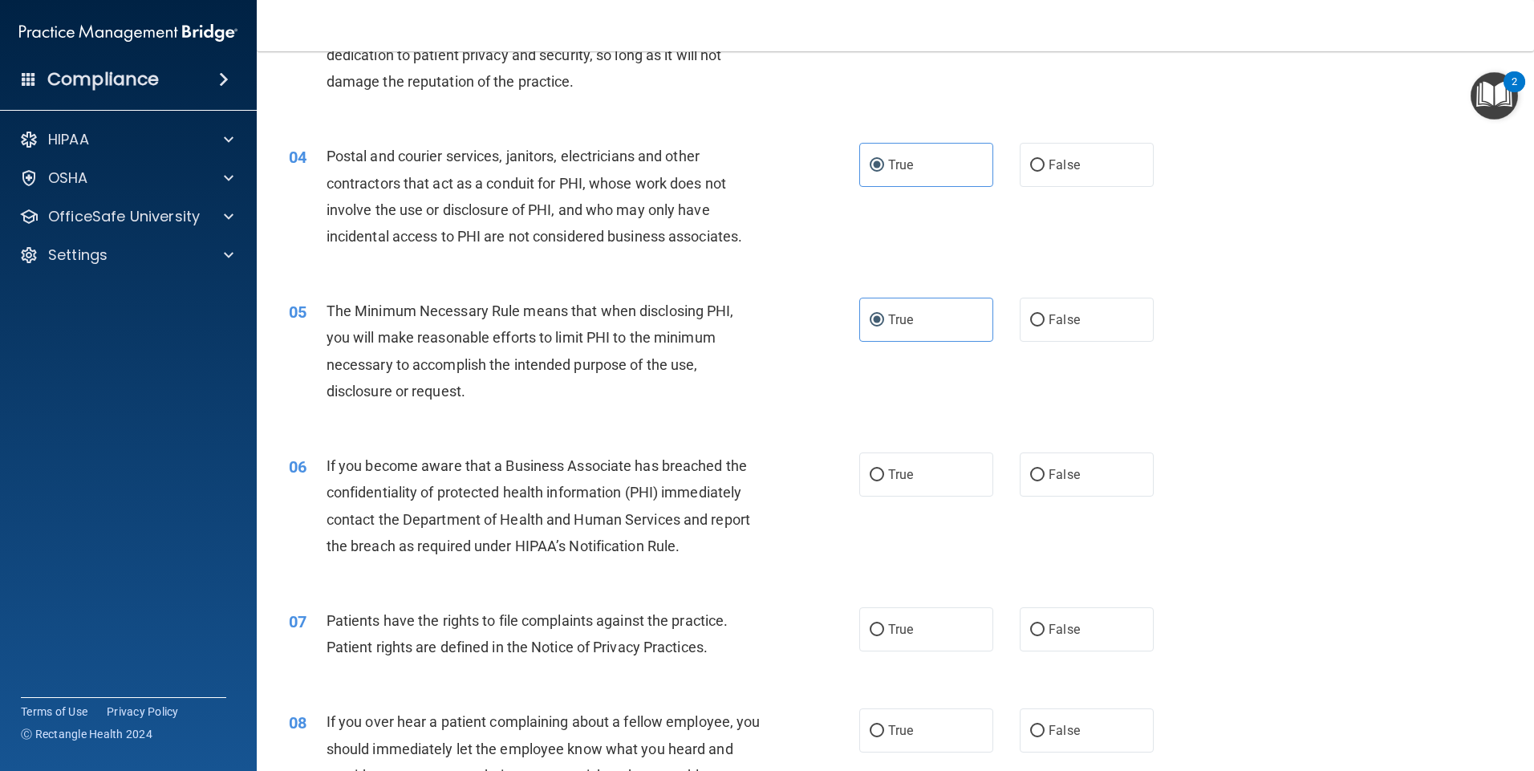
scroll to position [288, 0]
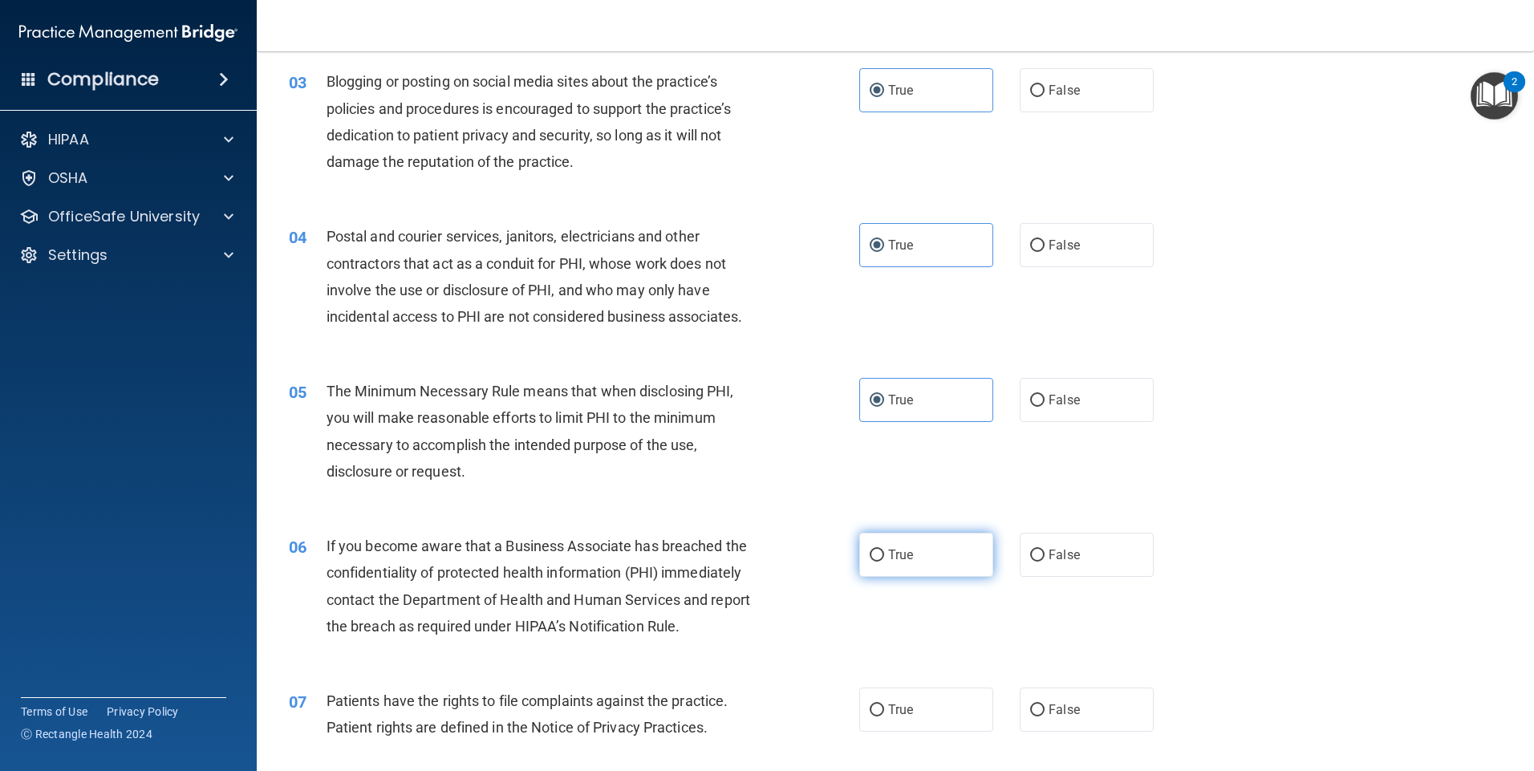
click at [874, 558] on input "True" at bounding box center [877, 556] width 14 height 12
radio input "true"
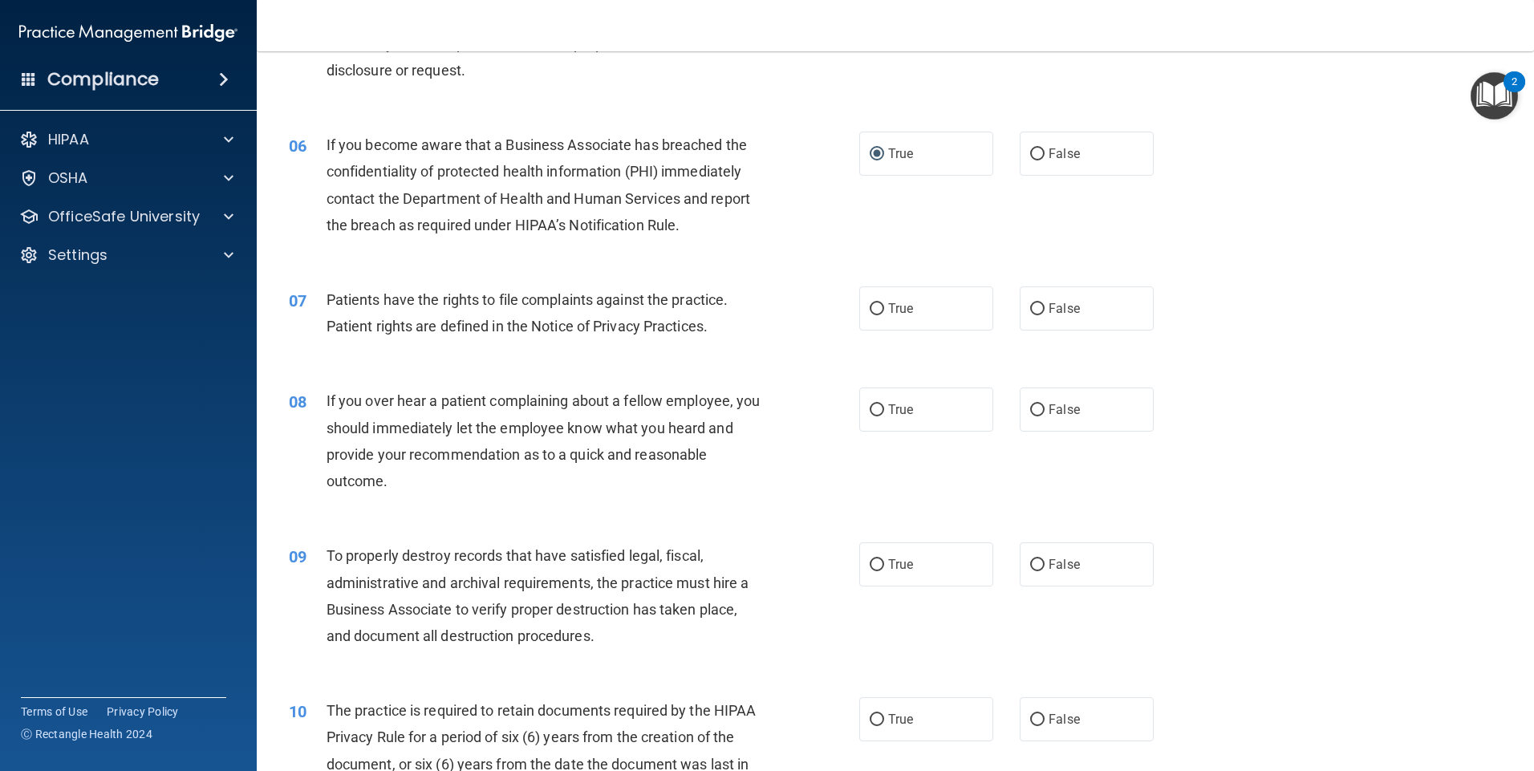
scroll to position [770, 0]
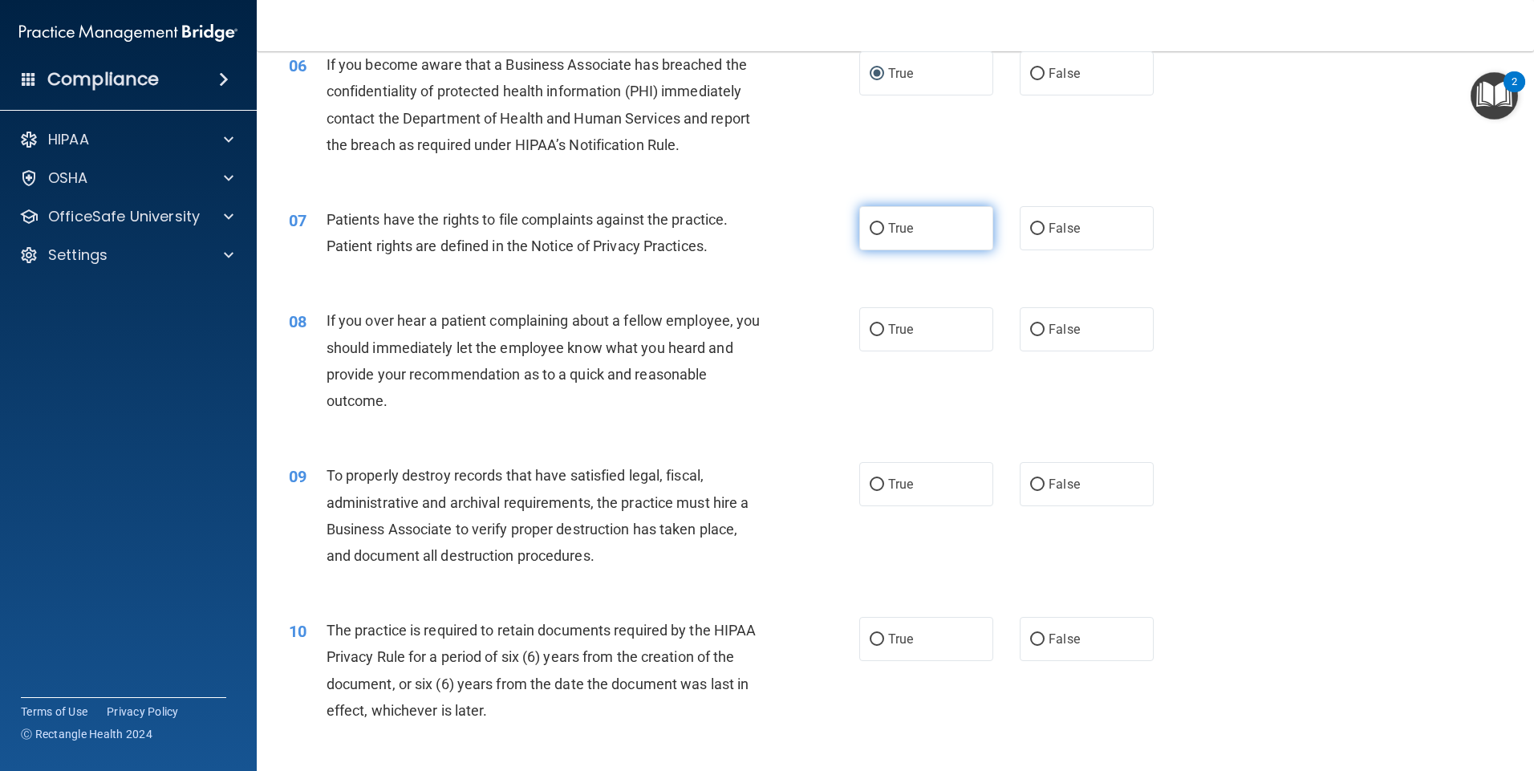
click at [952, 209] on label "True" at bounding box center [926, 228] width 134 height 44
click at [884, 223] on input "True" at bounding box center [877, 229] width 14 height 12
radio input "true"
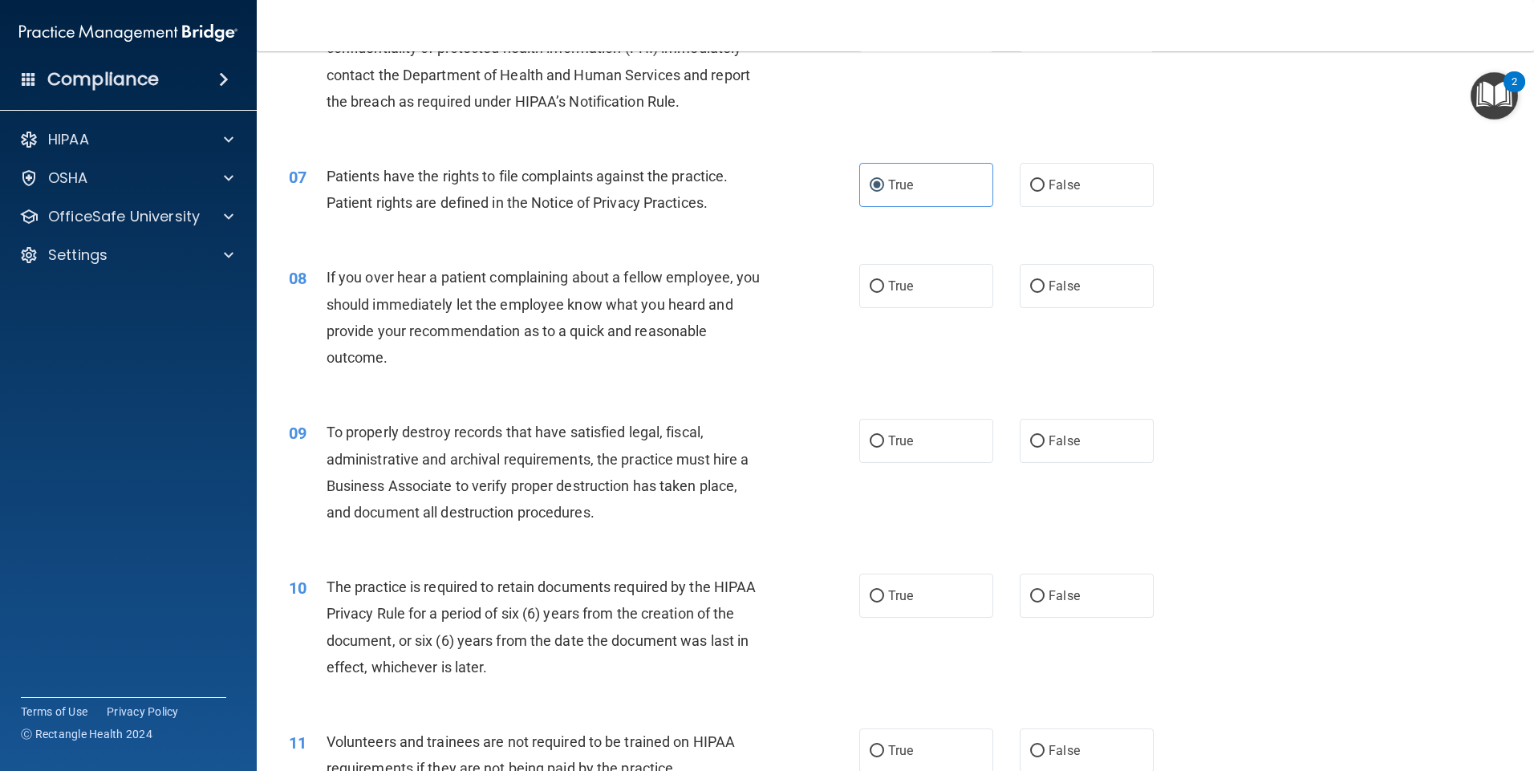
scroll to position [850, 0]
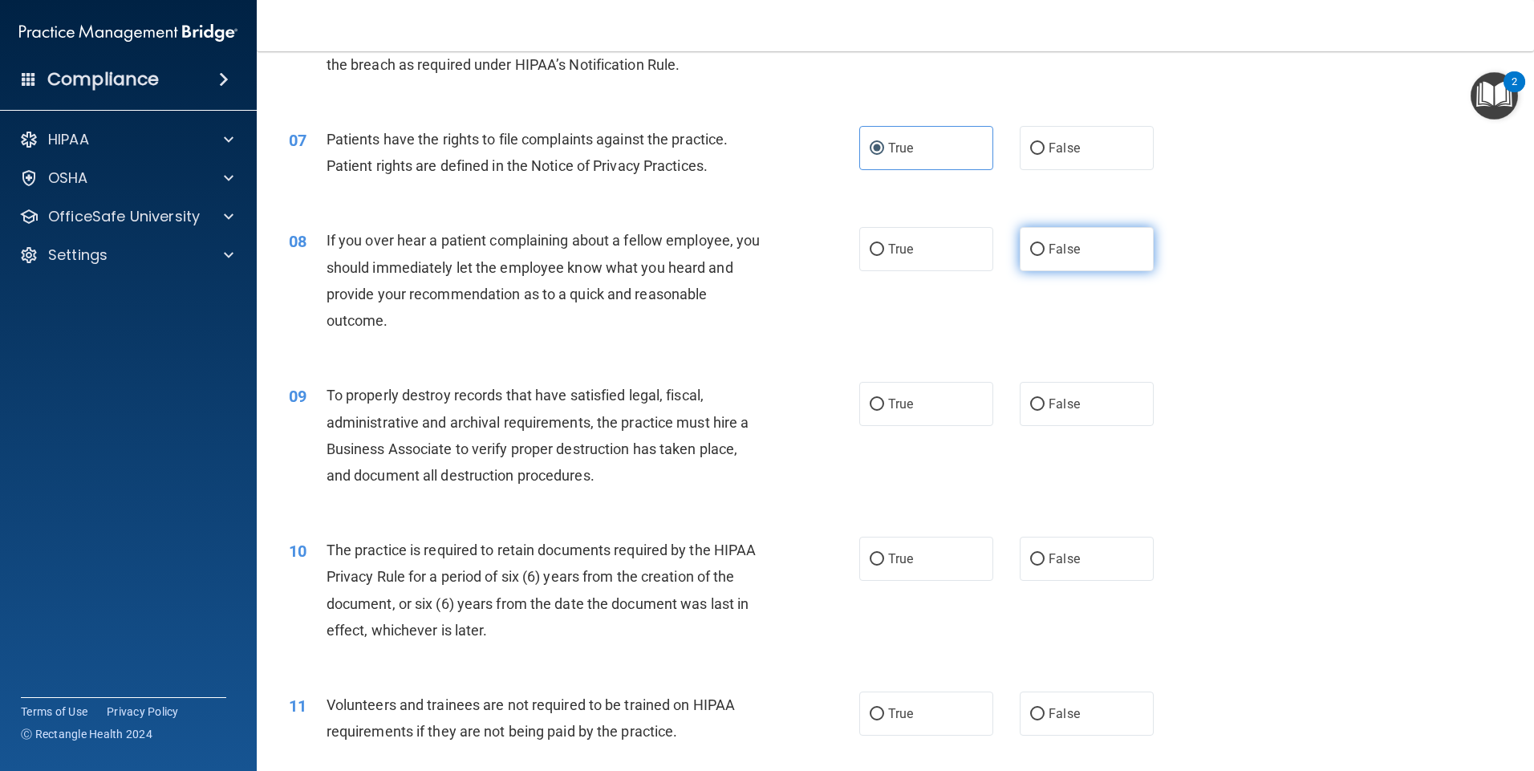
click at [1095, 234] on label "False" at bounding box center [1087, 249] width 134 height 44
click at [1045, 244] on input "False" at bounding box center [1037, 250] width 14 height 12
radio input "true"
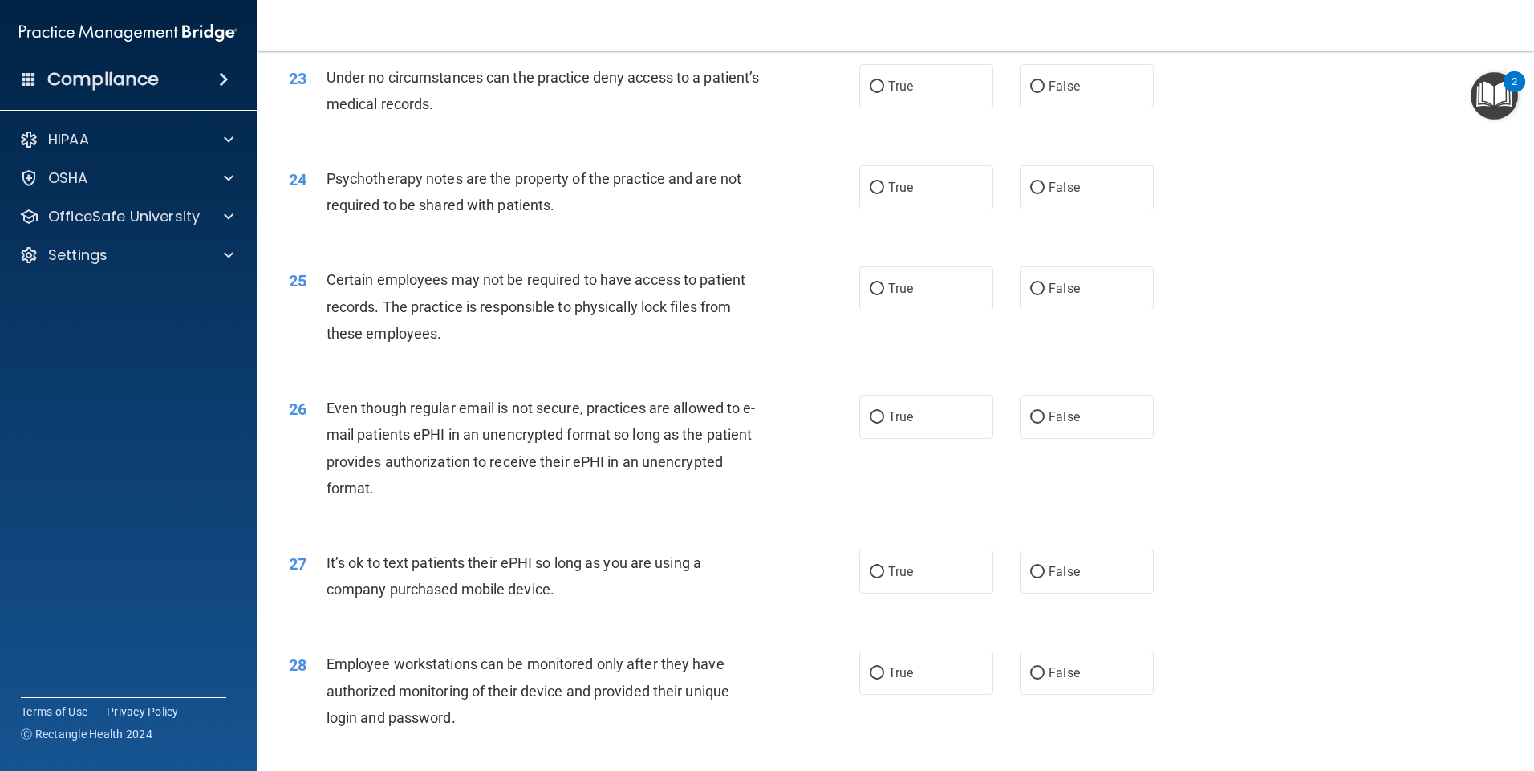
scroll to position [2856, 0]
click at [113, 257] on div "Settings" at bounding box center [106, 255] width 199 height 19
click at [51, 332] on p "Sign Out" at bounding box center [119, 332] width 219 height 16
